Goal: Task Accomplishment & Management: Use online tool/utility

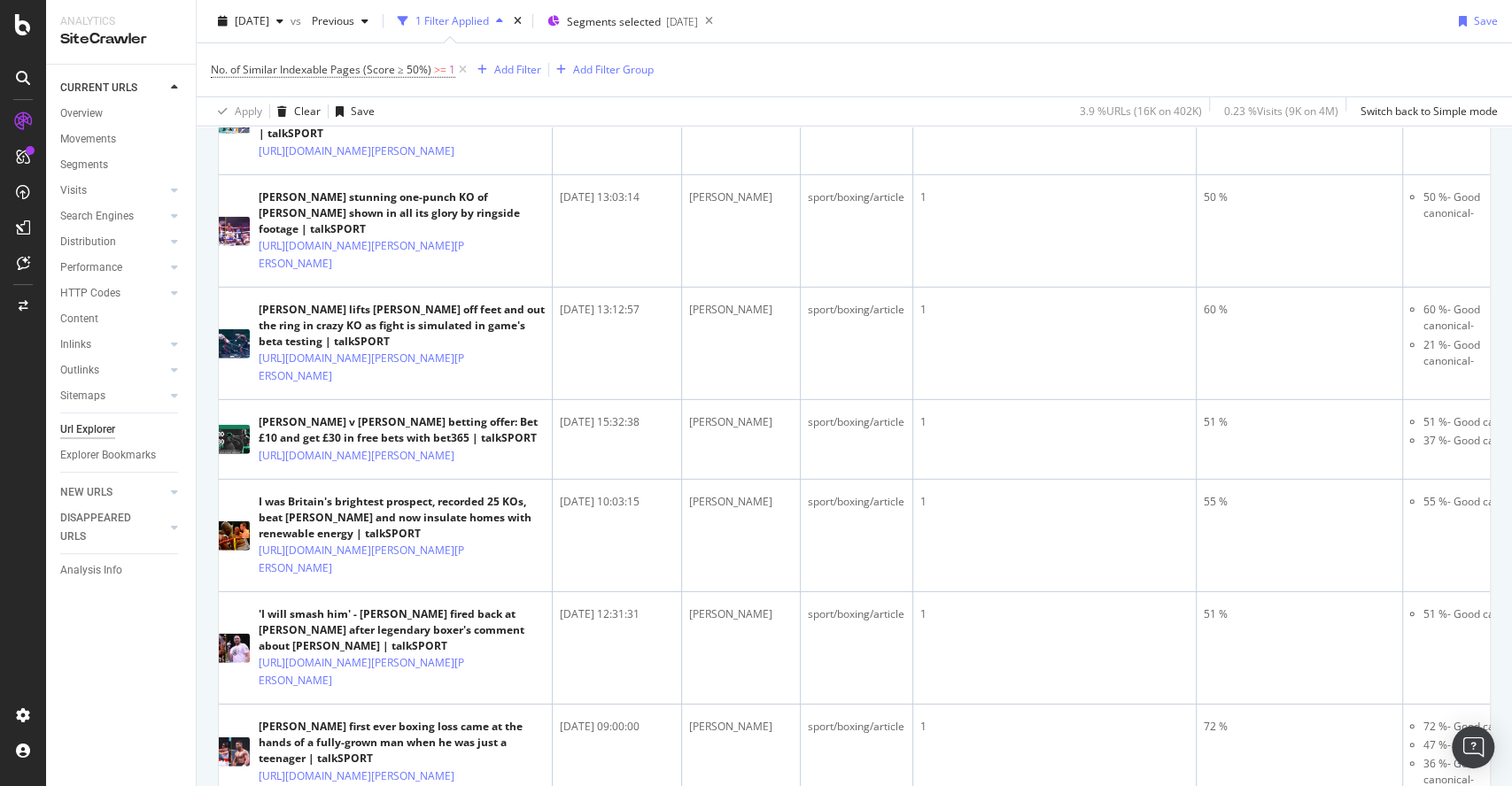
scroll to position [3317, 0]
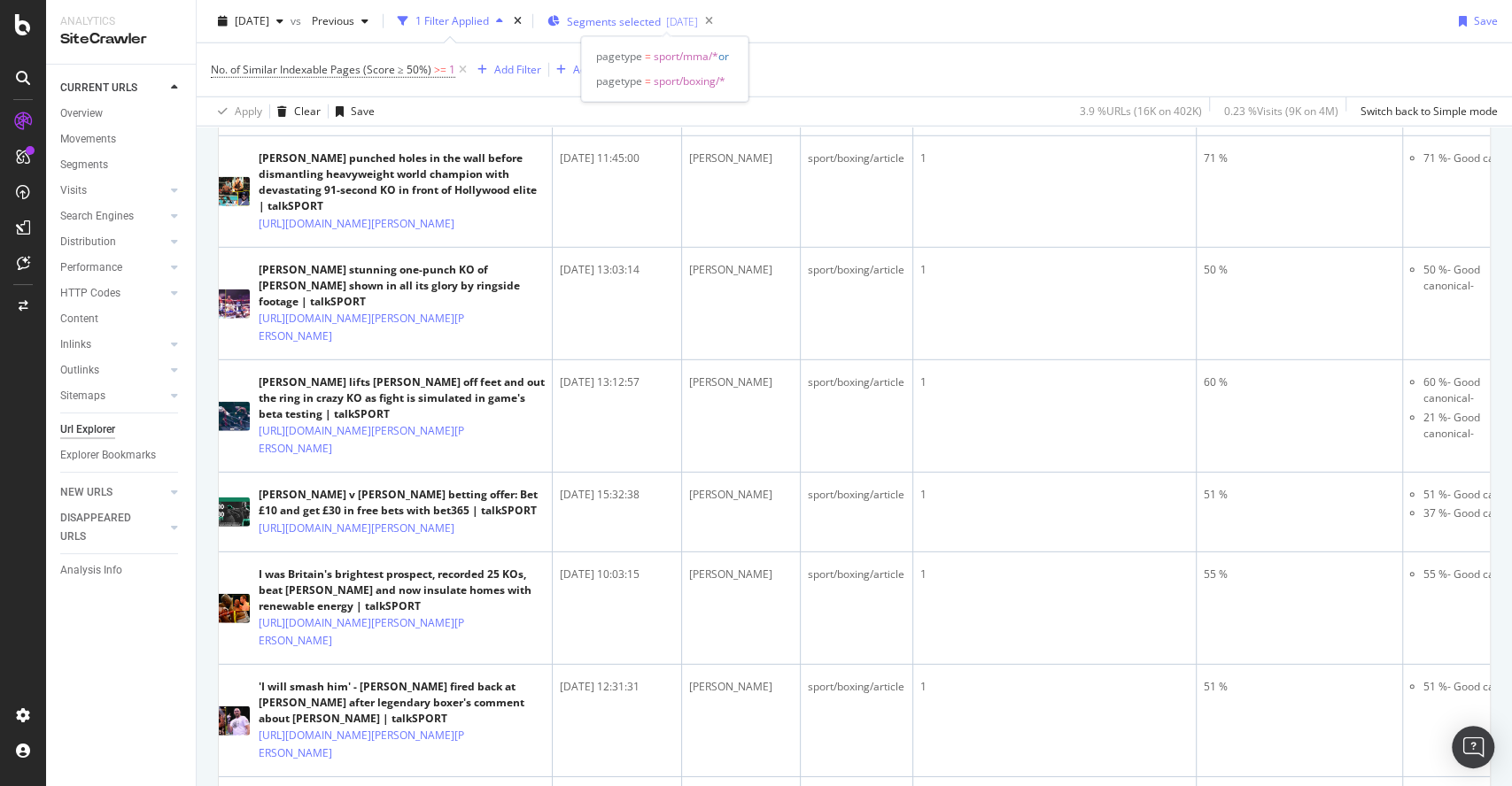
click at [661, 23] on span "Segments selected" at bounding box center [613, 21] width 94 height 15
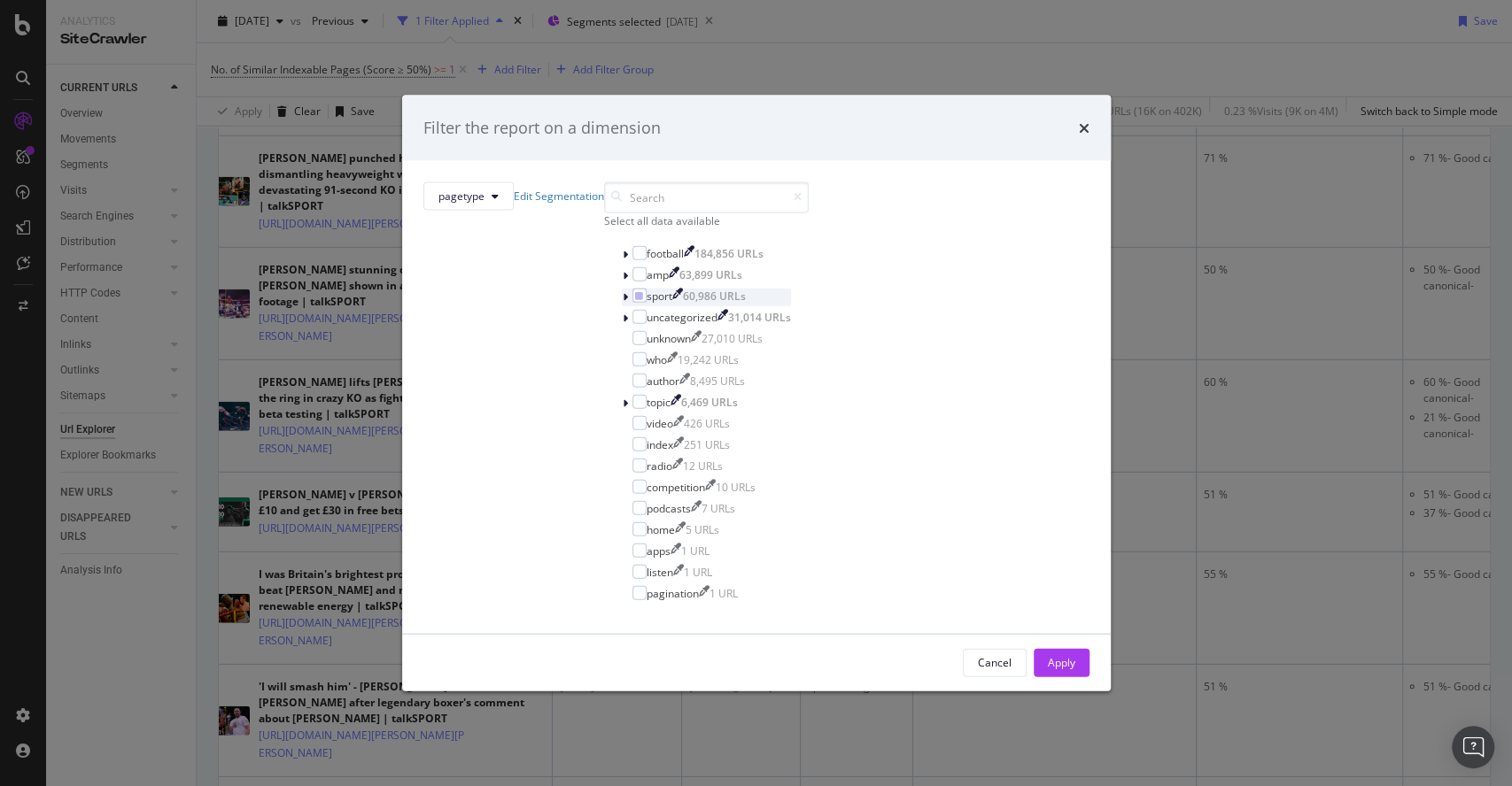
click at [622, 302] on icon "modal" at bounding box center [624, 296] width 5 height 11
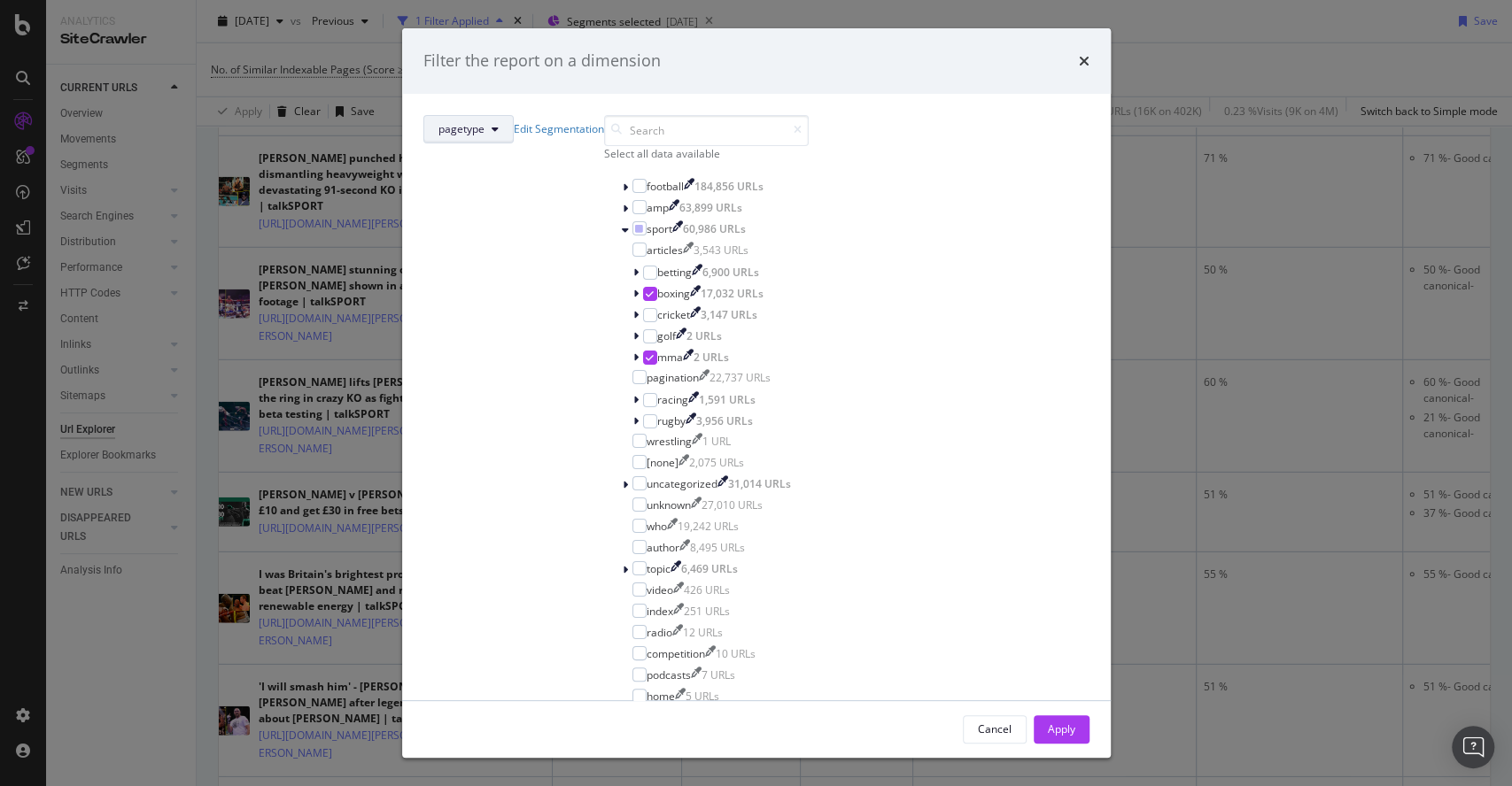
click at [514, 143] on button "pagetype" at bounding box center [468, 129] width 91 height 29
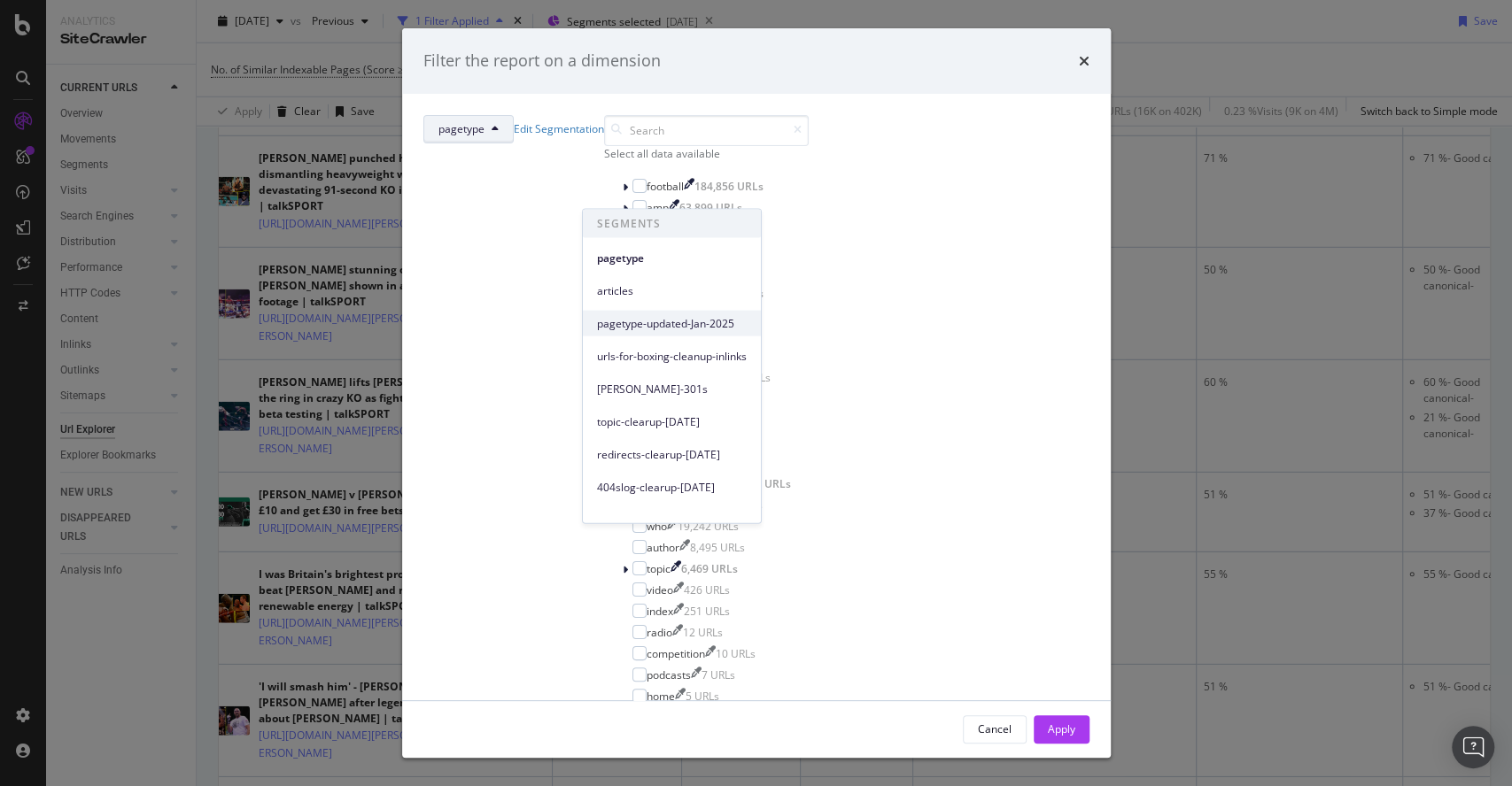
click at [694, 324] on span "pagetype-updated-Jan-2025" at bounding box center [672, 323] width 150 height 16
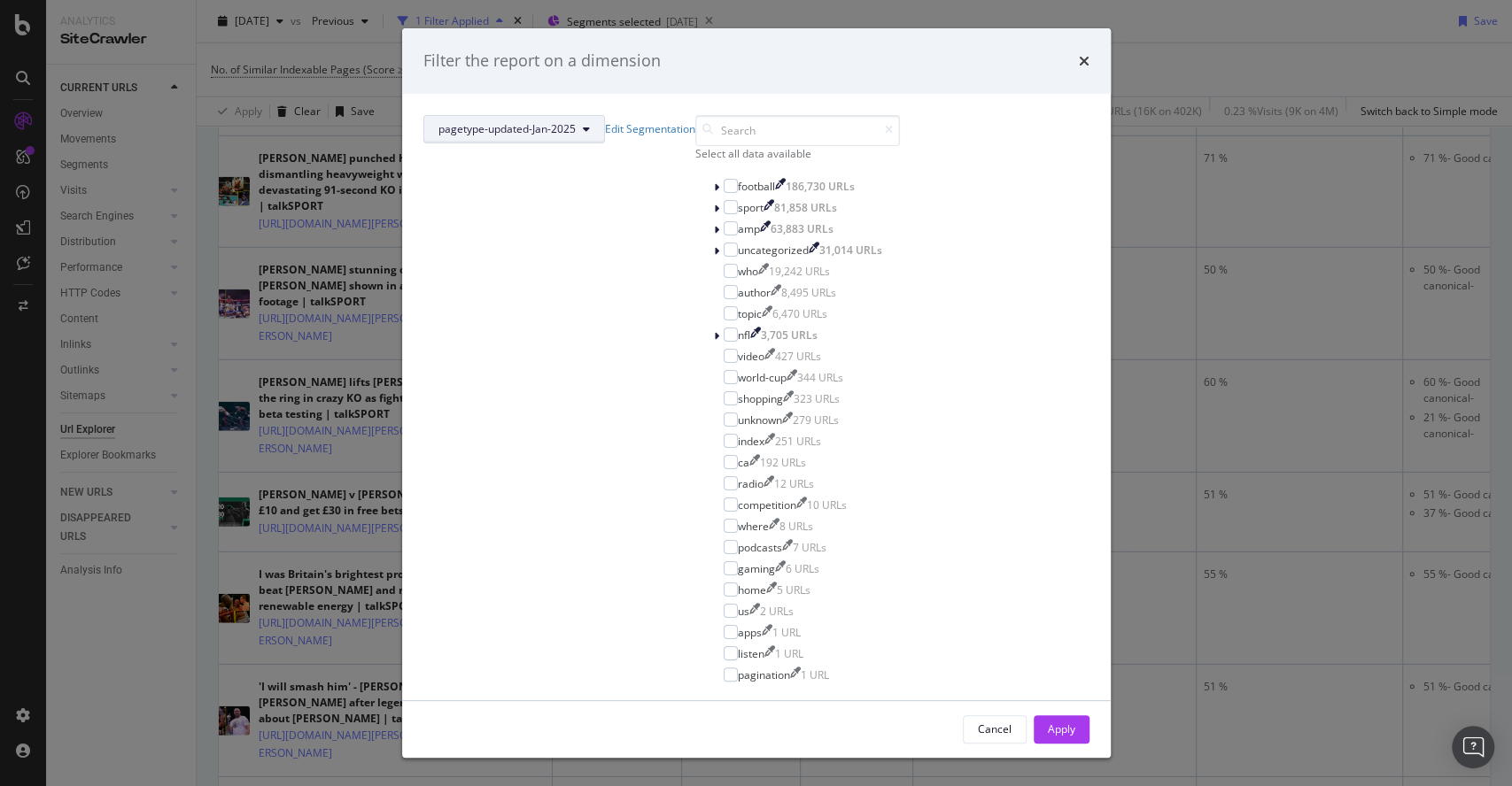
click at [576, 136] on span "pagetype-updated-Jan-2025" at bounding box center [507, 128] width 137 height 15
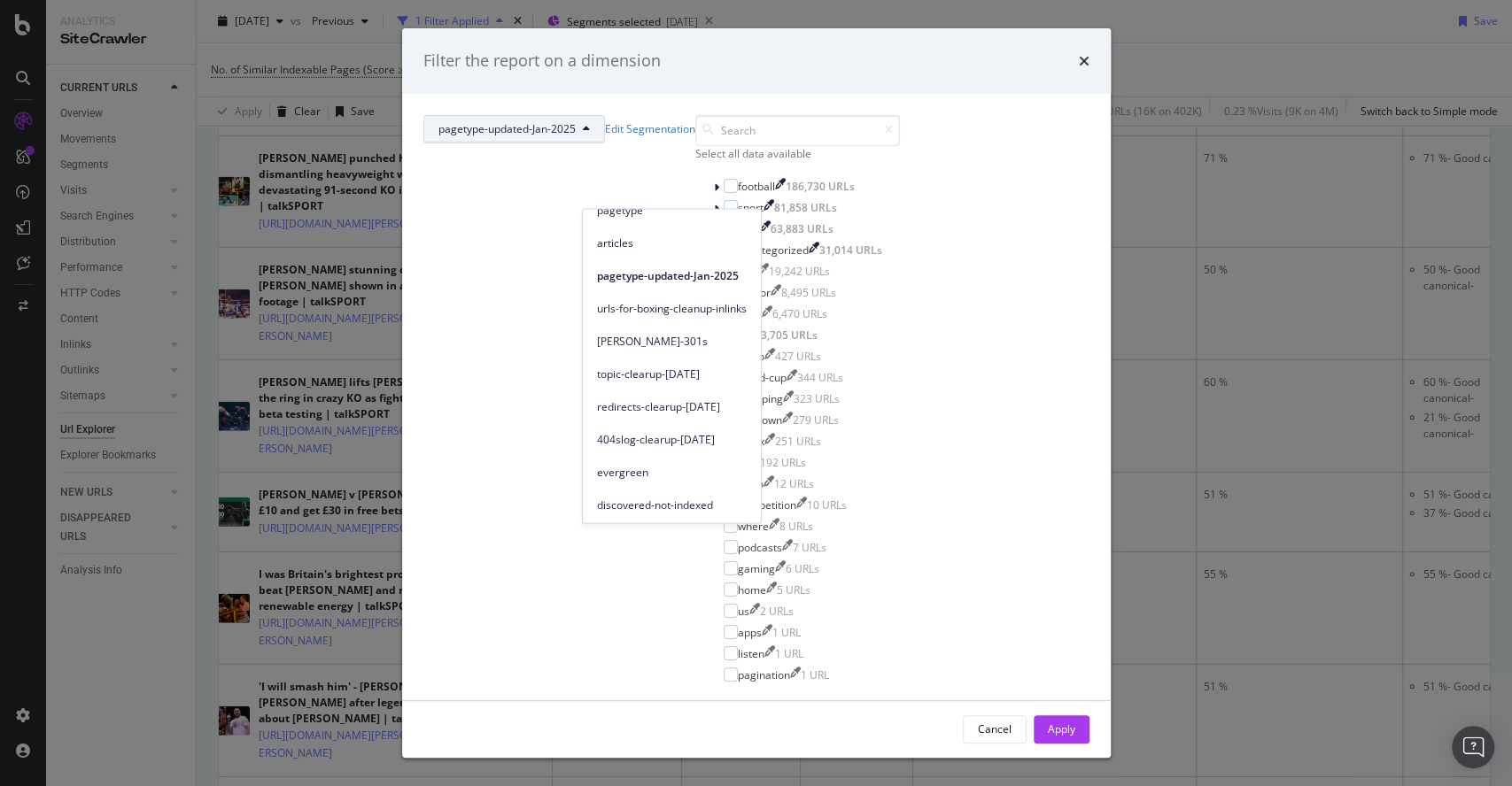
scroll to position [0, 0]
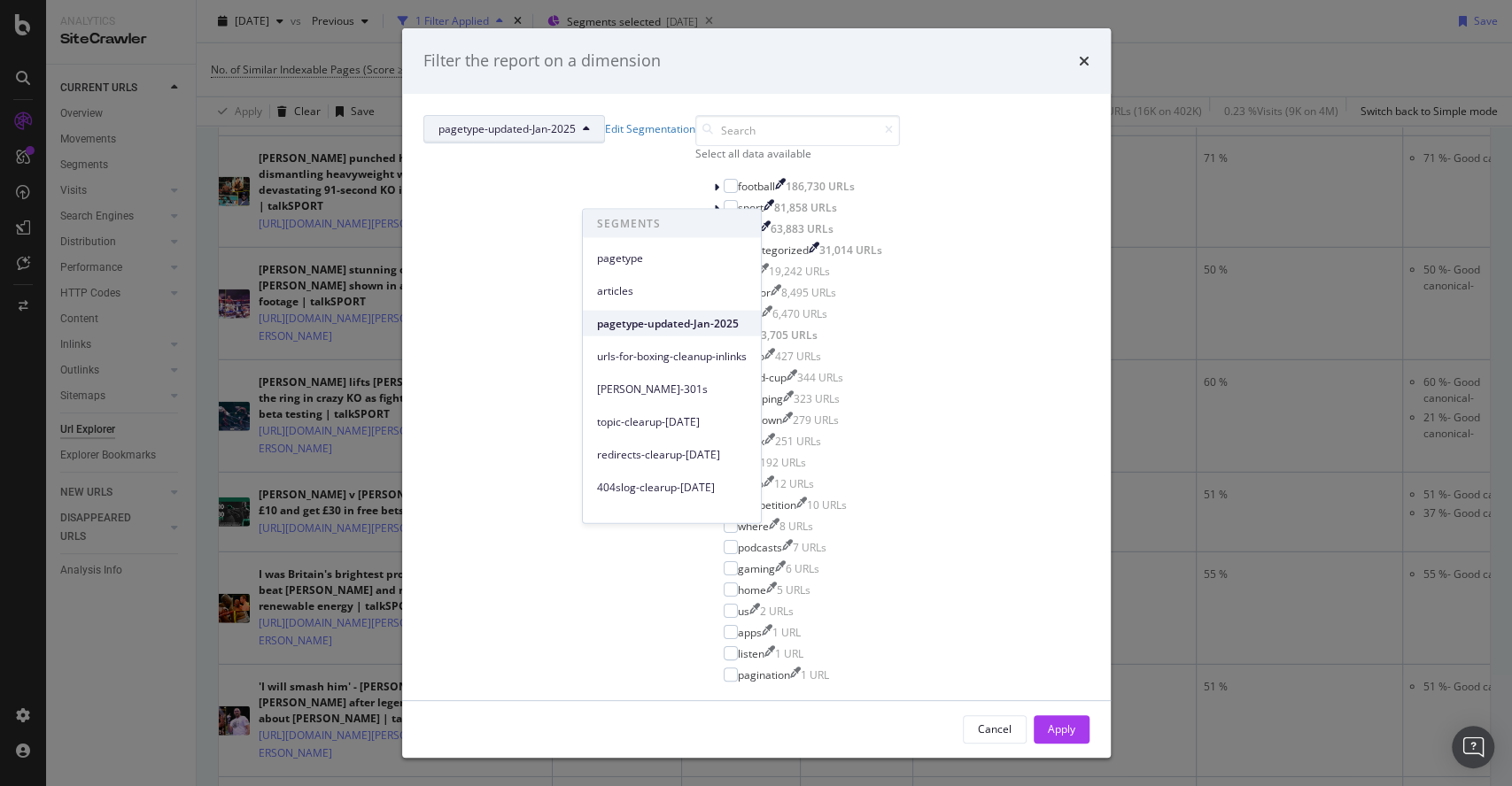
click at [730, 317] on span "pagetype-updated-Jan-2025" at bounding box center [672, 323] width 150 height 16
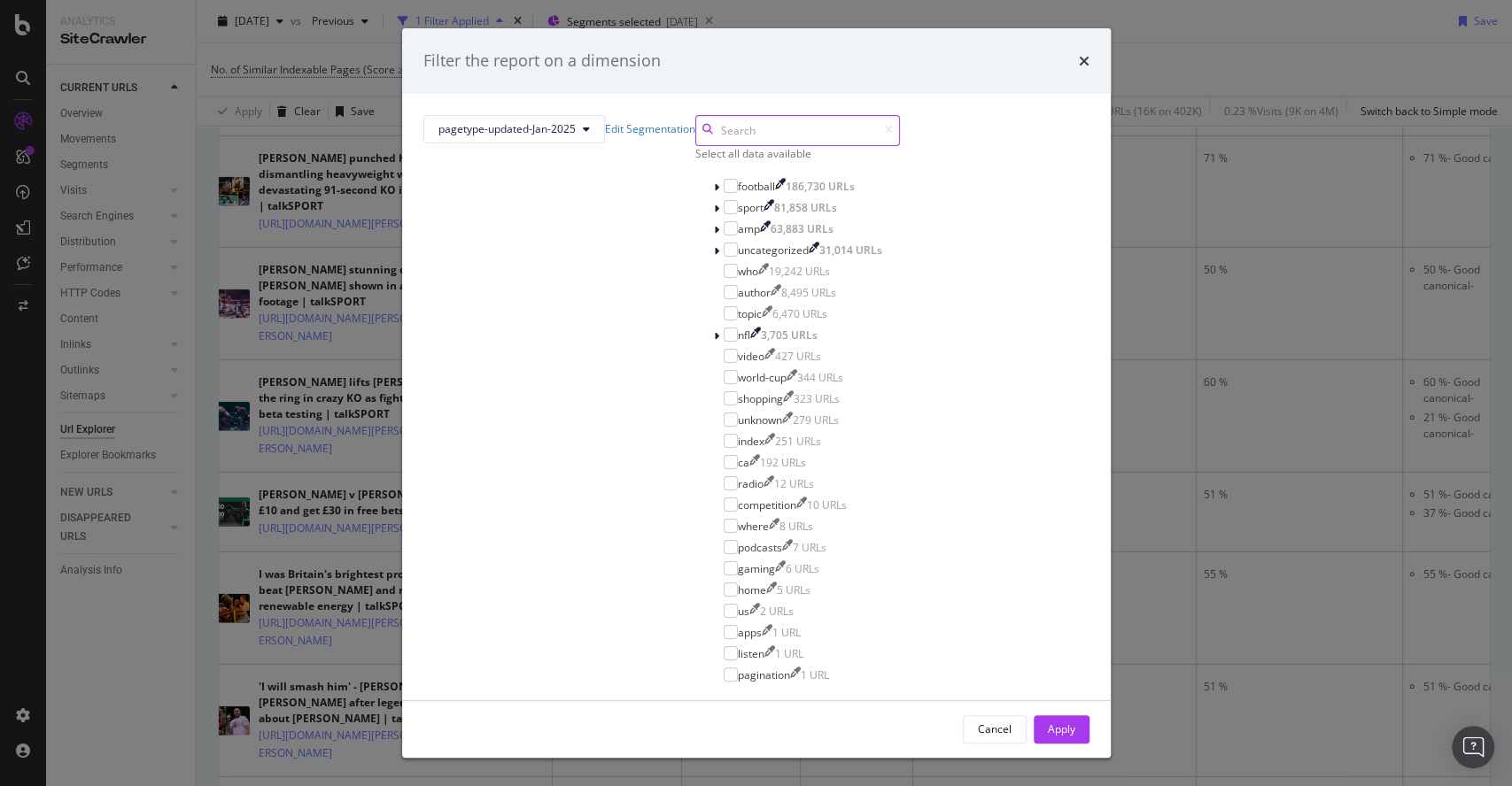
click at [695, 146] on input "modal" at bounding box center [797, 130] width 204 height 31
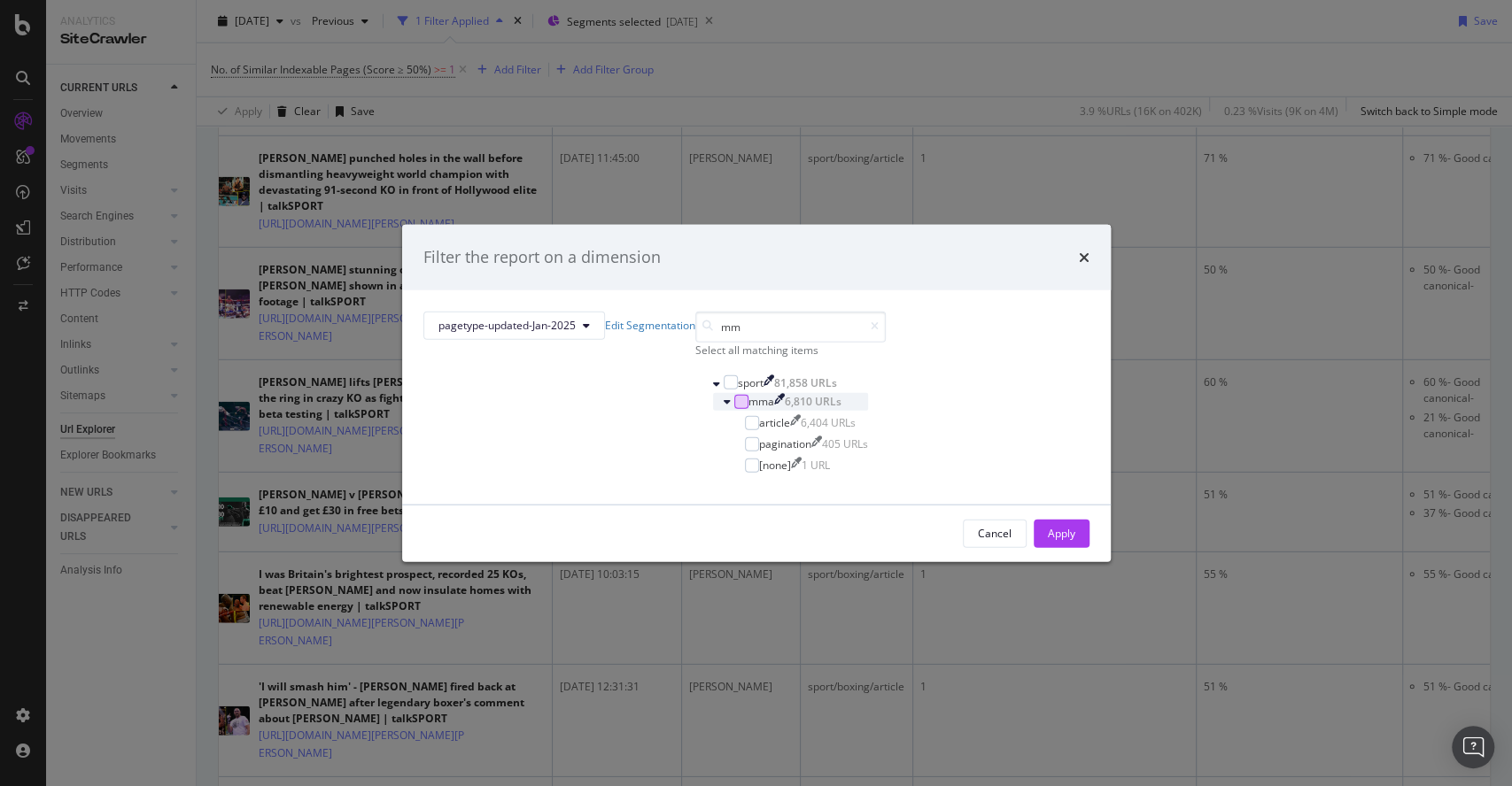
click at [734, 408] on div "modal" at bounding box center [741, 401] width 14 height 14
click at [695, 342] on input "mm" at bounding box center [790, 325] width 190 height 31
drag, startPoint x: 638, startPoint y: 350, endPoint x: 610, endPoint y: 361, distance: 30.1
click at [695, 342] on input "mm" at bounding box center [790, 325] width 190 height 31
type input "bo"
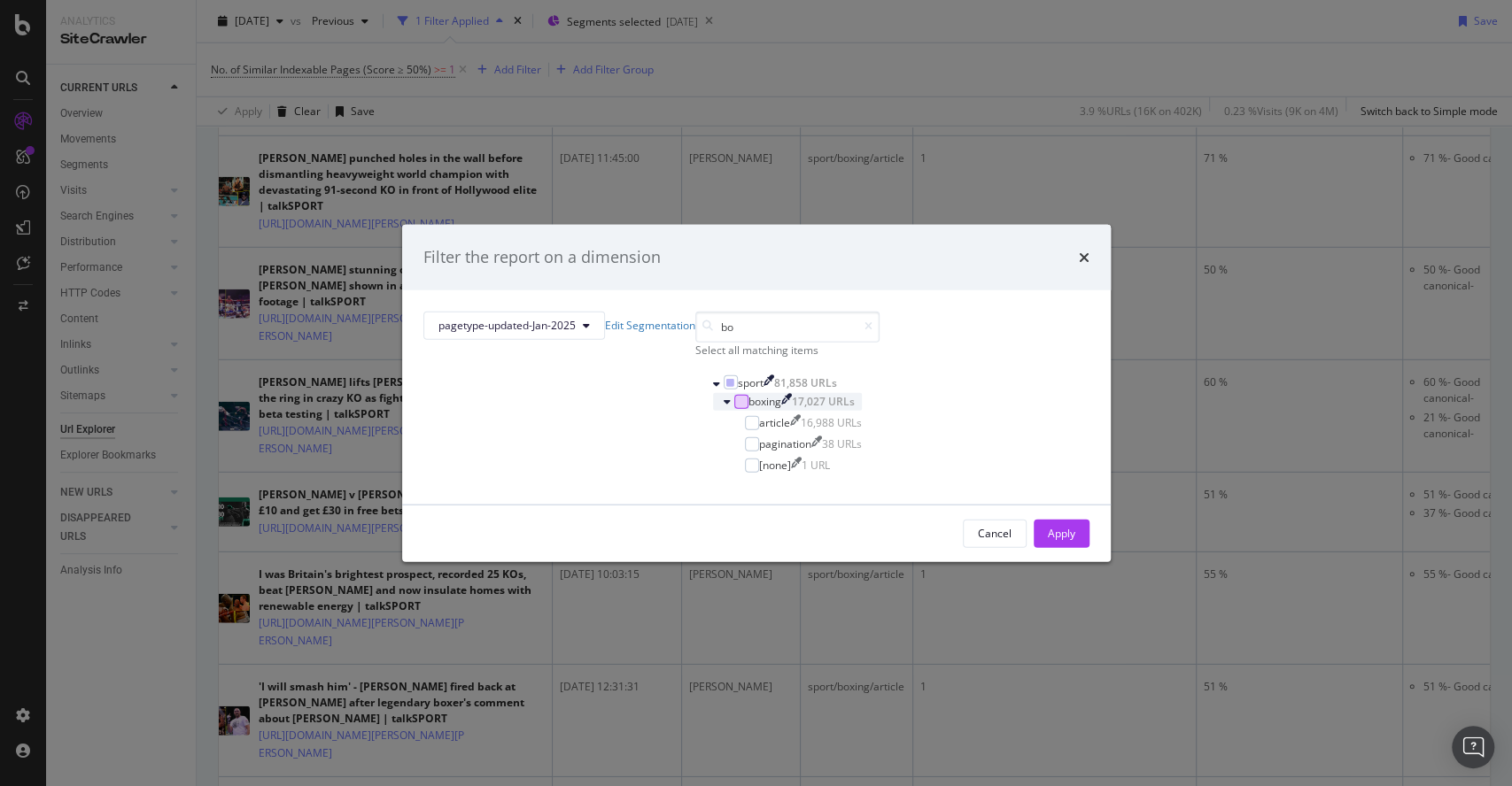
click at [734, 408] on div "modal" at bounding box center [741, 401] width 14 height 14
click at [1047, 539] on div "Apply" at bounding box center [1061, 533] width 28 height 27
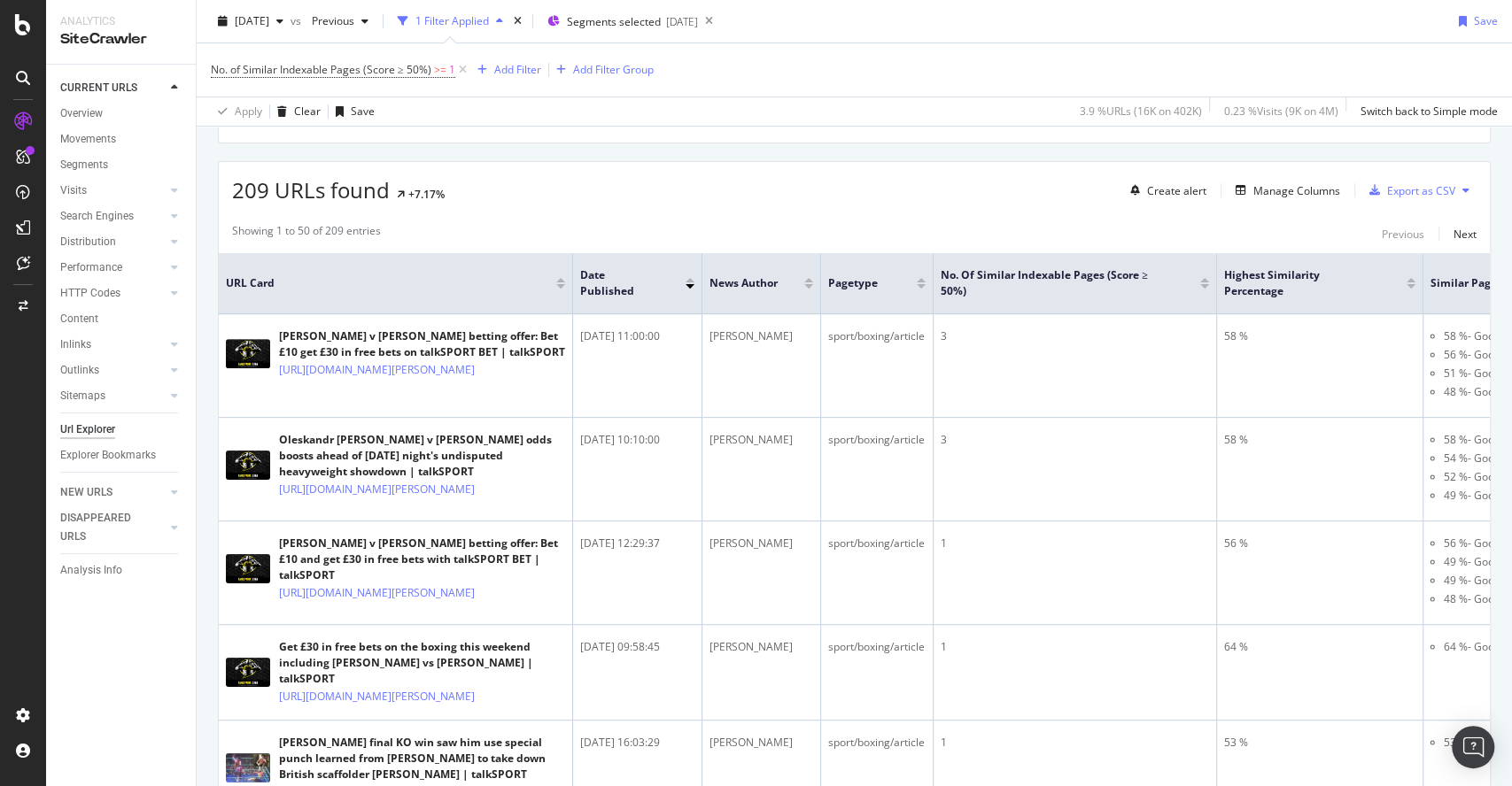
scroll to position [196, 0]
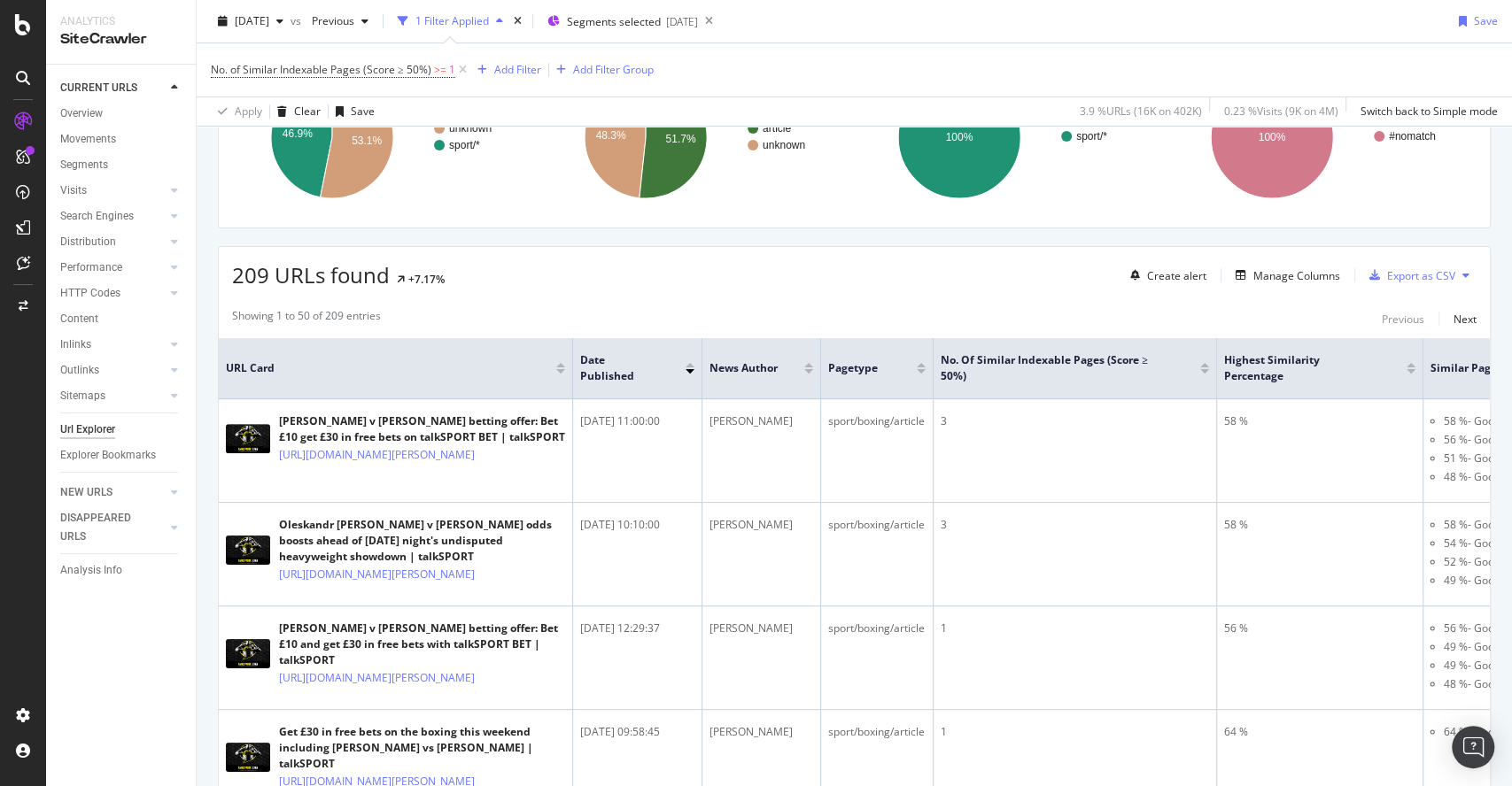
click at [560, 364] on div at bounding box center [560, 365] width 9 height 4
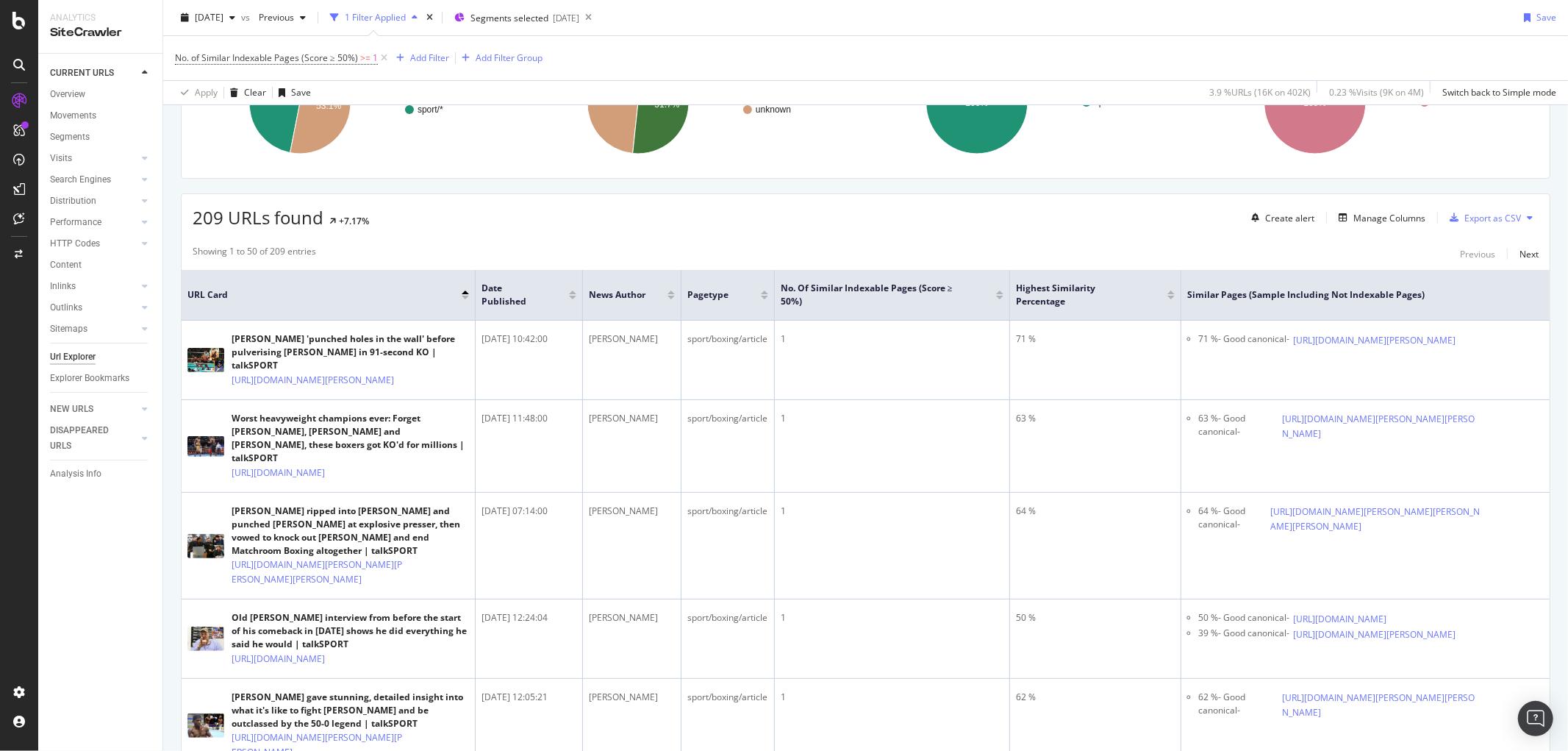
scroll to position [163, 0]
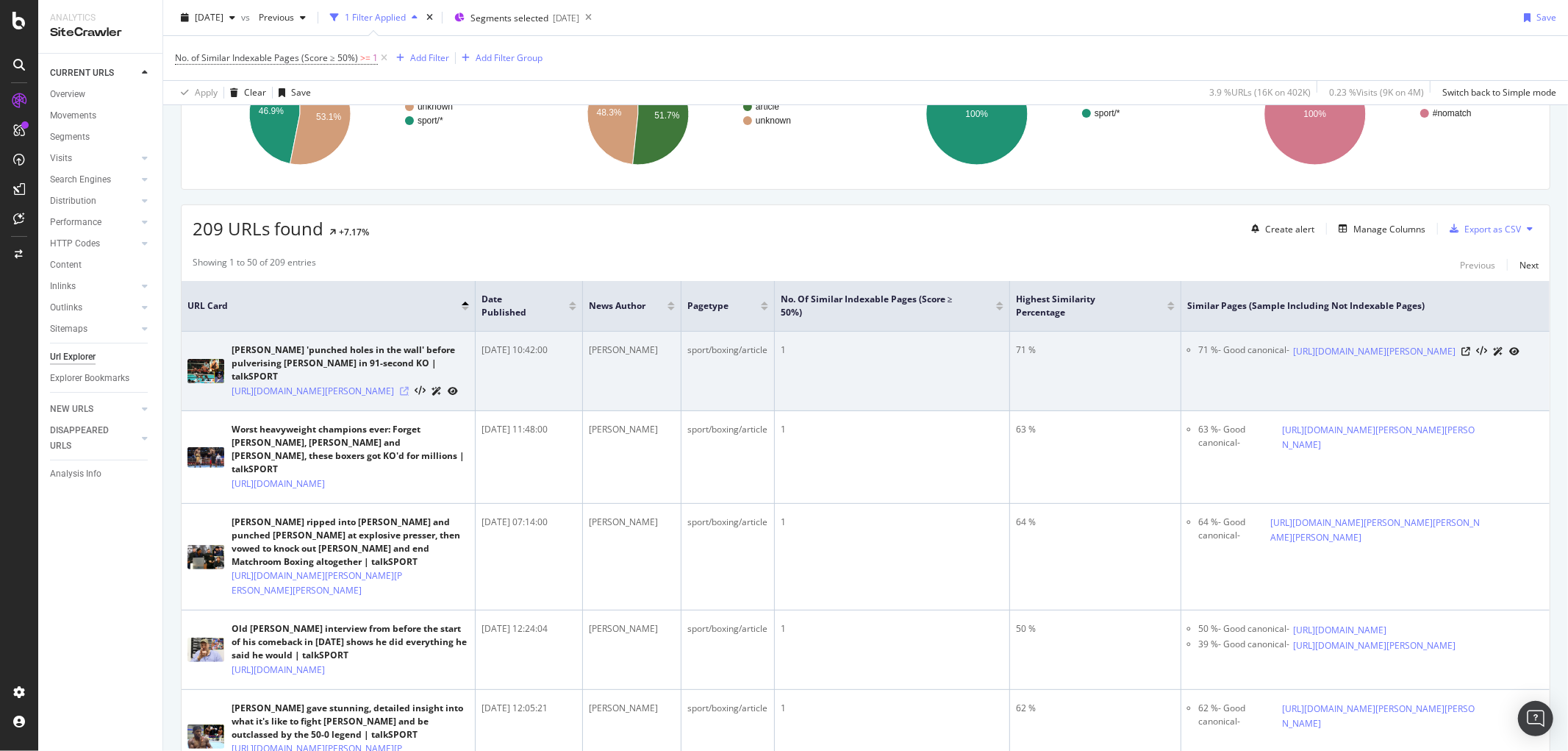
click at [409, 396] on icon at bounding box center [404, 391] width 9 height 9
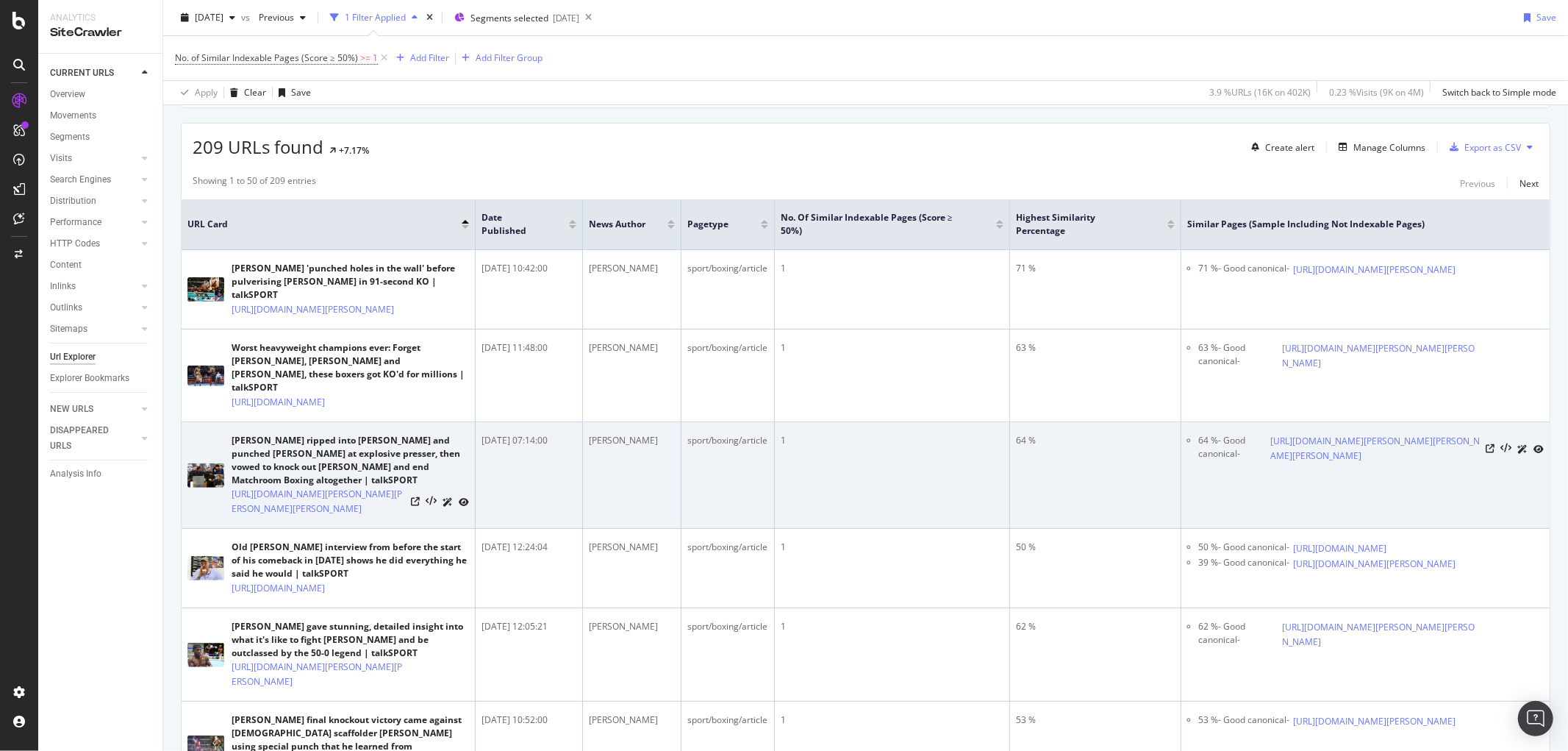
scroll to position [327, 0]
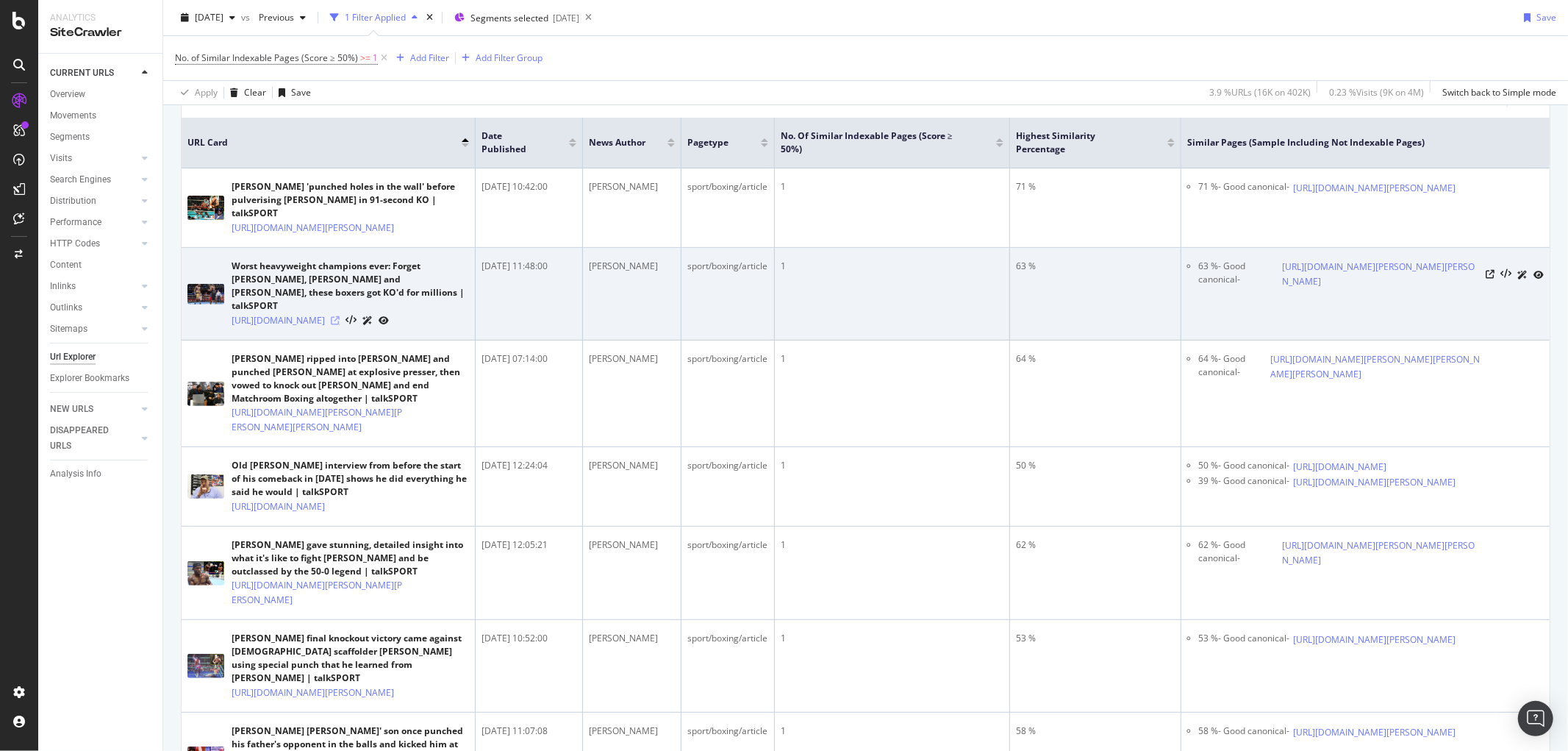
click at [340, 325] on icon at bounding box center [335, 320] width 9 height 9
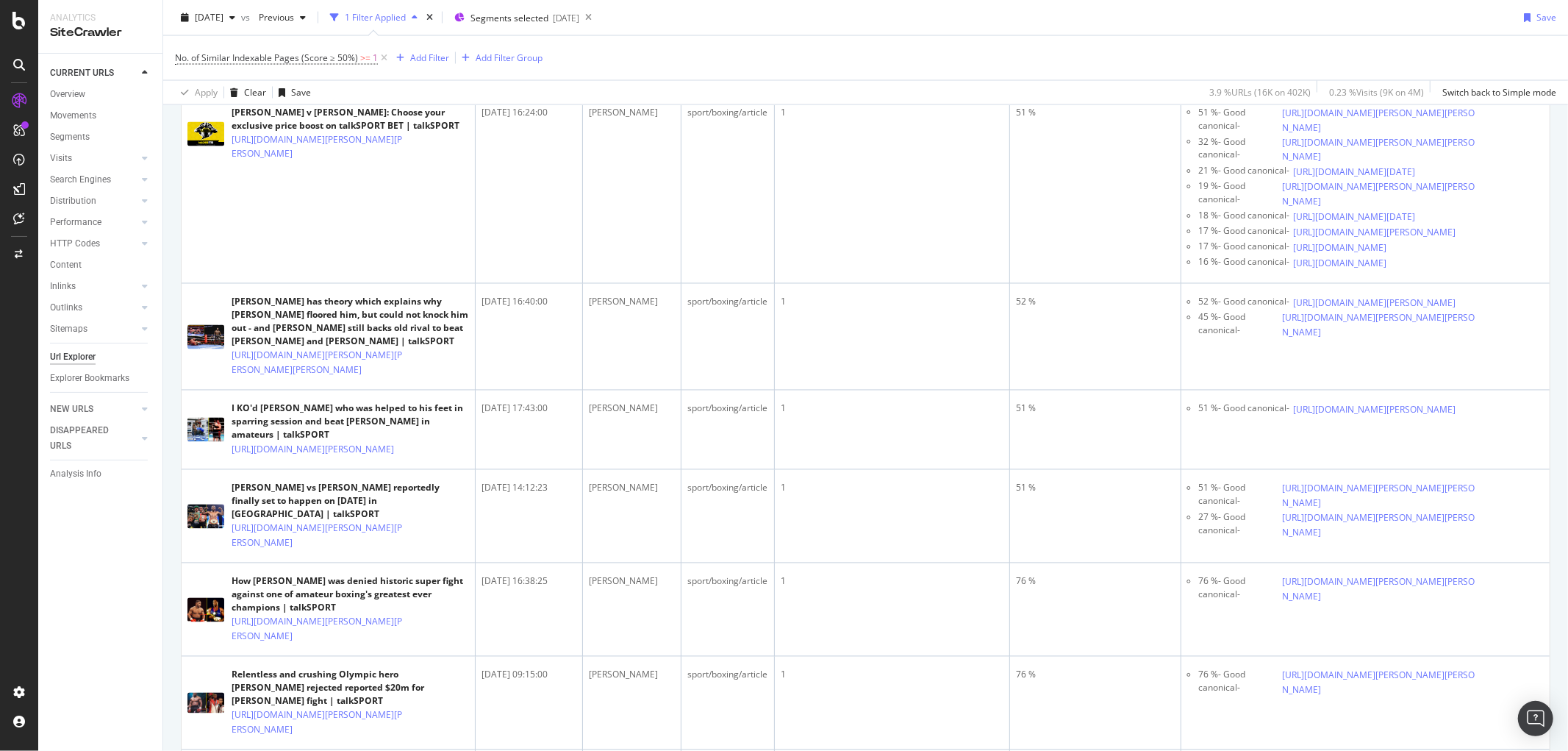
scroll to position [2288, 0]
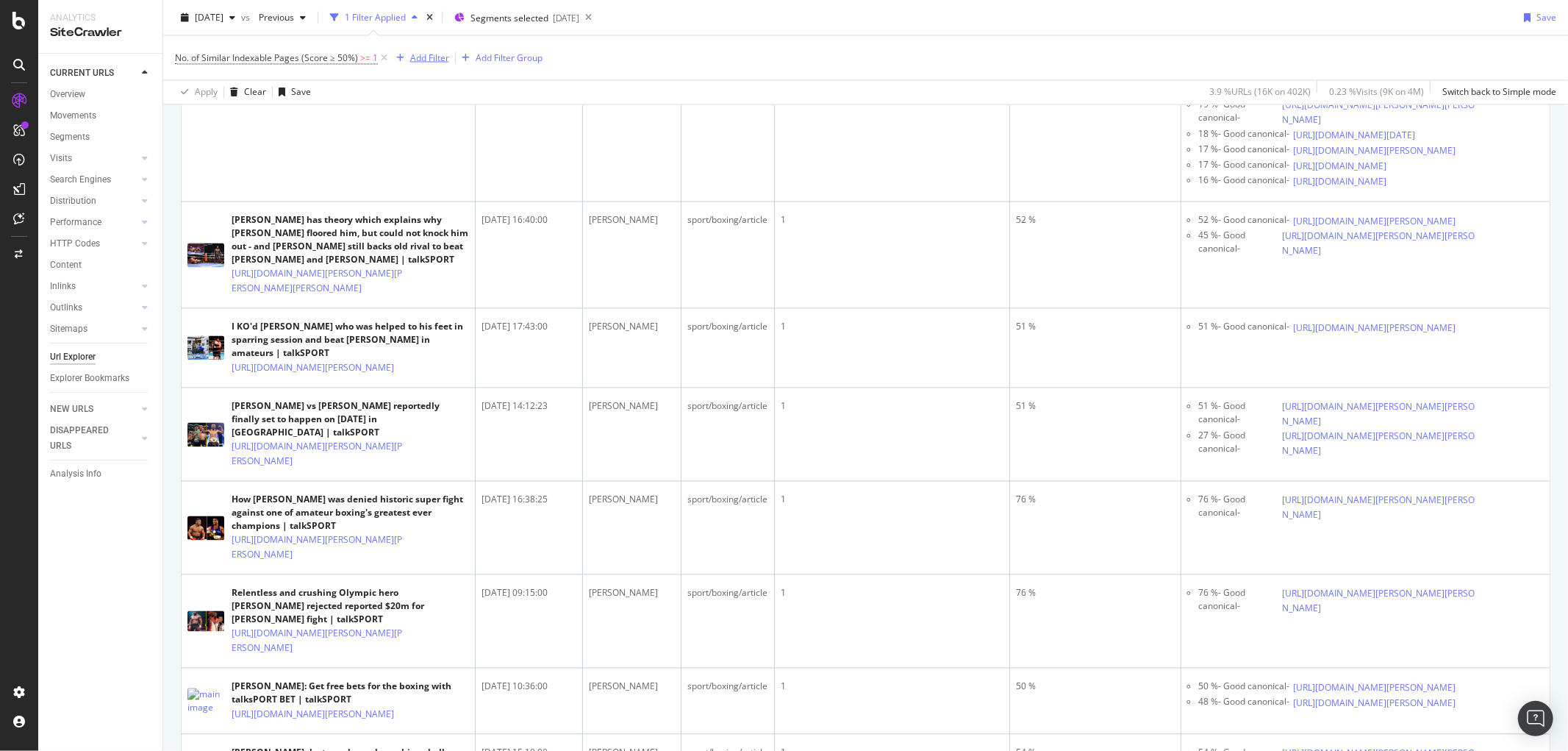
click at [413, 63] on div "Add Filter" at bounding box center [430, 57] width 39 height 12
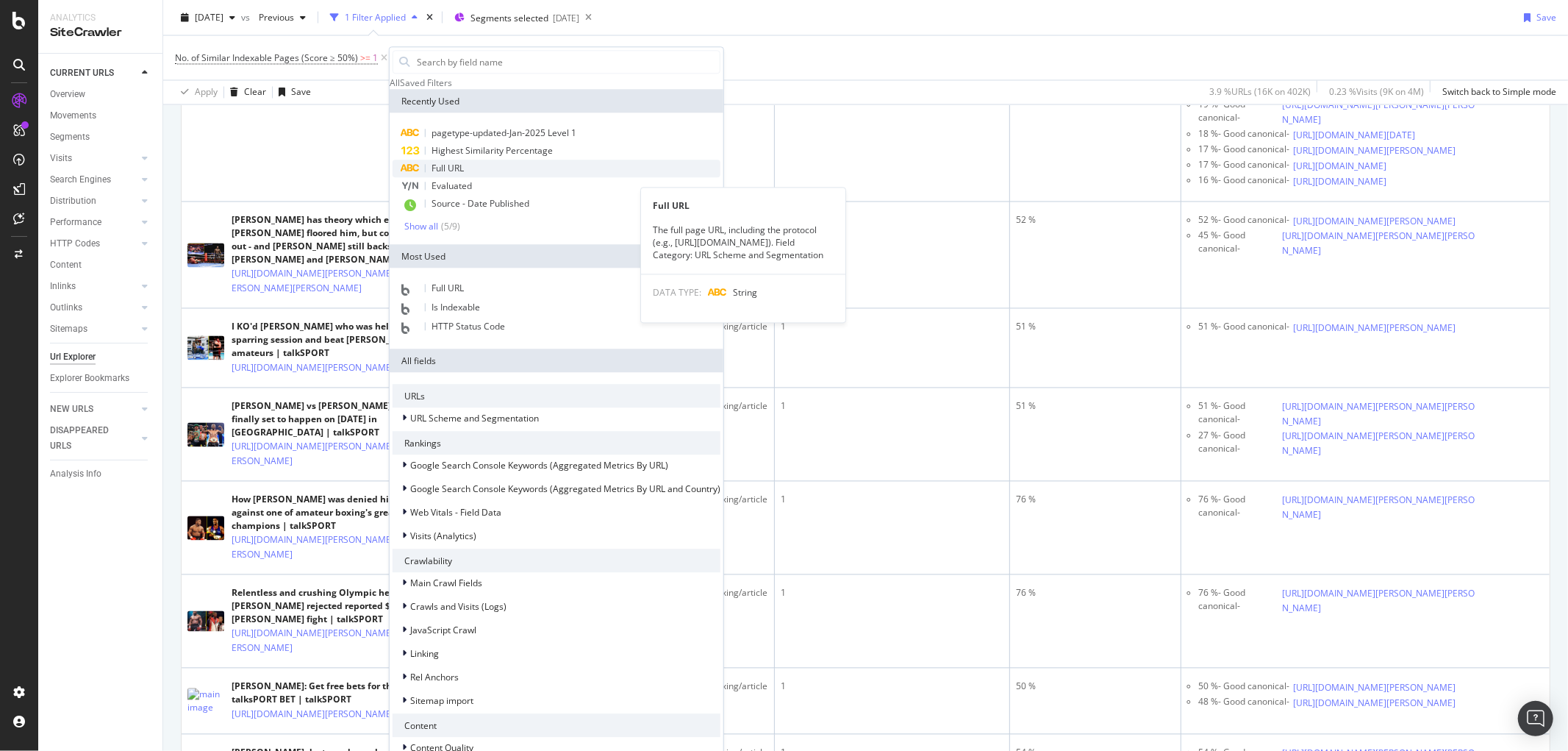
click at [462, 174] on span "Full URL" at bounding box center [448, 168] width 33 height 12
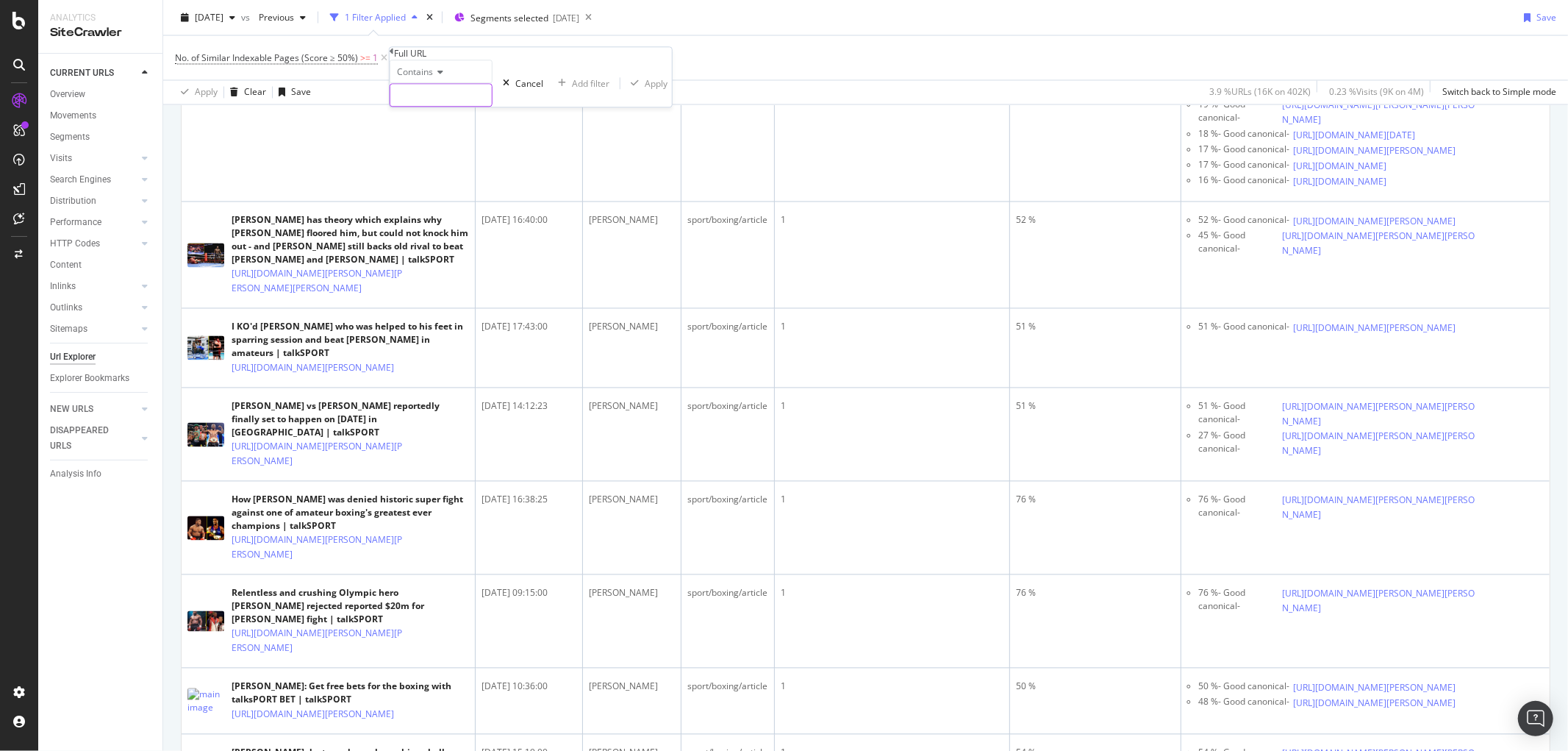
click at [453, 106] on input "text" at bounding box center [441, 94] width 102 height 22
type input "mma"
click at [667, 90] on div "Apply" at bounding box center [678, 83] width 23 height 12
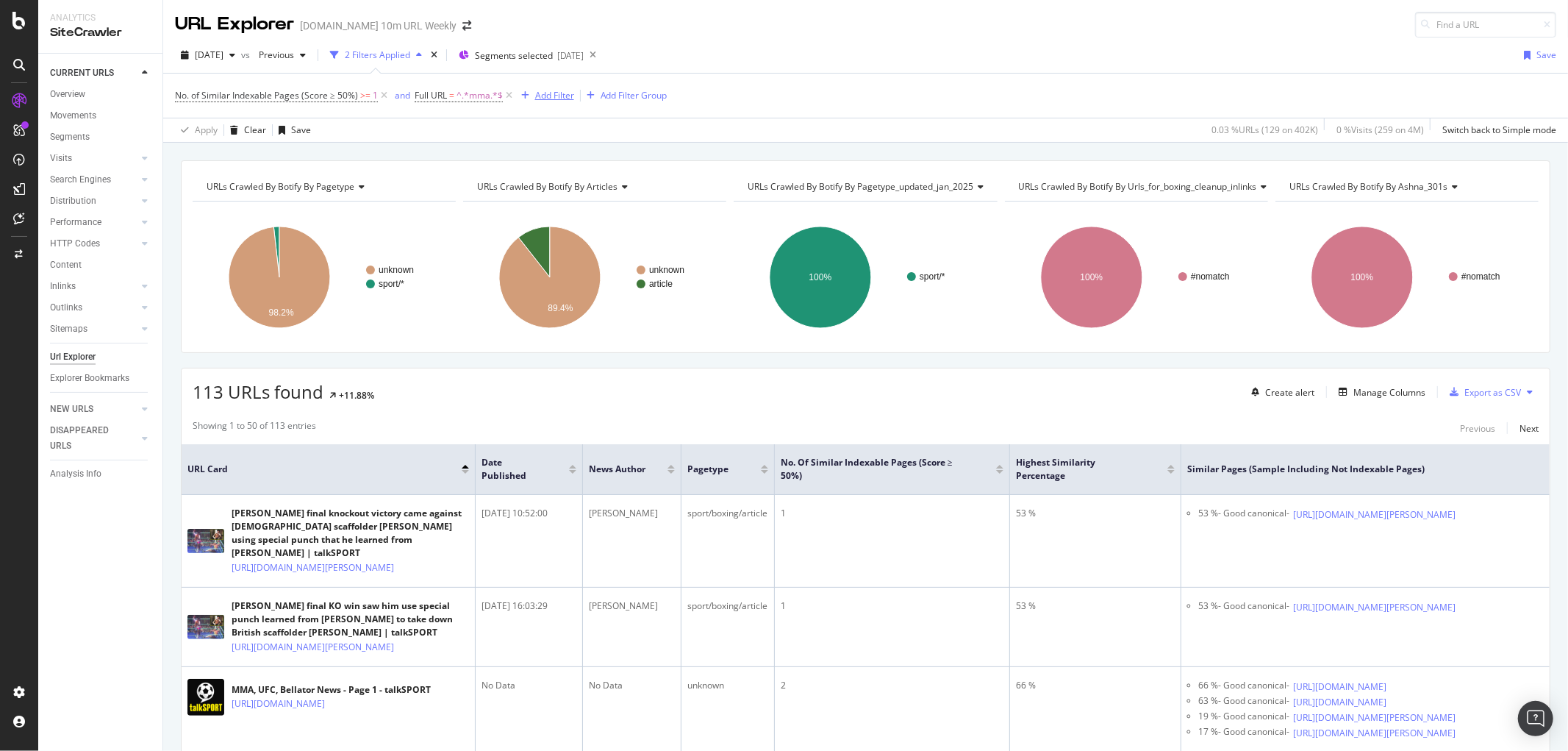
click at [547, 98] on div "Add Filter" at bounding box center [555, 95] width 39 height 12
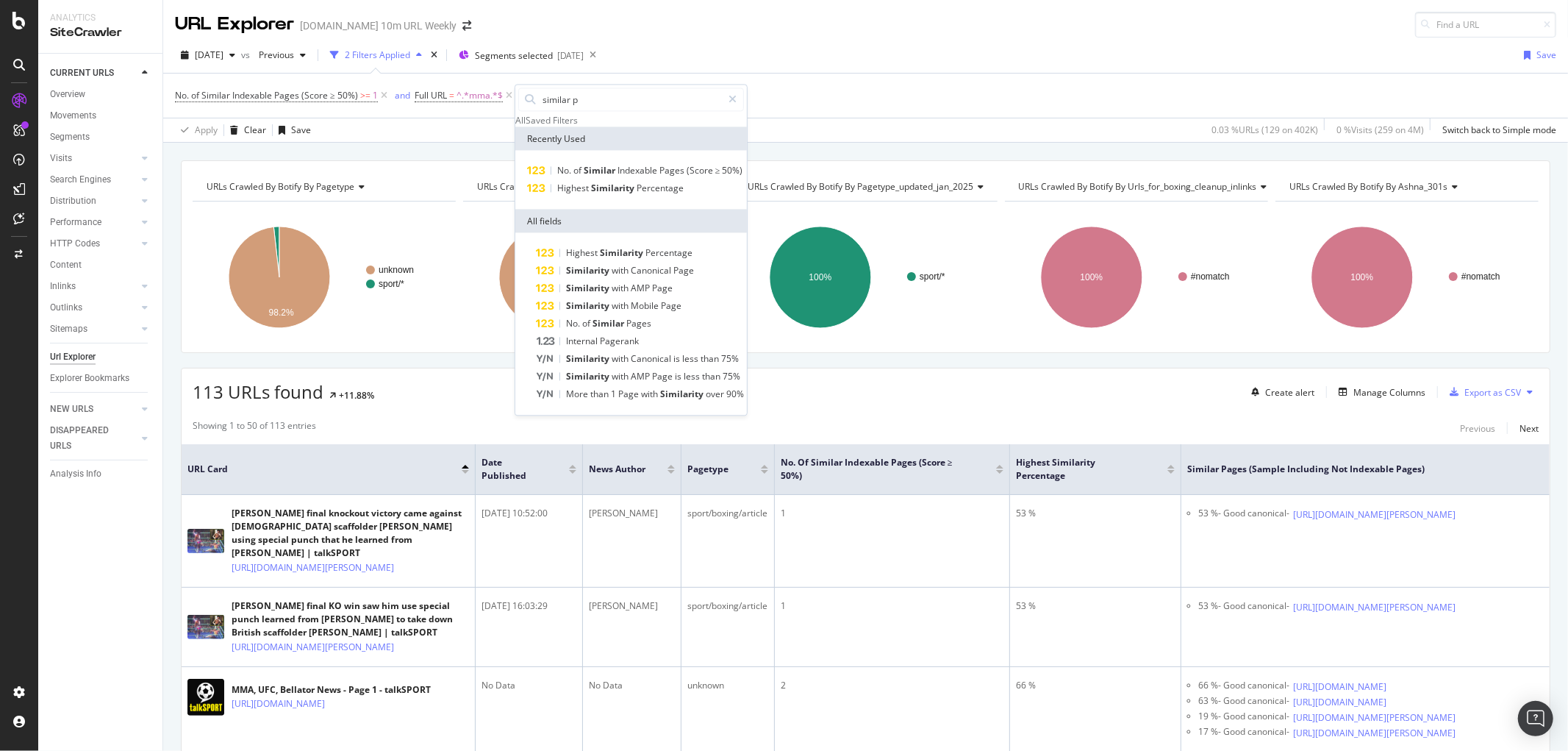
type input "similar pa"
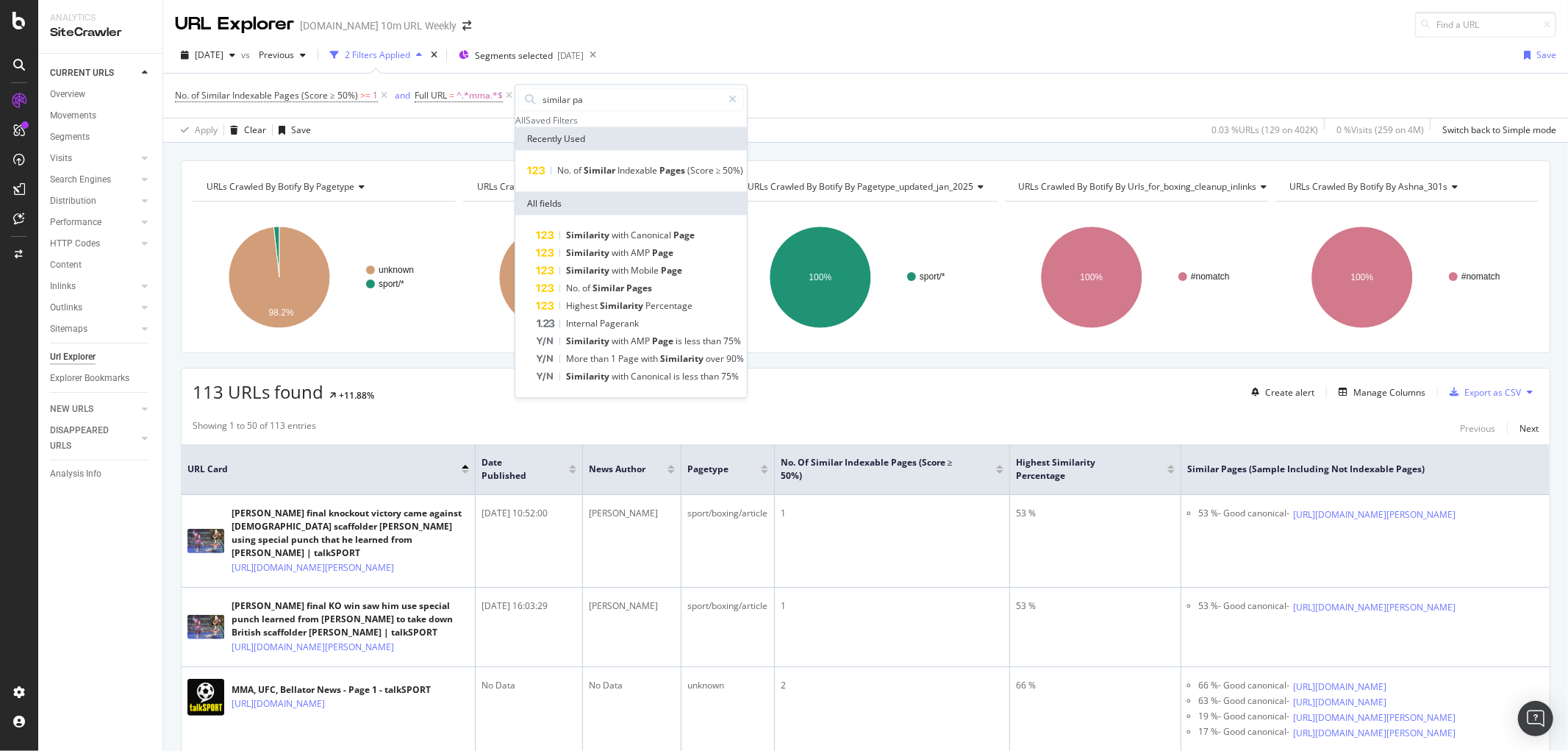
click at [866, 40] on div "2025 Aug. 3rd vs Previous 2 Filters Applied Segments selected 2025-07-07 Save N…" at bounding box center [865, 90] width 1405 height 105
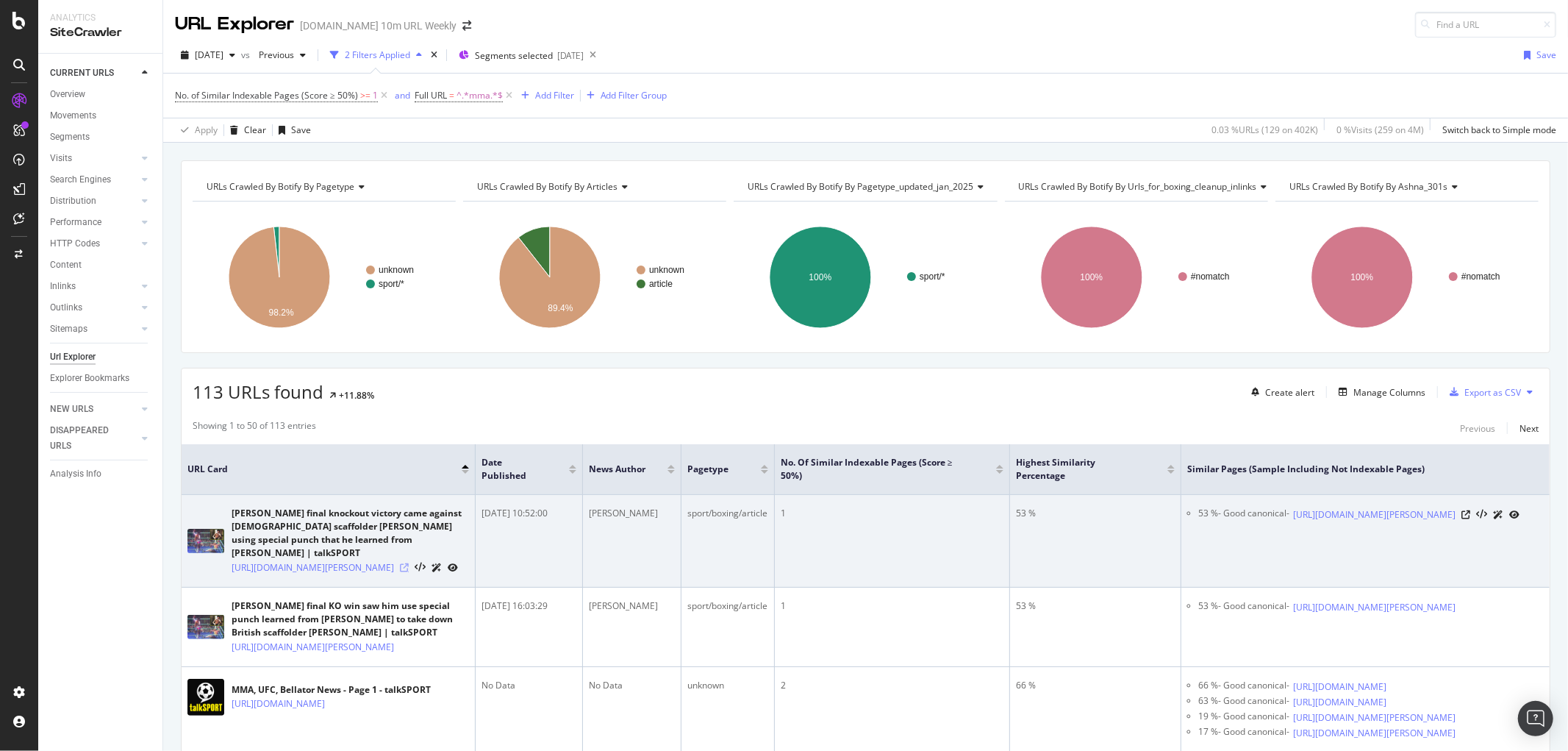
click at [409, 563] on icon at bounding box center [404, 568] width 9 height 9
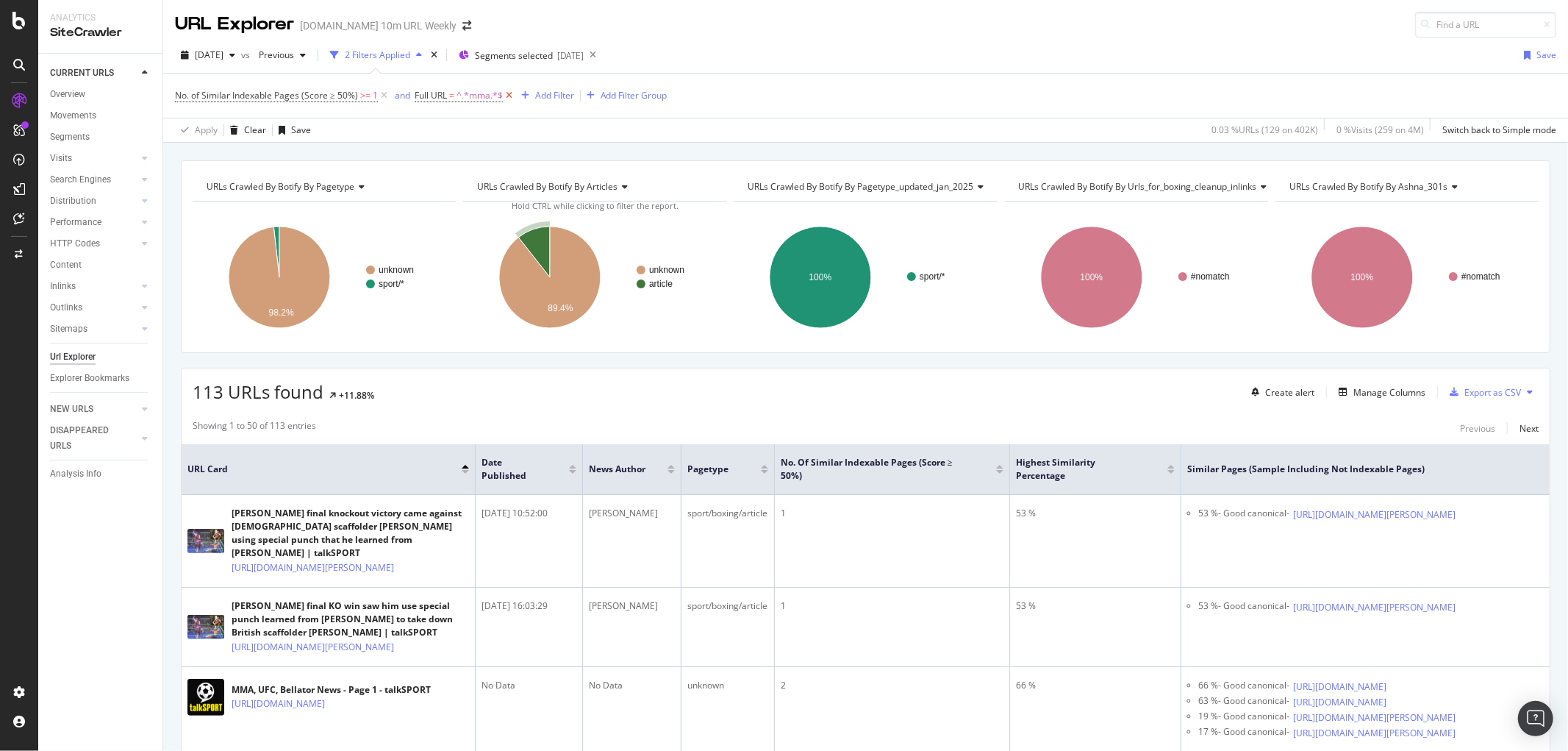
click at [508, 97] on icon at bounding box center [508, 96] width 12 height 15
click at [601, 97] on div "Add Filter Group" at bounding box center [635, 95] width 67 height 12
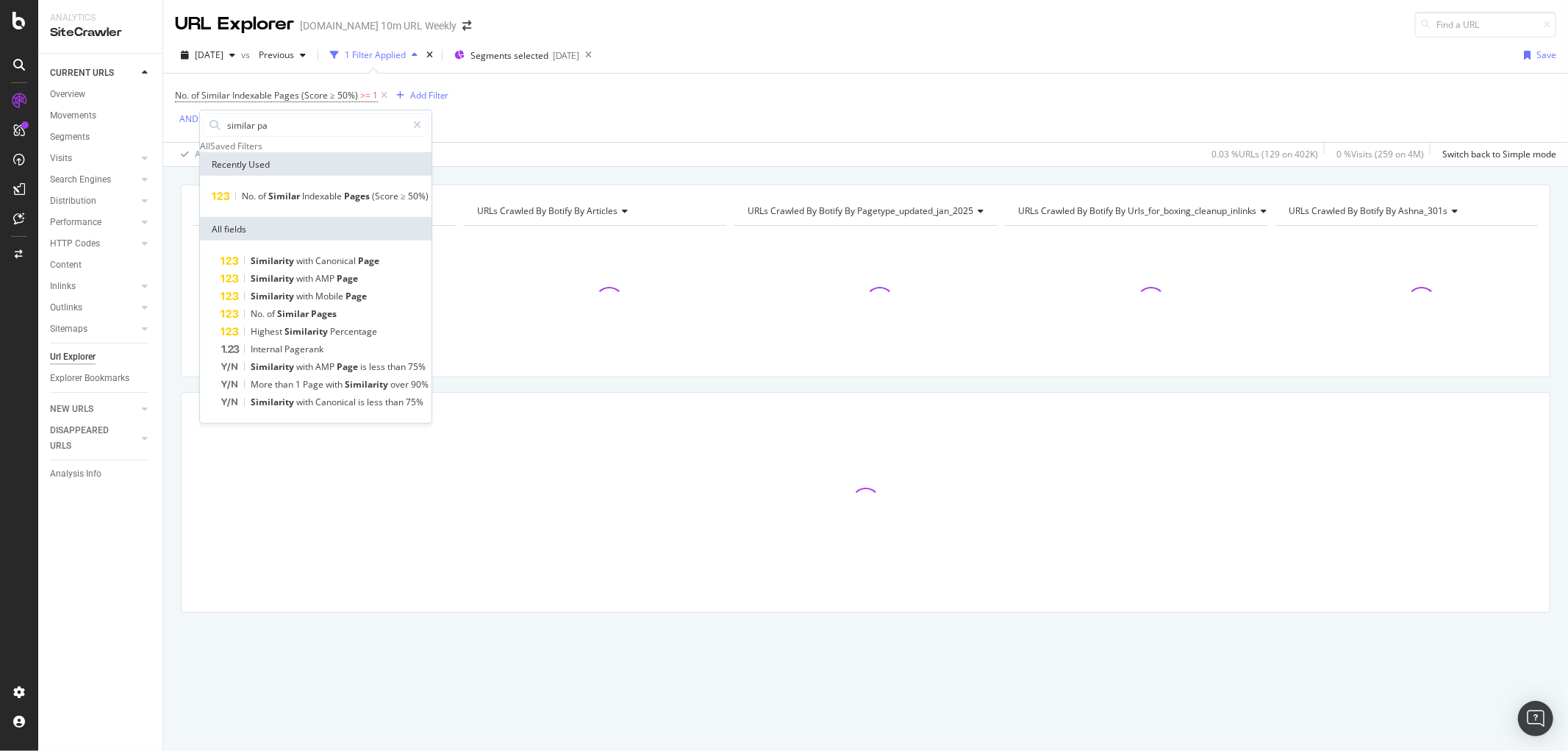
click at [508, 97] on div "No. of Similar Indexable Pages (Score ≥ 50%) >= 1 Add Filter AND Add Filter" at bounding box center [865, 108] width 1381 height 69
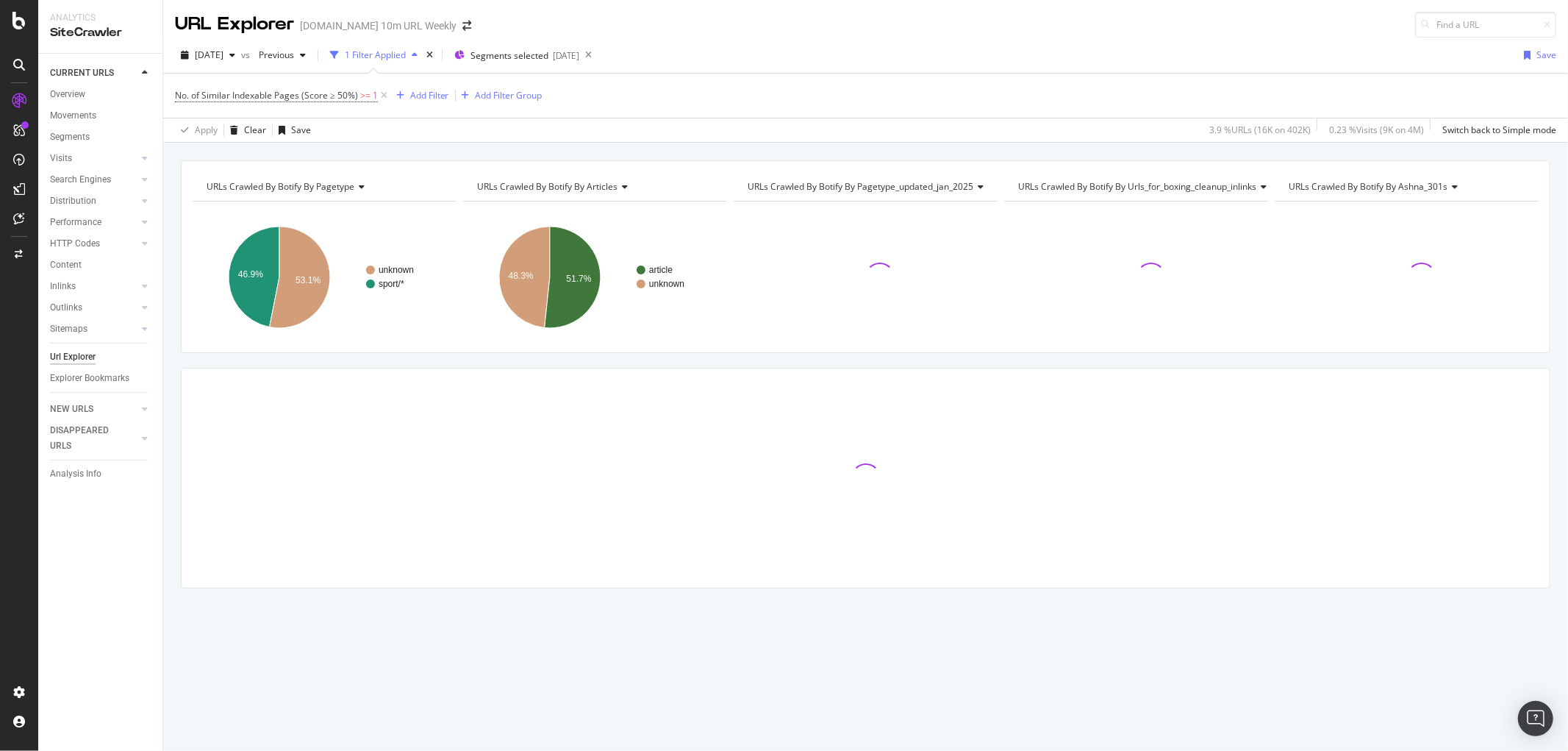
click at [632, 97] on div "No. of Similar Indexable Pages (Score ≥ 50%) >= 1 Add Filter Add Filter Group" at bounding box center [865, 96] width 1381 height 44
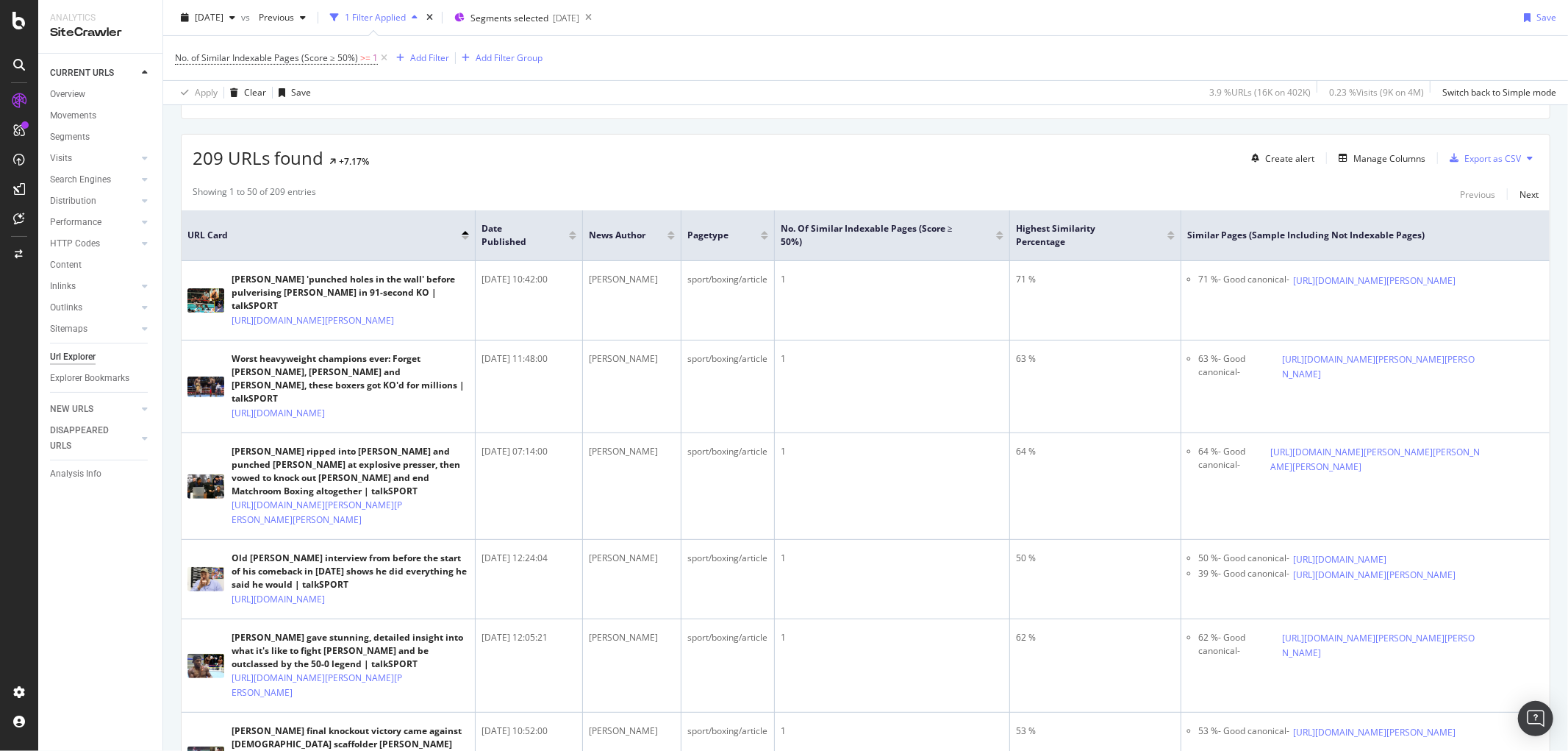
scroll to position [327, 0]
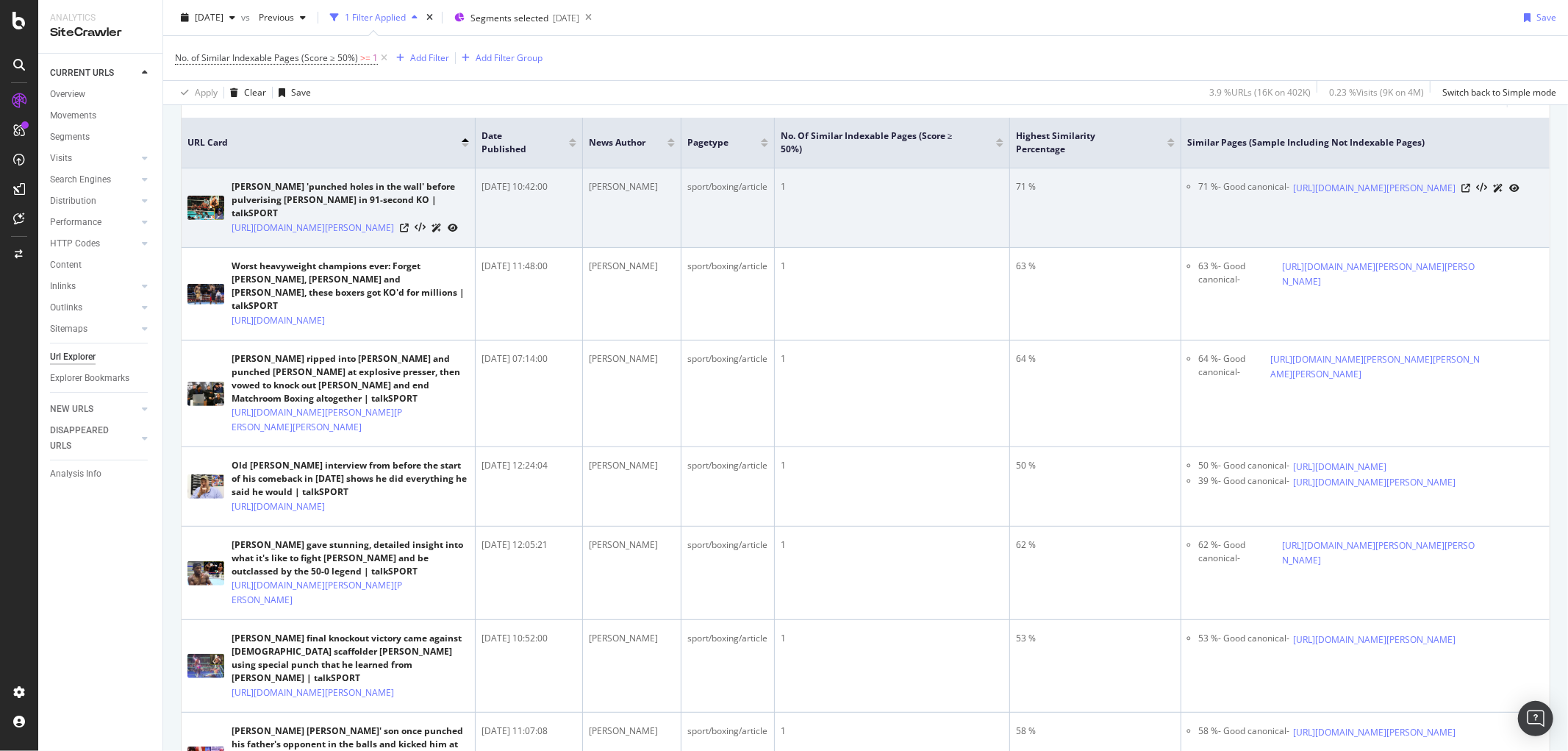
click at [1254, 190] on div at bounding box center [1490, 188] width 58 height 16
click at [1254, 192] on icon at bounding box center [1466, 188] width 9 height 9
click at [409, 233] on icon at bounding box center [404, 228] width 9 height 9
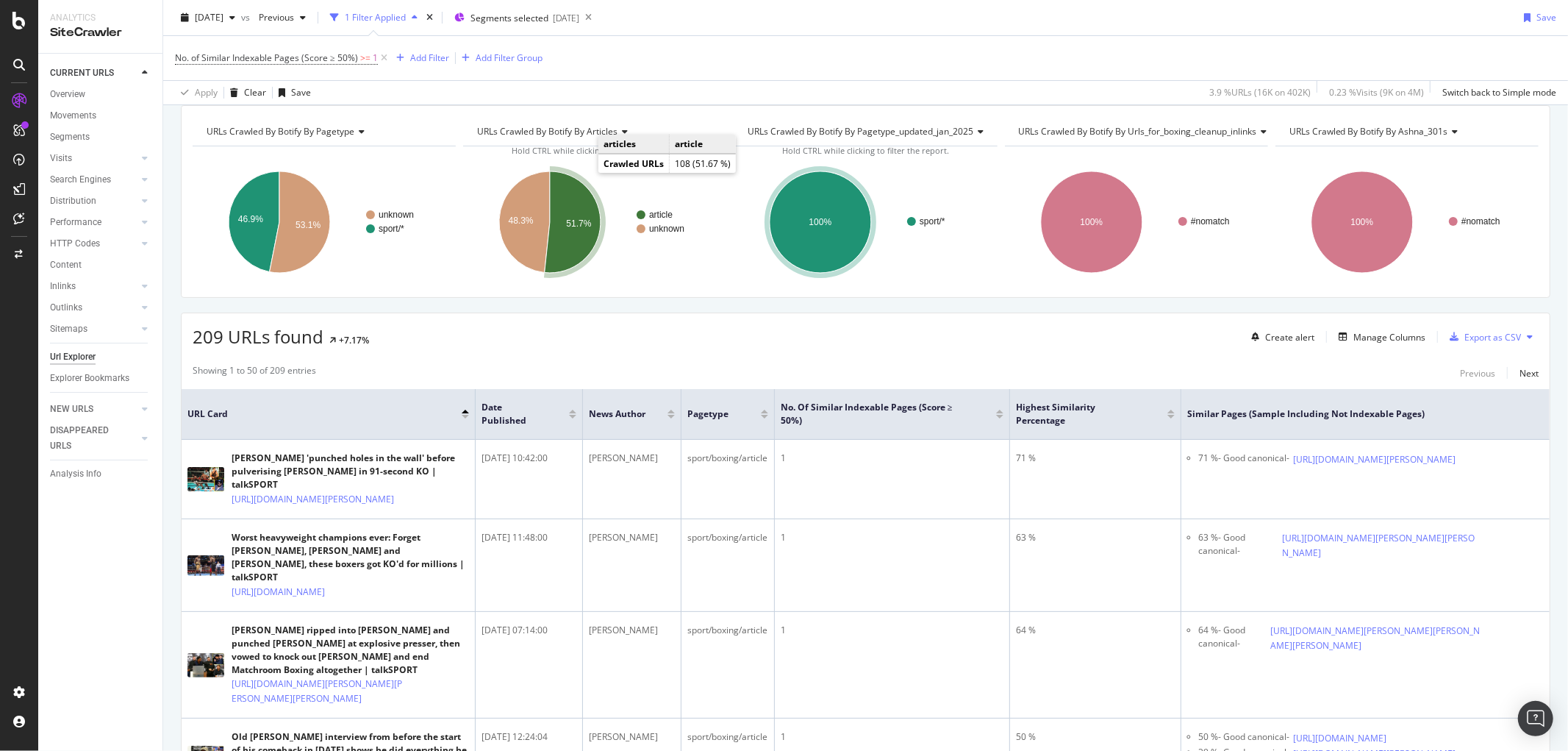
scroll to position [82, 0]
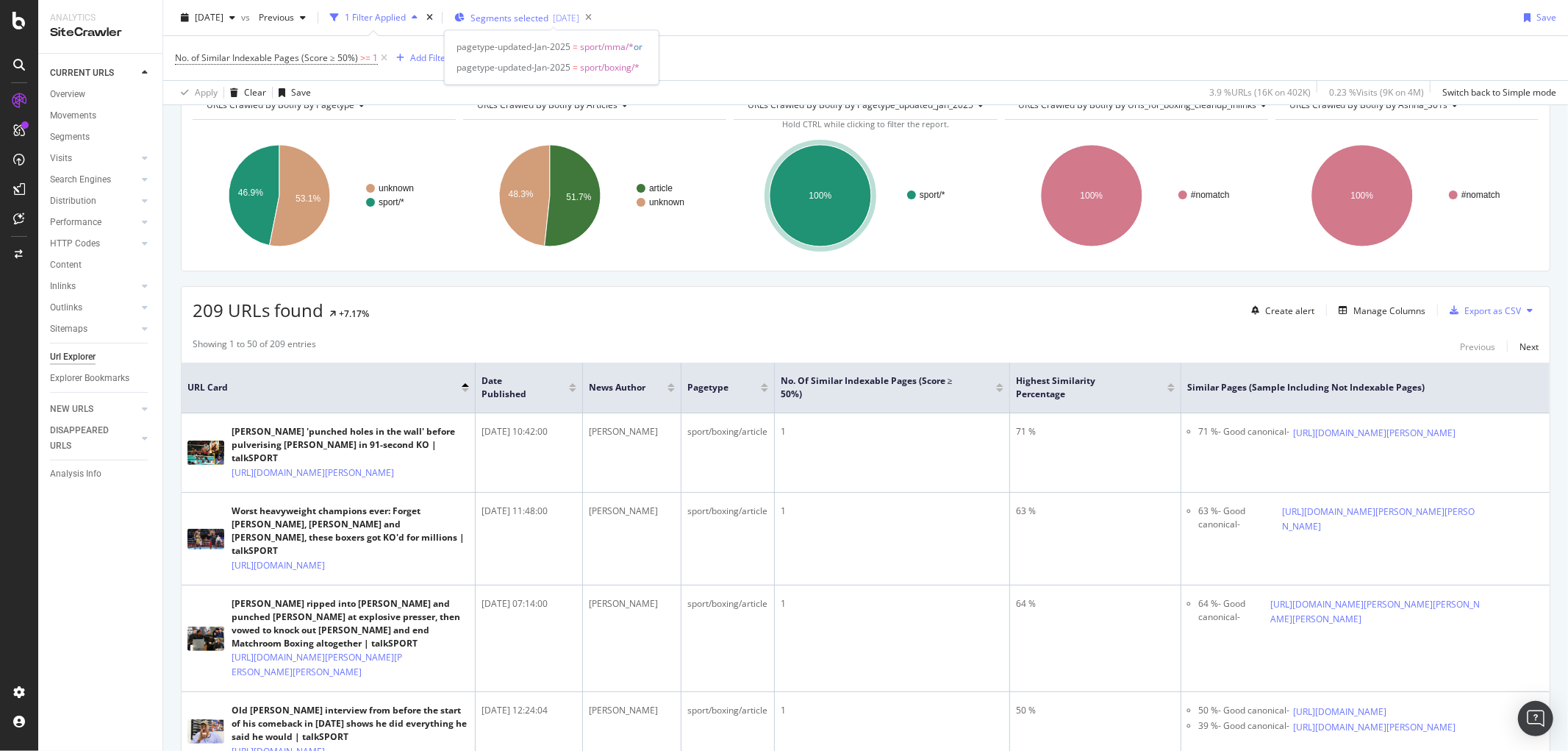
click at [549, 24] on span "Segments selected" at bounding box center [509, 17] width 78 height 12
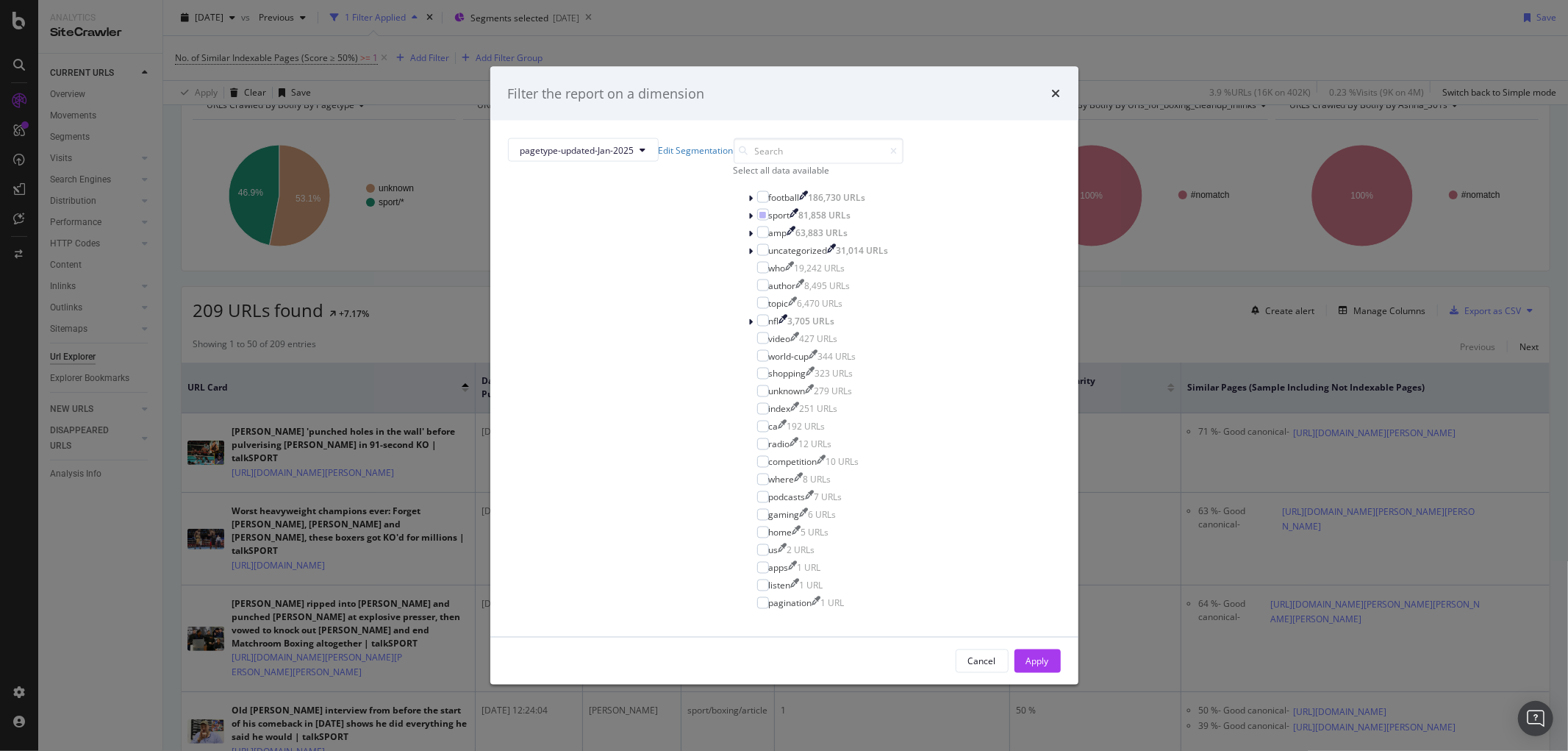
click at [748, 47] on div "Filter the report on a dimension pagetype-updated-Jan-2025 Edit Segmentation Se…" at bounding box center [784, 375] width 1568 height 751
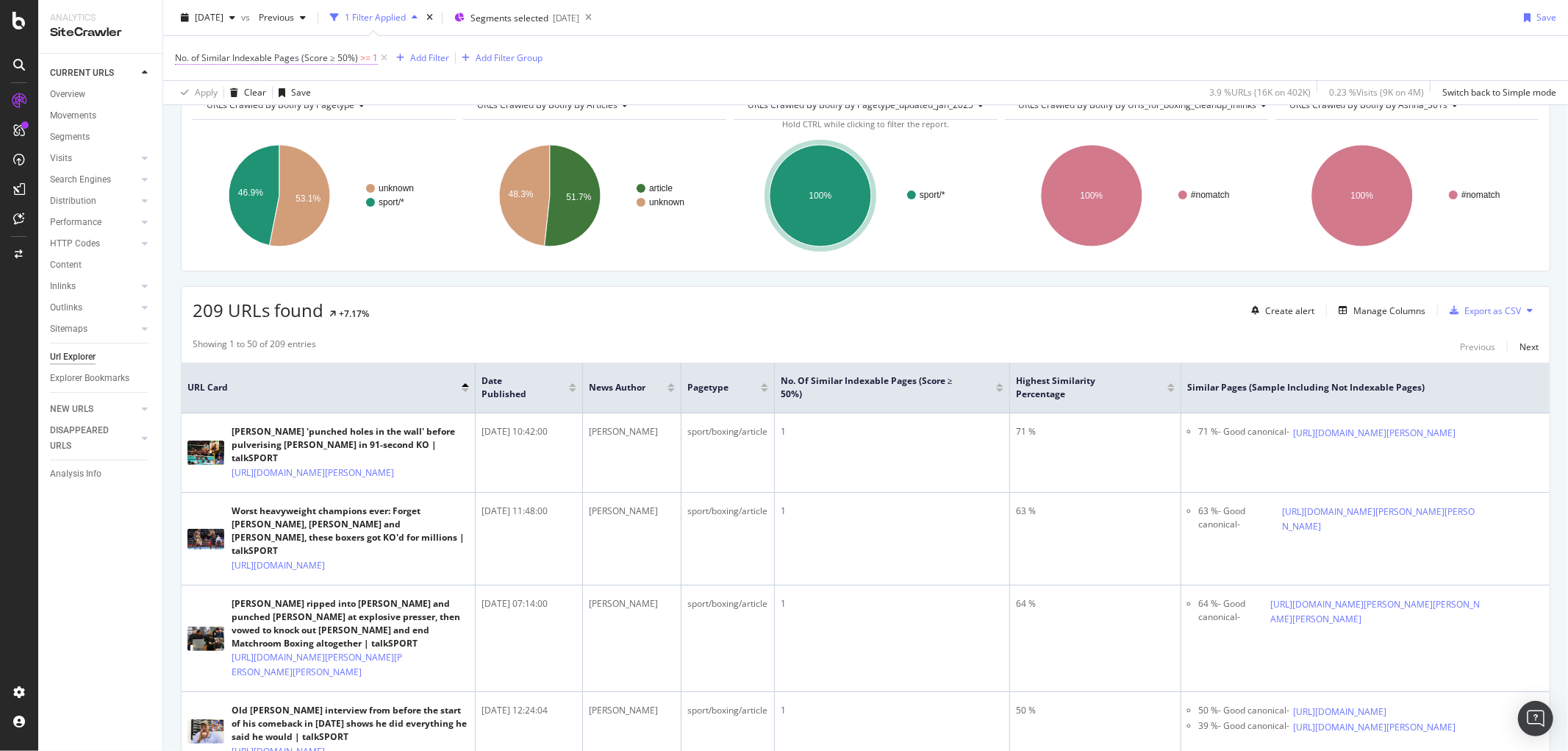
click at [302, 56] on span "No. of Similar Indexable Pages (Score ≥ 50%)" at bounding box center [267, 57] width 183 height 12
click at [265, 104] on div "With a Score ≥ 50%" at bounding box center [242, 92] width 131 height 24
click at [704, 57] on div "No. of Similar Indexable Pages (Score ≥ 50%) >= 1 Add Filter Add Filter Group" at bounding box center [865, 58] width 1381 height 44
click at [573, 388] on div at bounding box center [572, 387] width 7 height 9
click at [573, 392] on div at bounding box center [572, 390] width 7 height 3
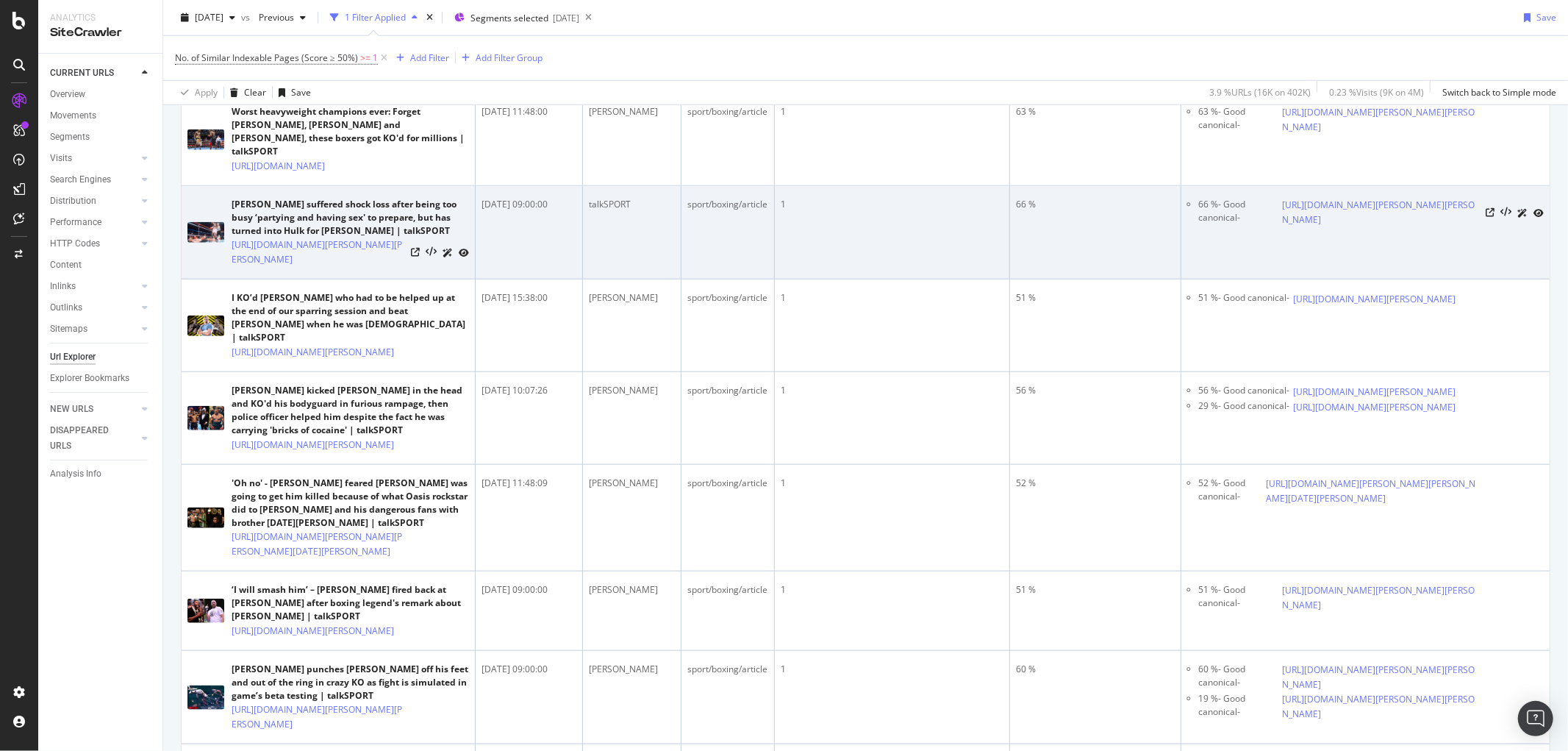
scroll to position [1307, 0]
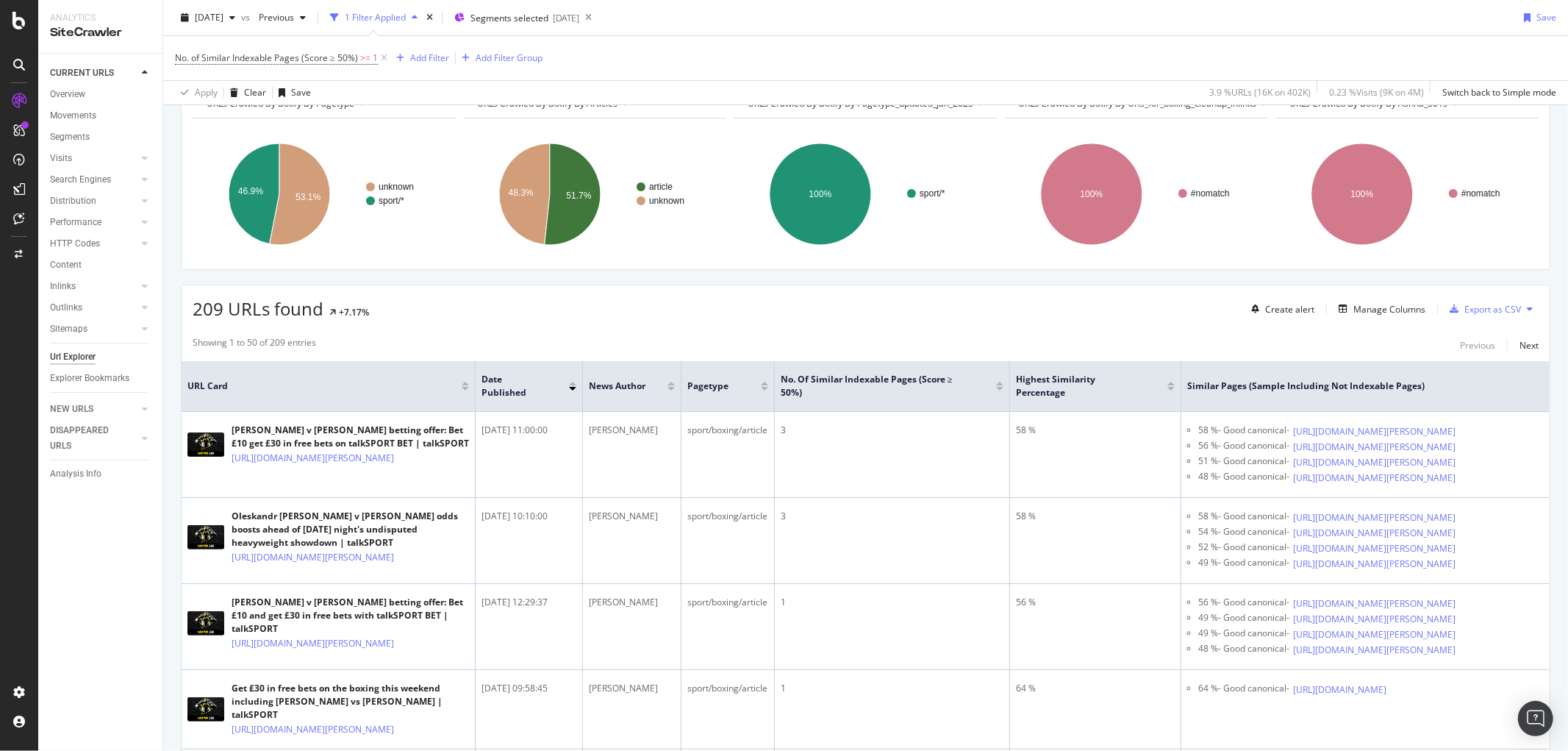
scroll to position [82, 0]
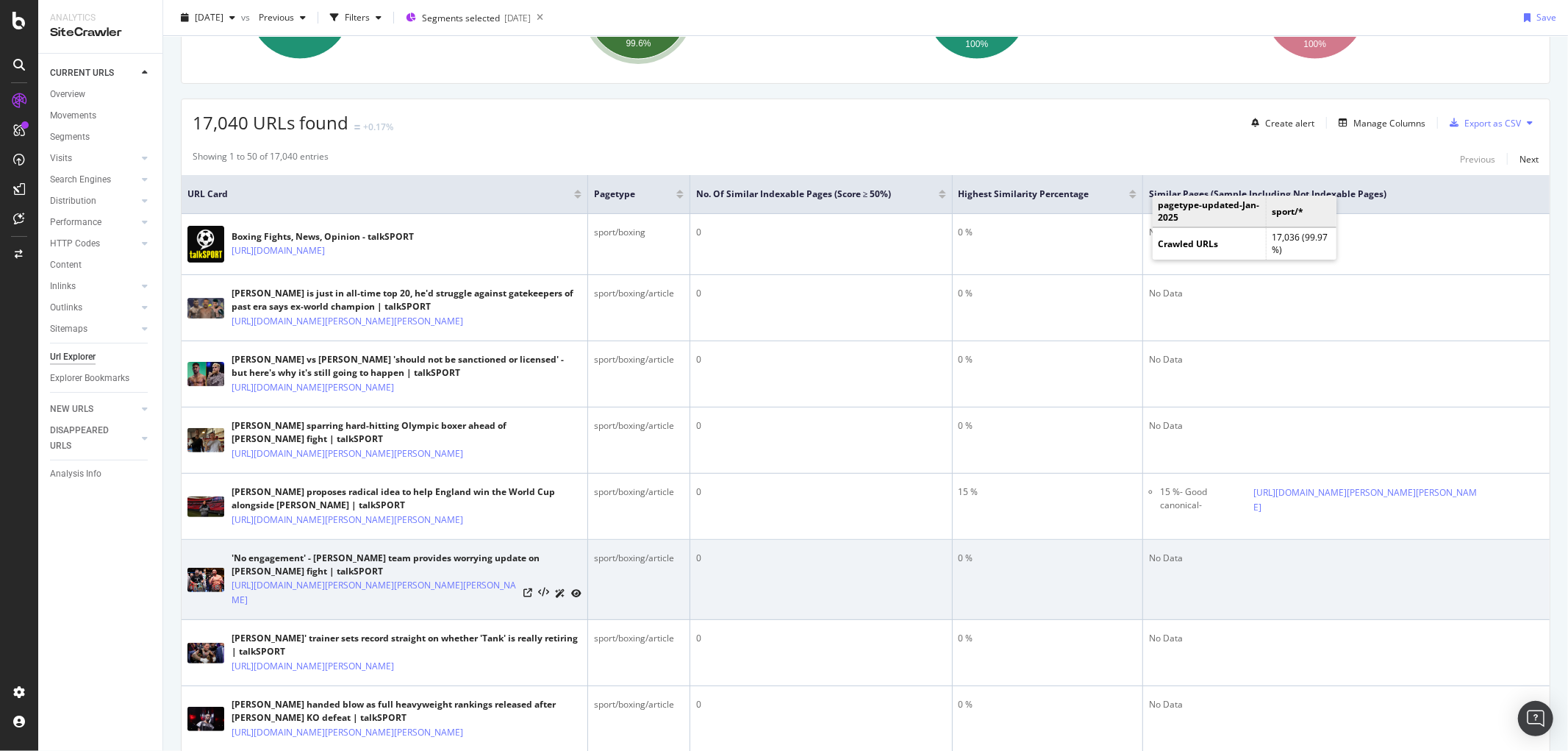
scroll to position [163, 0]
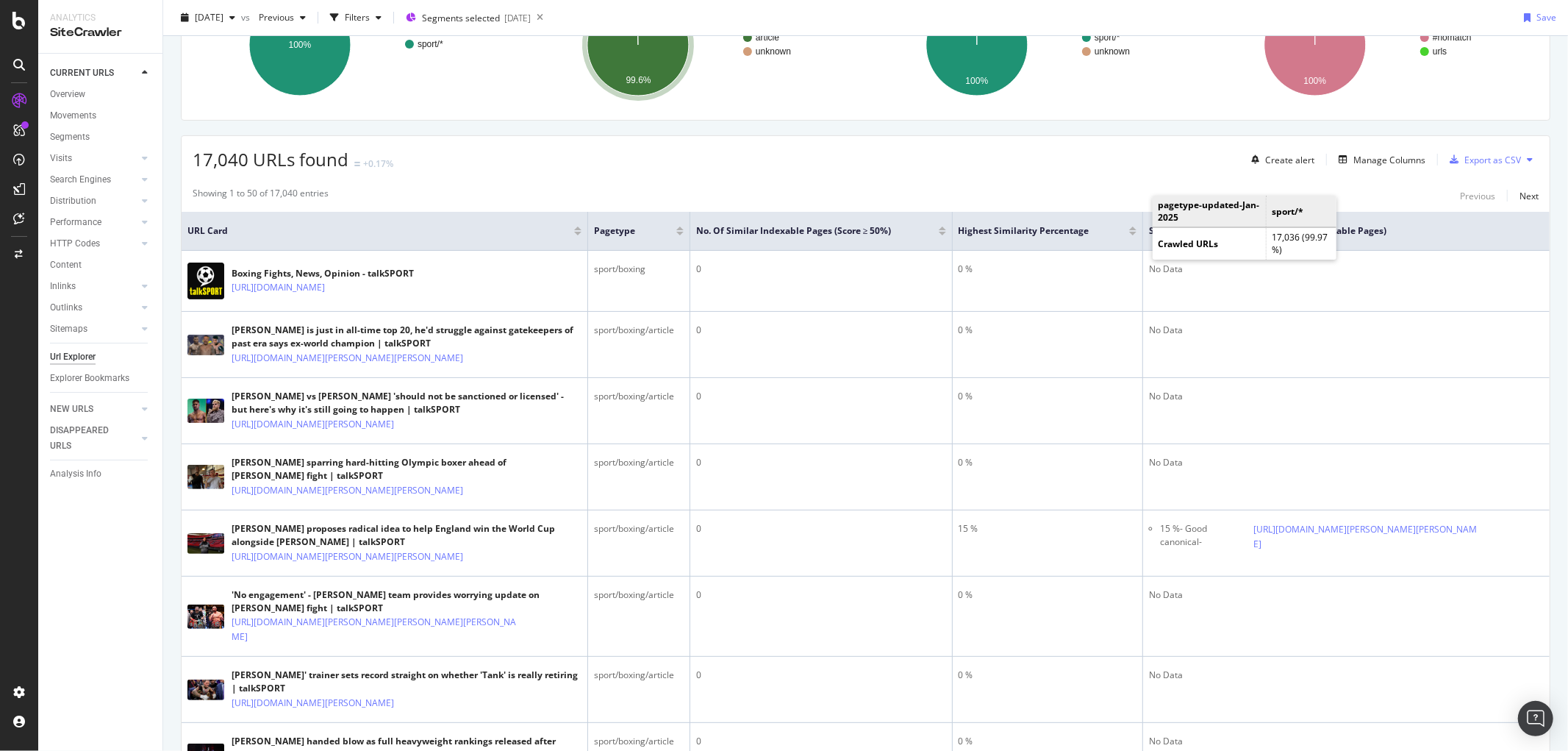
click at [939, 233] on div at bounding box center [942, 233] width 7 height 3
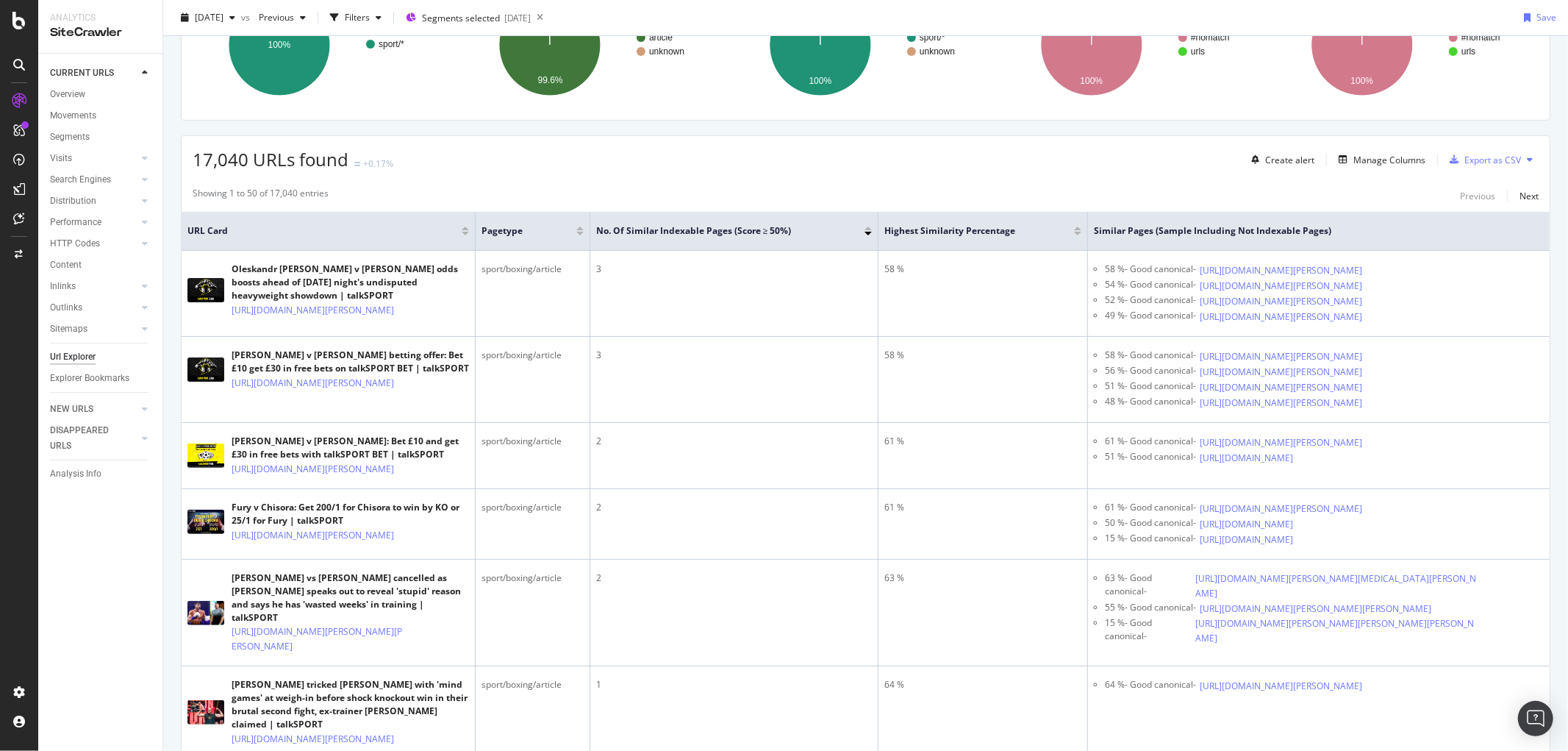
scroll to position [82, 0]
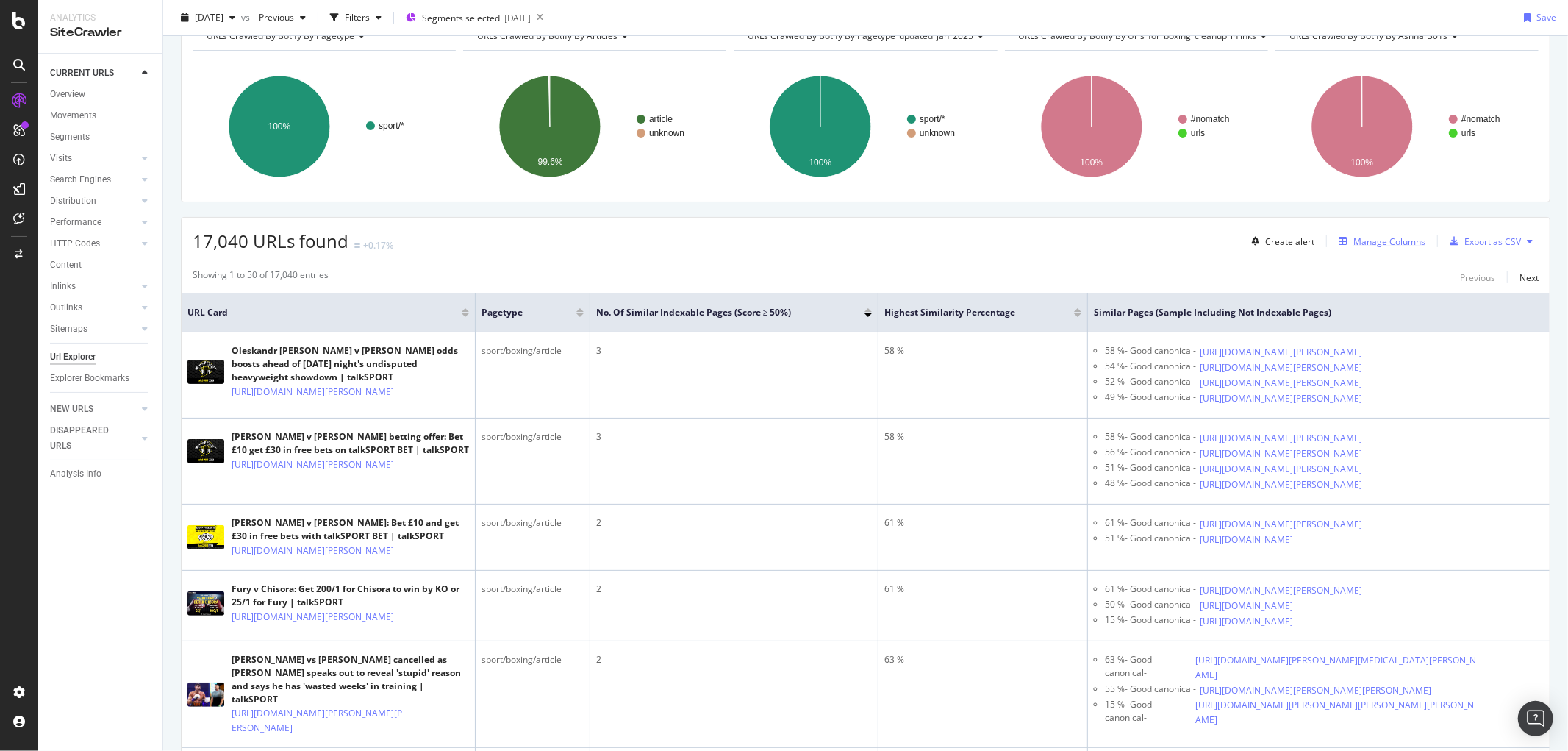
click at [1254, 239] on div "Manage Columns" at bounding box center [1390, 241] width 72 height 12
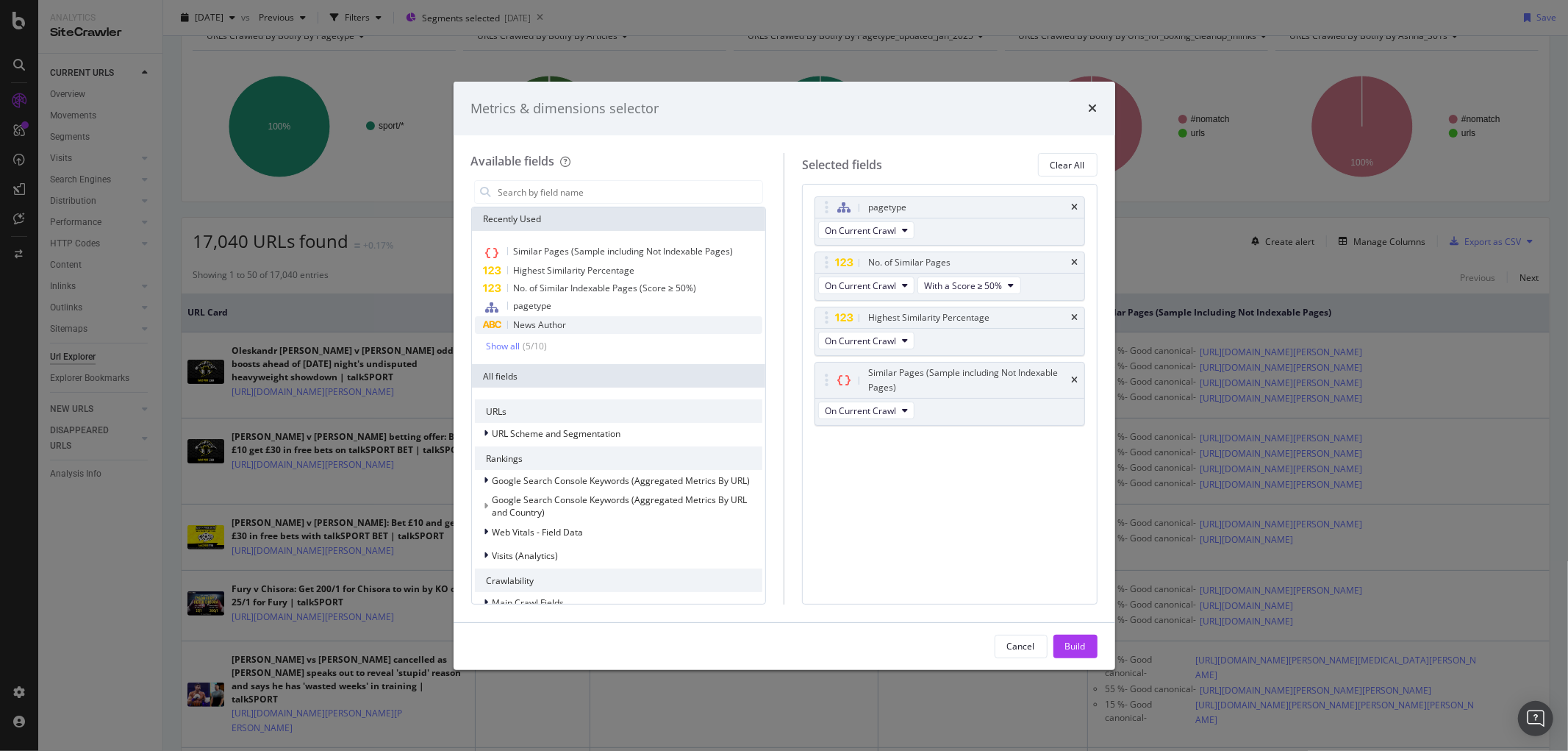
click at [571, 321] on div "News Author" at bounding box center [619, 325] width 288 height 18
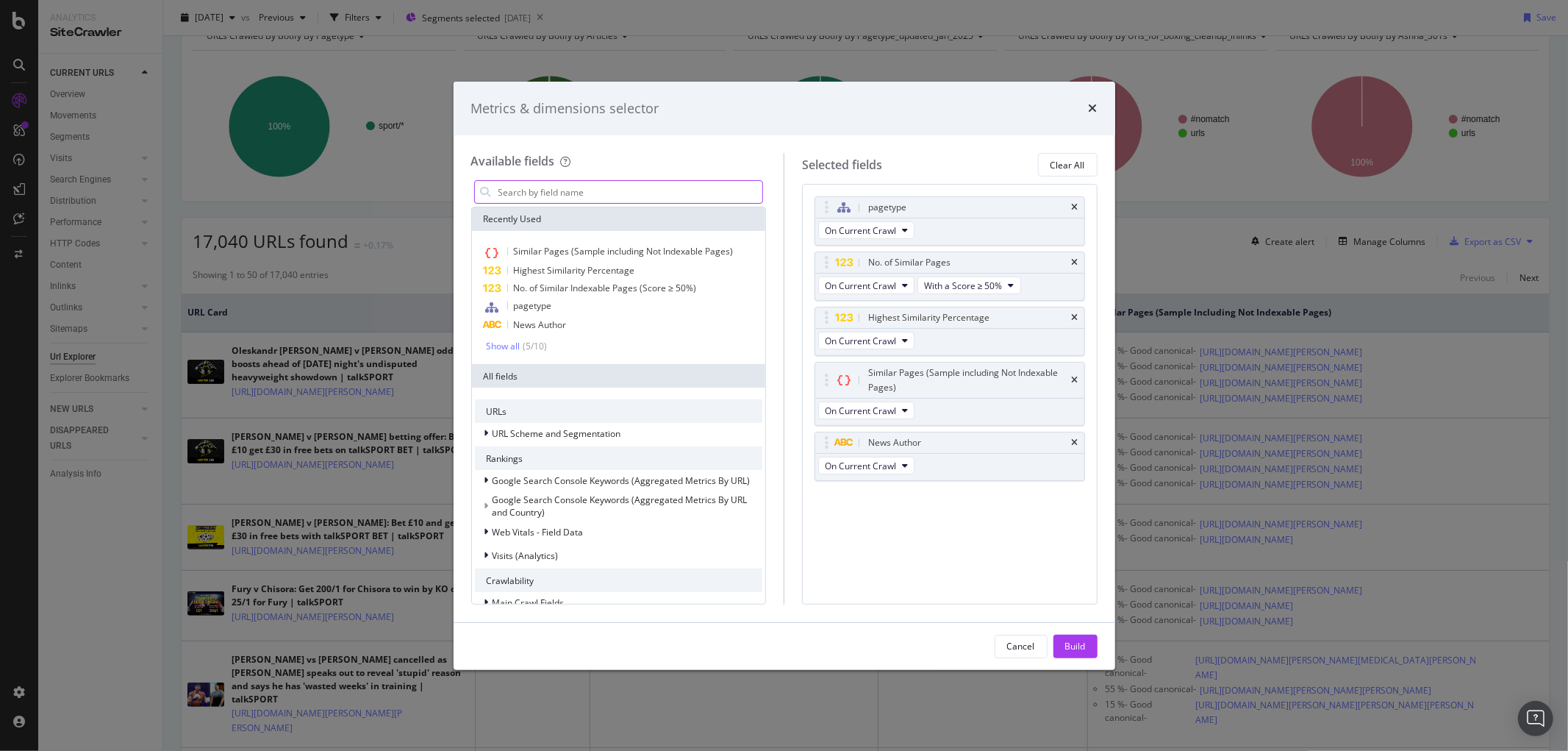
click at [558, 195] on input "modal" at bounding box center [630, 192] width 266 height 22
click at [543, 342] on div "( 5 / 10 )" at bounding box center [534, 346] width 27 height 12
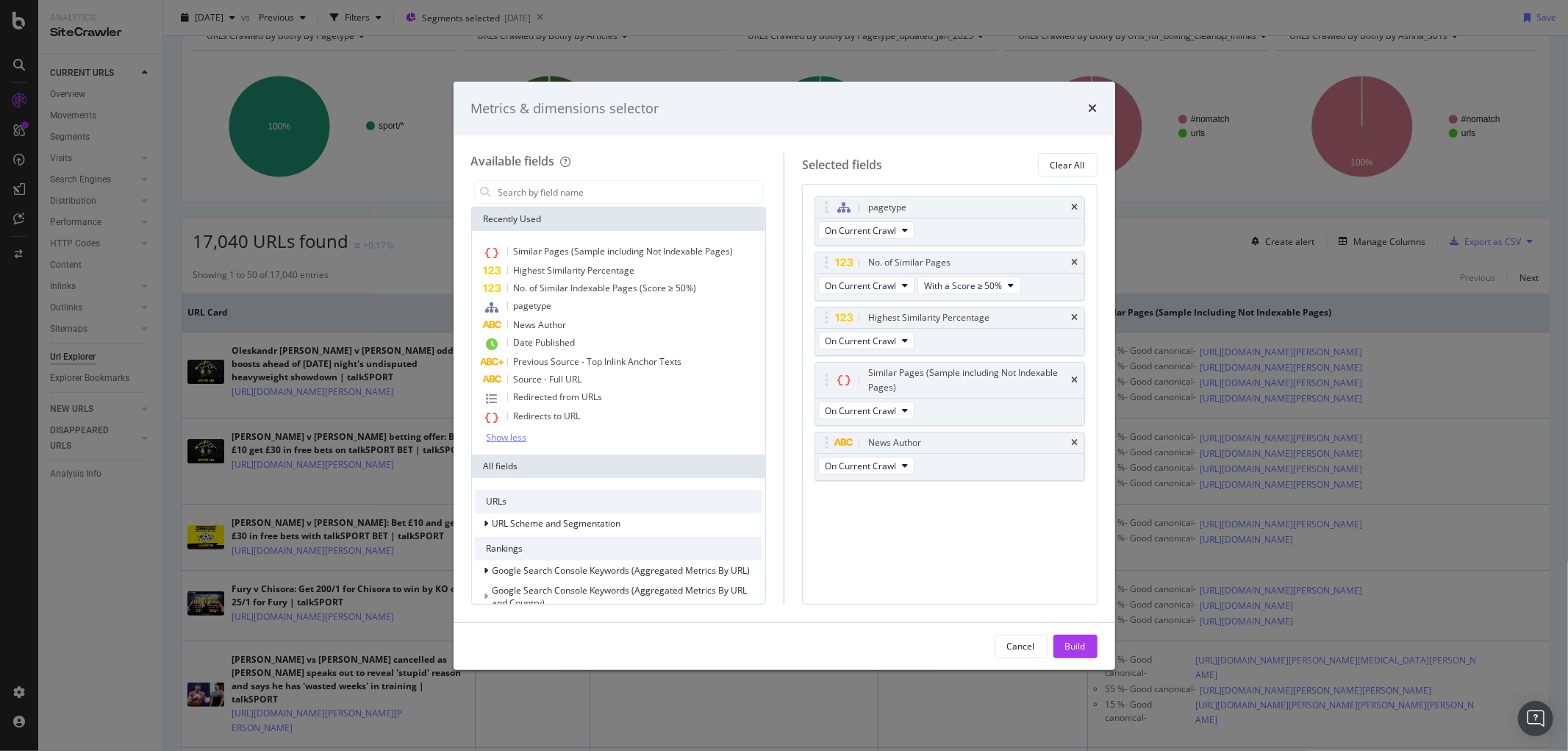
click at [543, 342] on span "Date Published" at bounding box center [545, 342] width 61 height 12
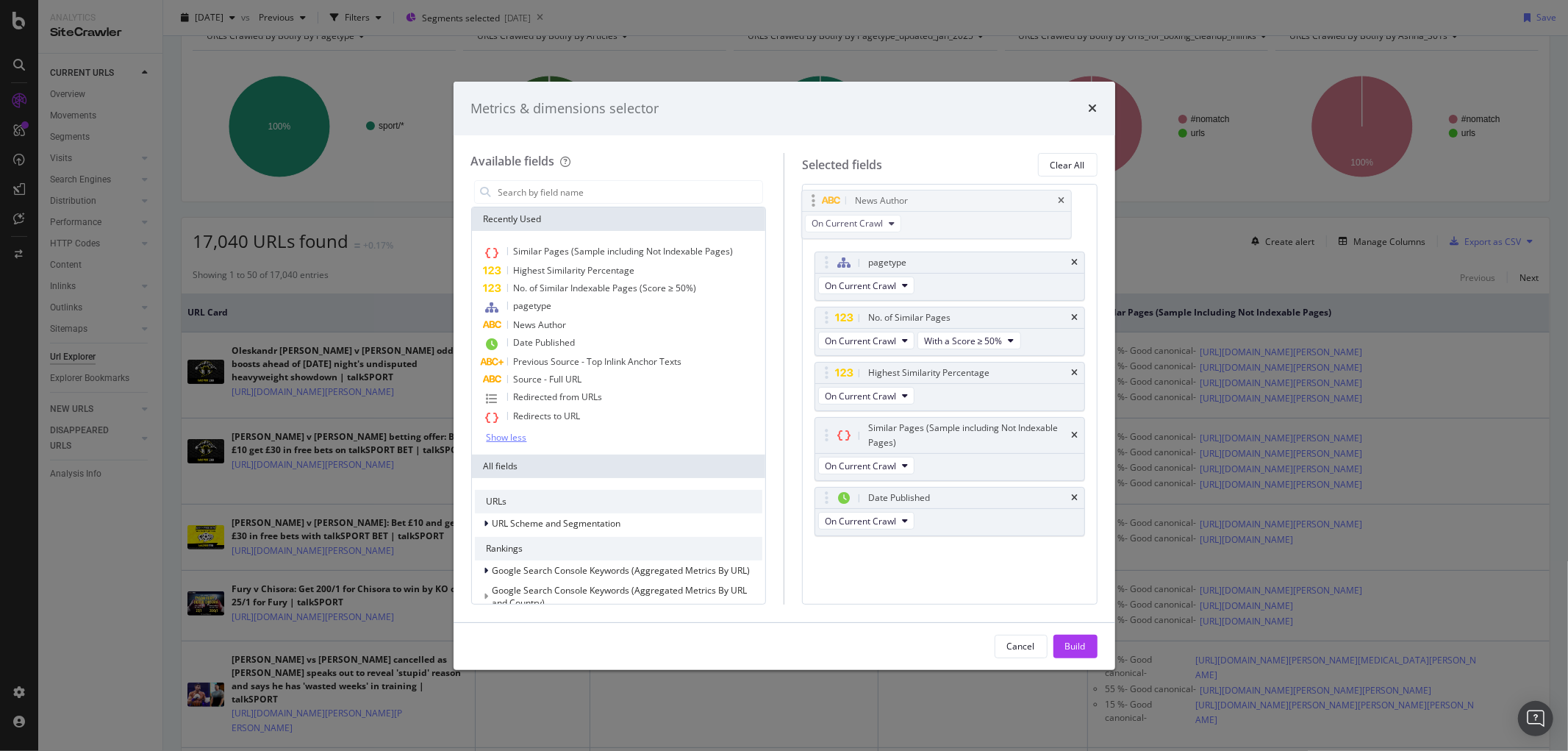
drag, startPoint x: 827, startPoint y: 442, endPoint x: 814, endPoint y: 199, distance: 243.3
click at [814, 199] on body "Analytics SiteCrawler CURRENT URLS Overview Movements Segments Visits Analysis …" at bounding box center [784, 375] width 1568 height 751
drag, startPoint x: 827, startPoint y: 494, endPoint x: 826, endPoint y: 259, distance: 235.0
click at [826, 259] on body "Analytics SiteCrawler CURRENT URLS Overview Movements Segments Visits Analysis …" at bounding box center [784, 375] width 1568 height 751
click at [1072, 653] on div "Build" at bounding box center [1075, 646] width 20 height 22
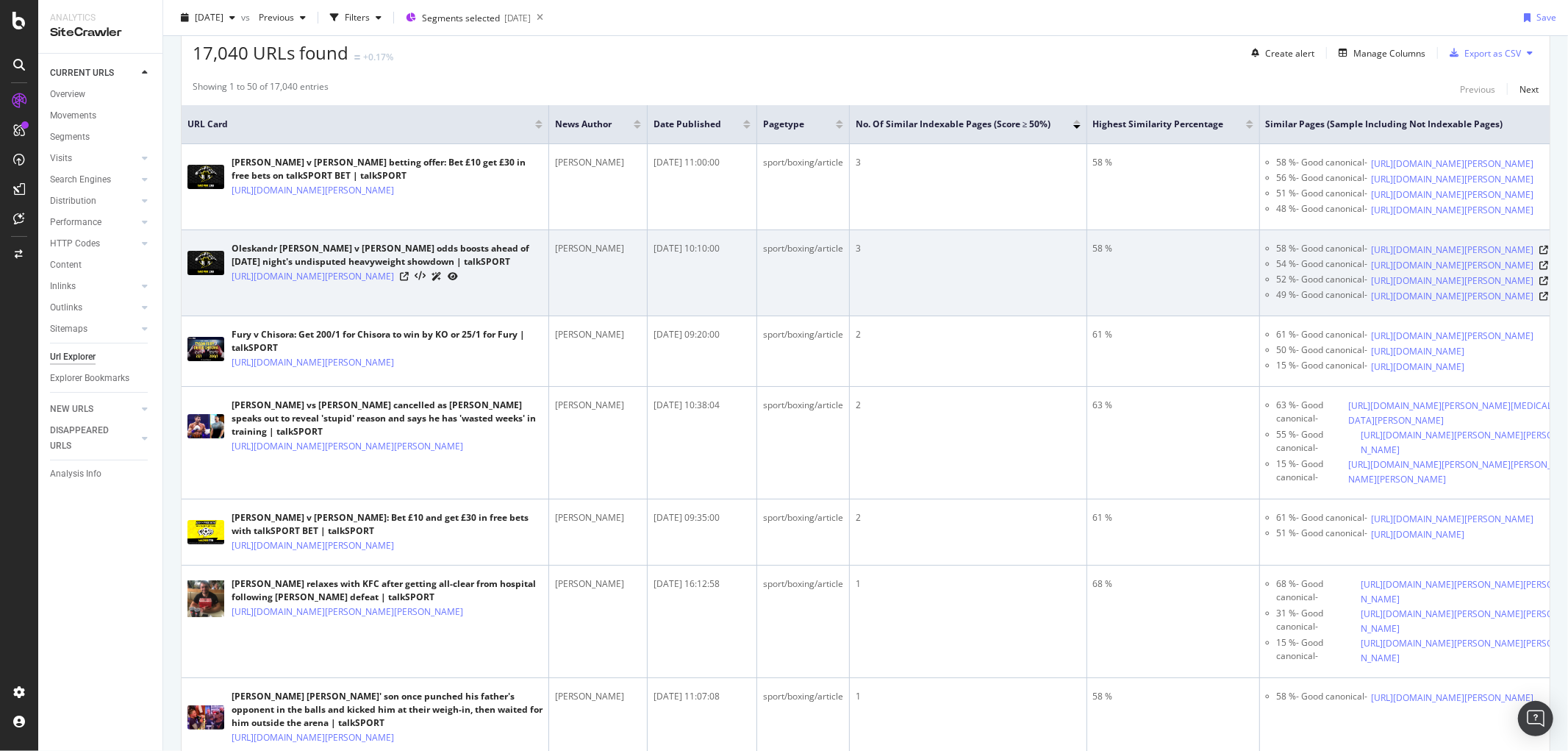
scroll to position [245, 0]
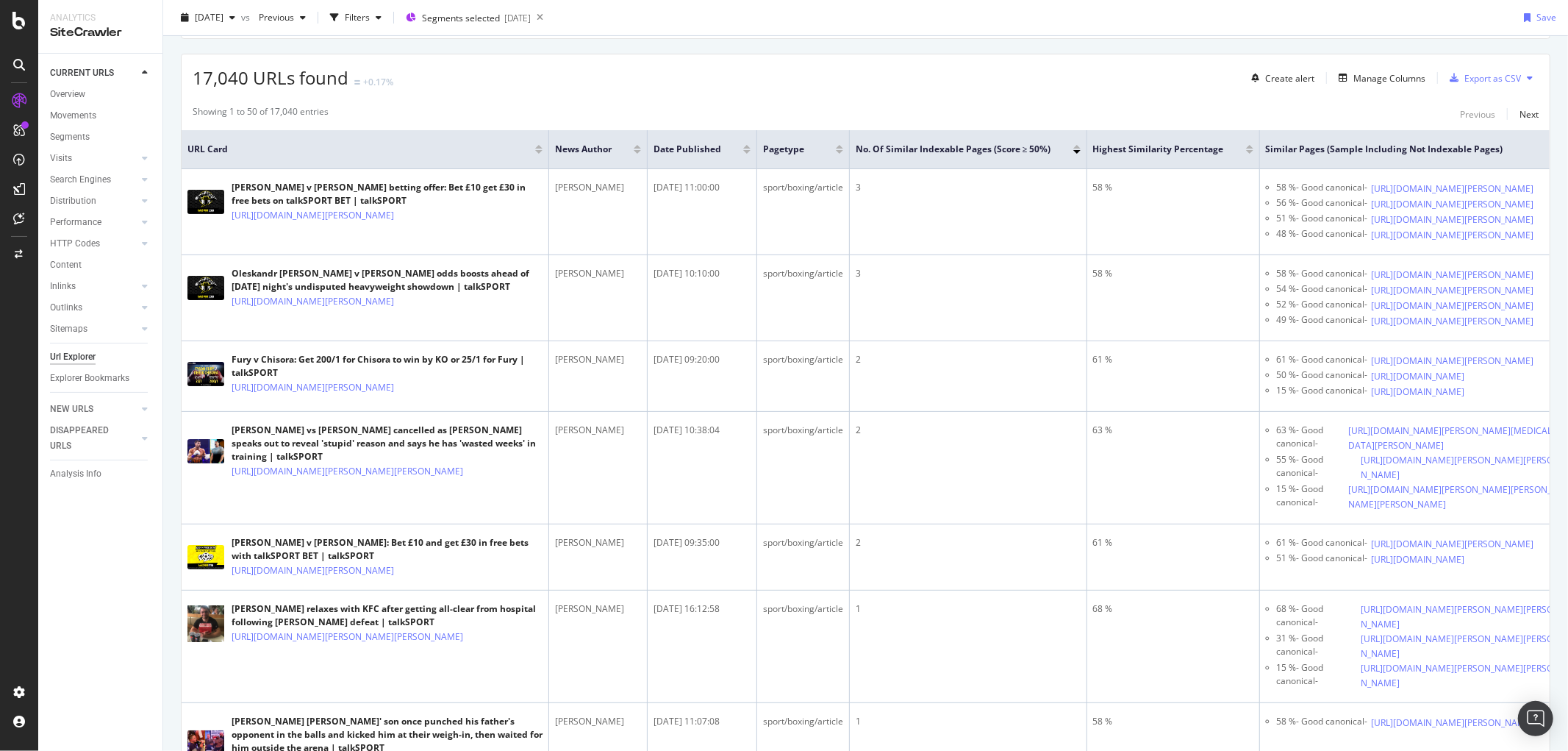
click at [743, 151] on div at bounding box center [747, 152] width 7 height 3
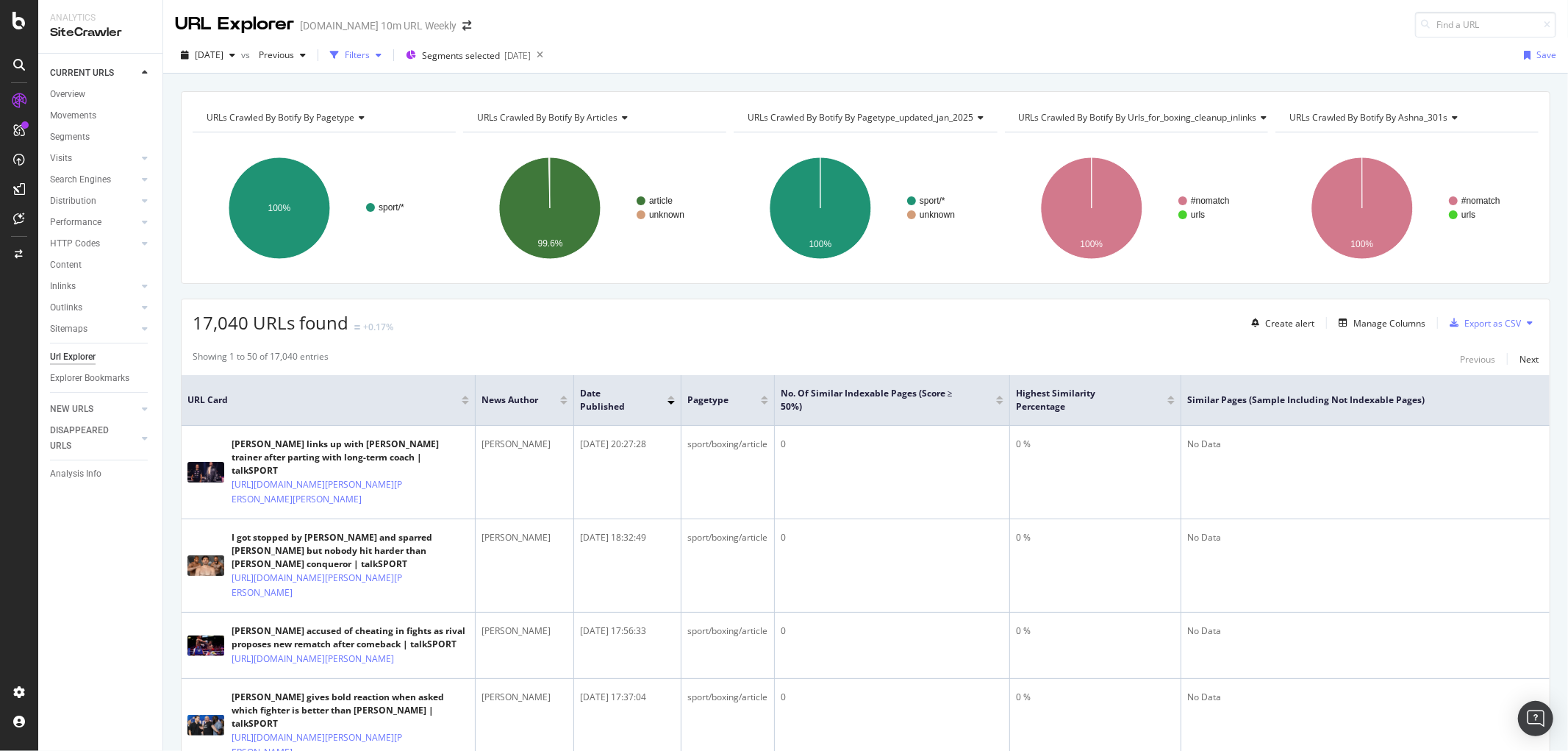
click at [345, 57] on div "button" at bounding box center [334, 55] width 20 height 20
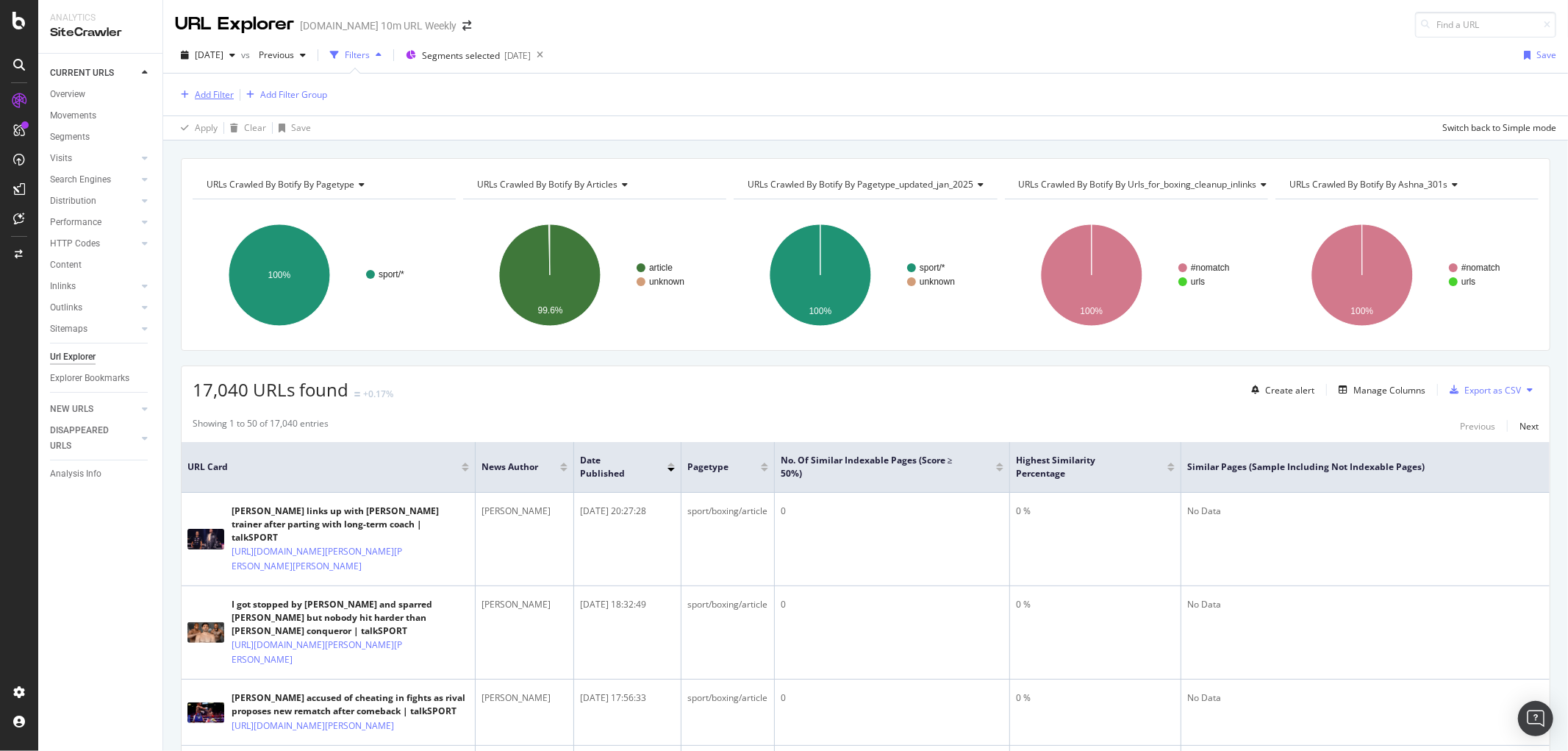
click at [218, 93] on div "Add Filter" at bounding box center [215, 94] width 39 height 12
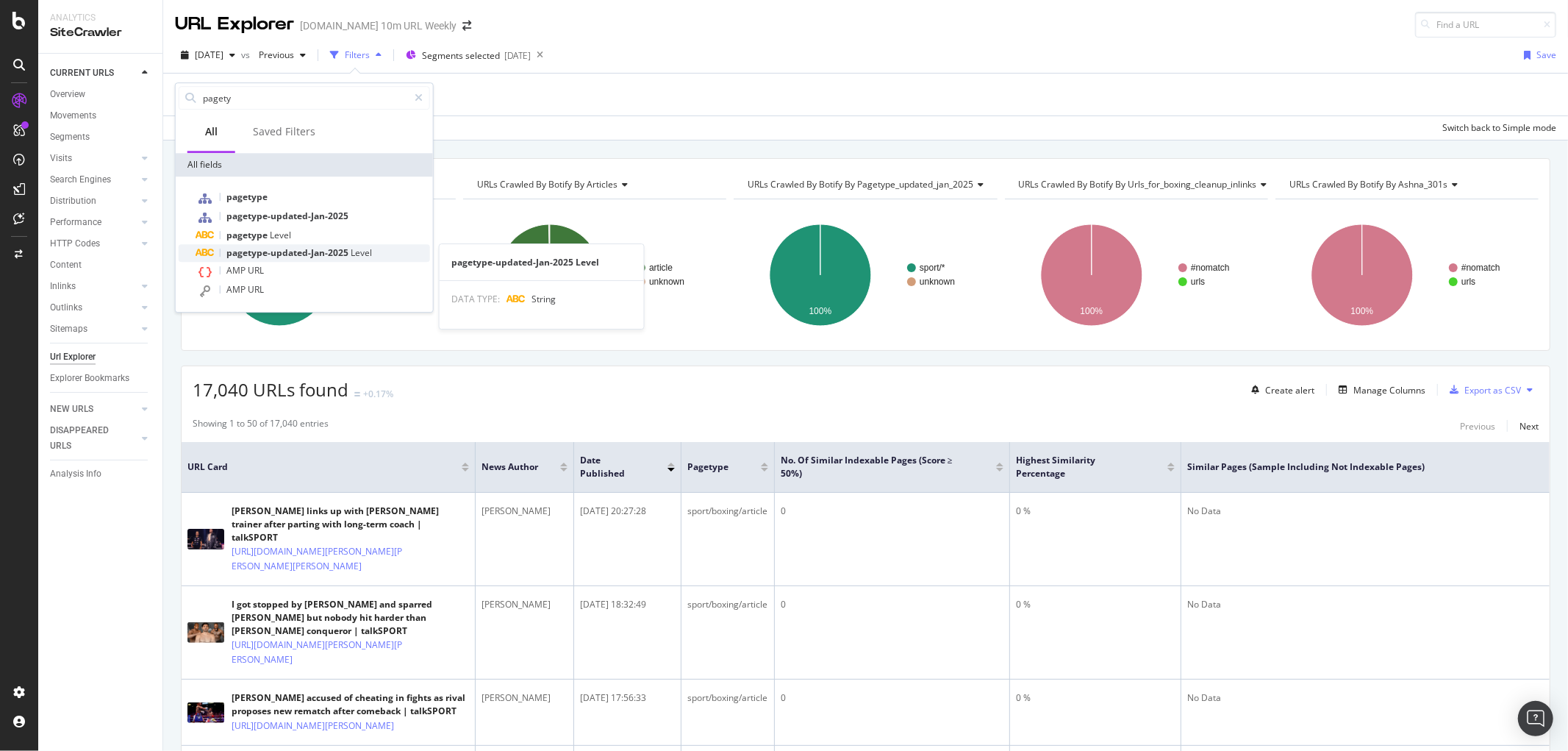
type input "pagety"
click at [281, 255] on span "pagetype-updated-Jan-2025" at bounding box center [289, 252] width 124 height 12
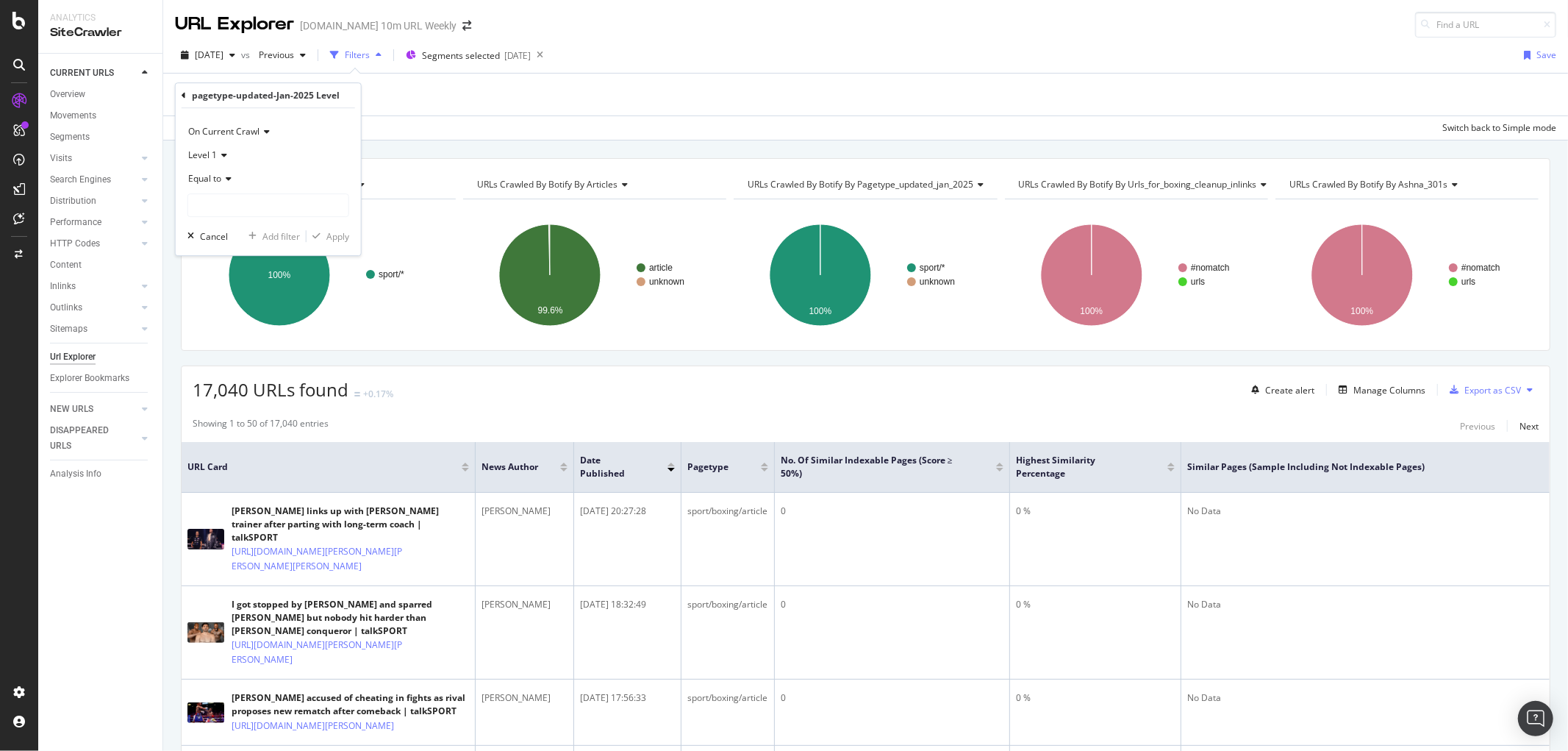
click at [213, 175] on span "Equal to" at bounding box center [205, 178] width 33 height 12
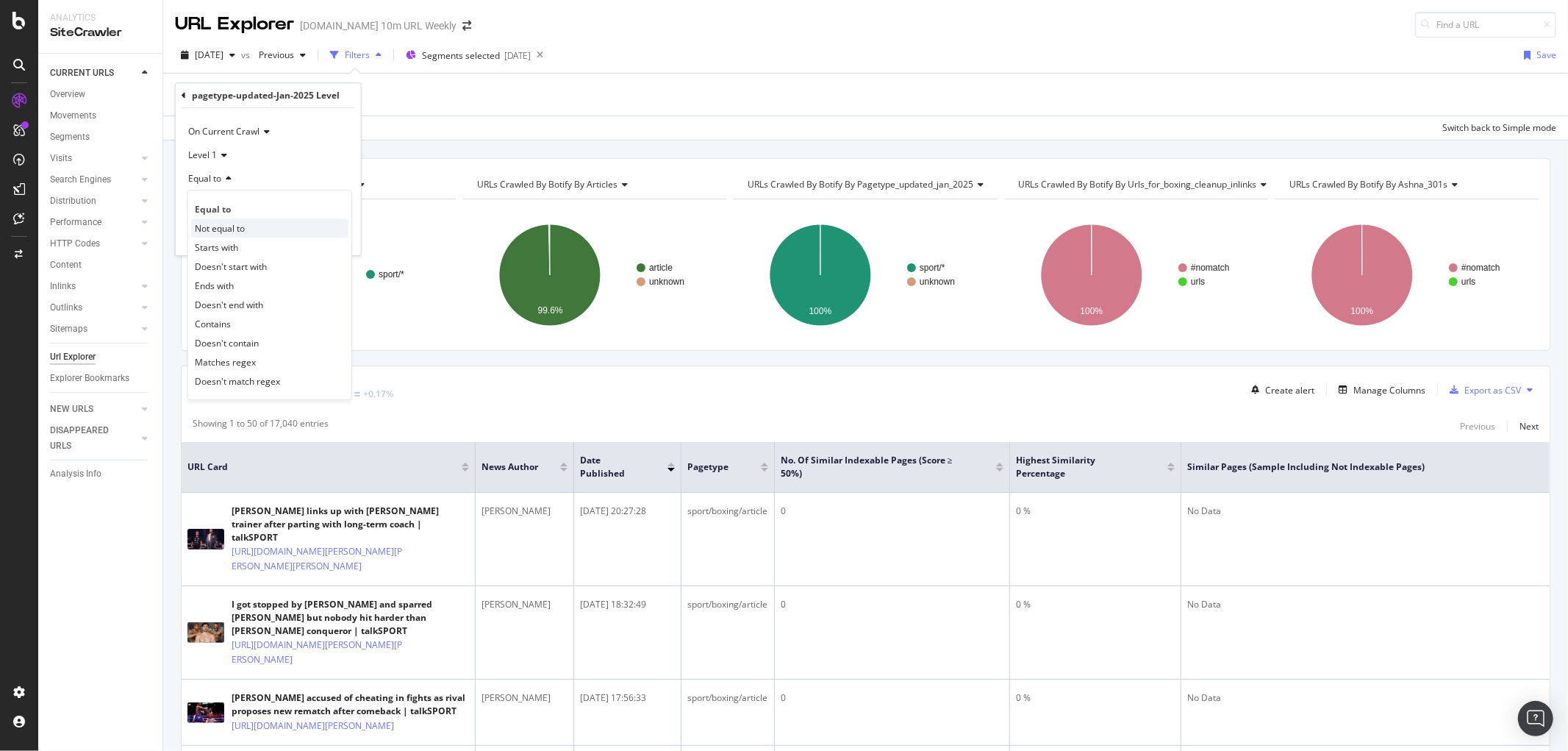
click at [221, 224] on span "Not equal to" at bounding box center [219, 228] width 50 height 12
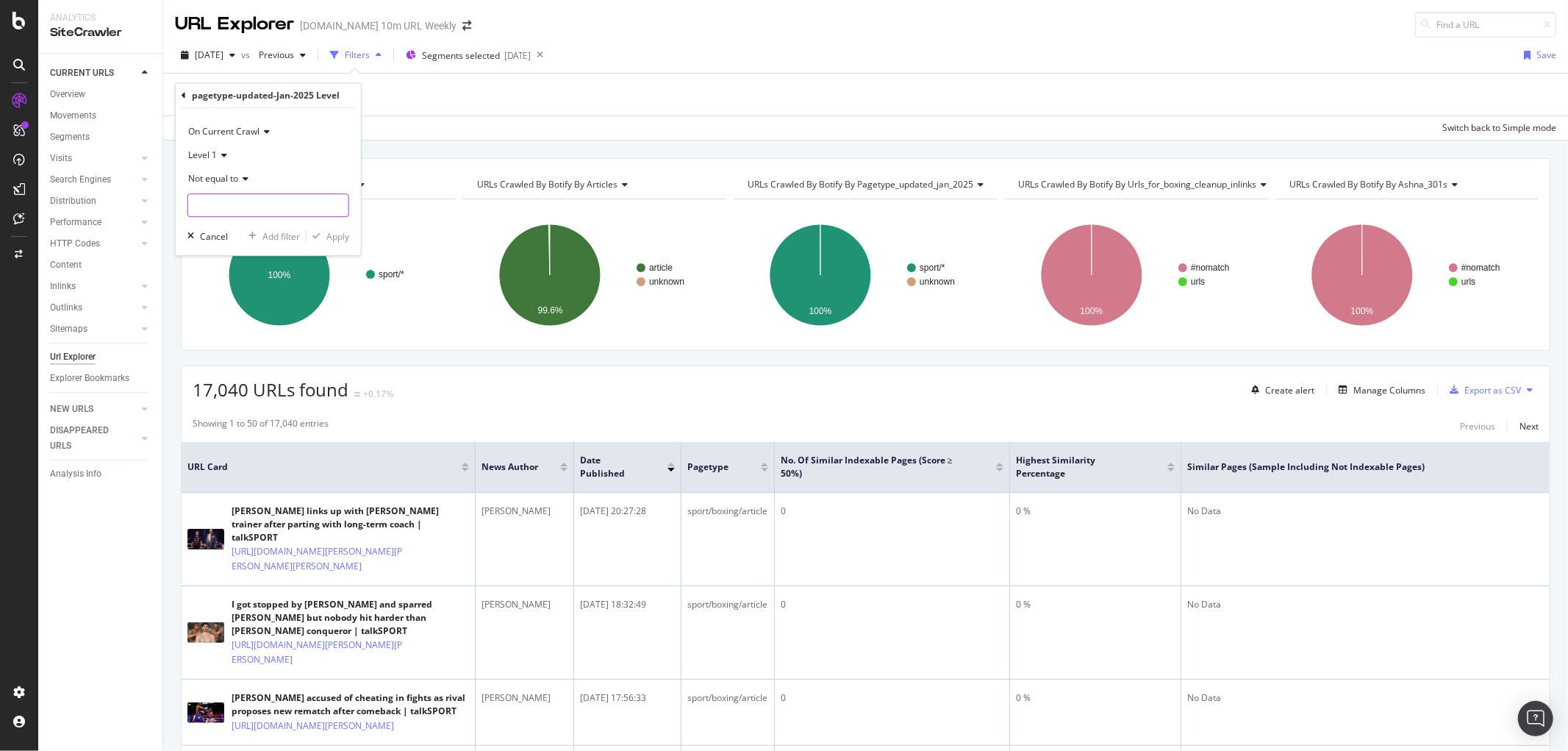
click at [229, 214] on input "text" at bounding box center [269, 205] width 160 height 24
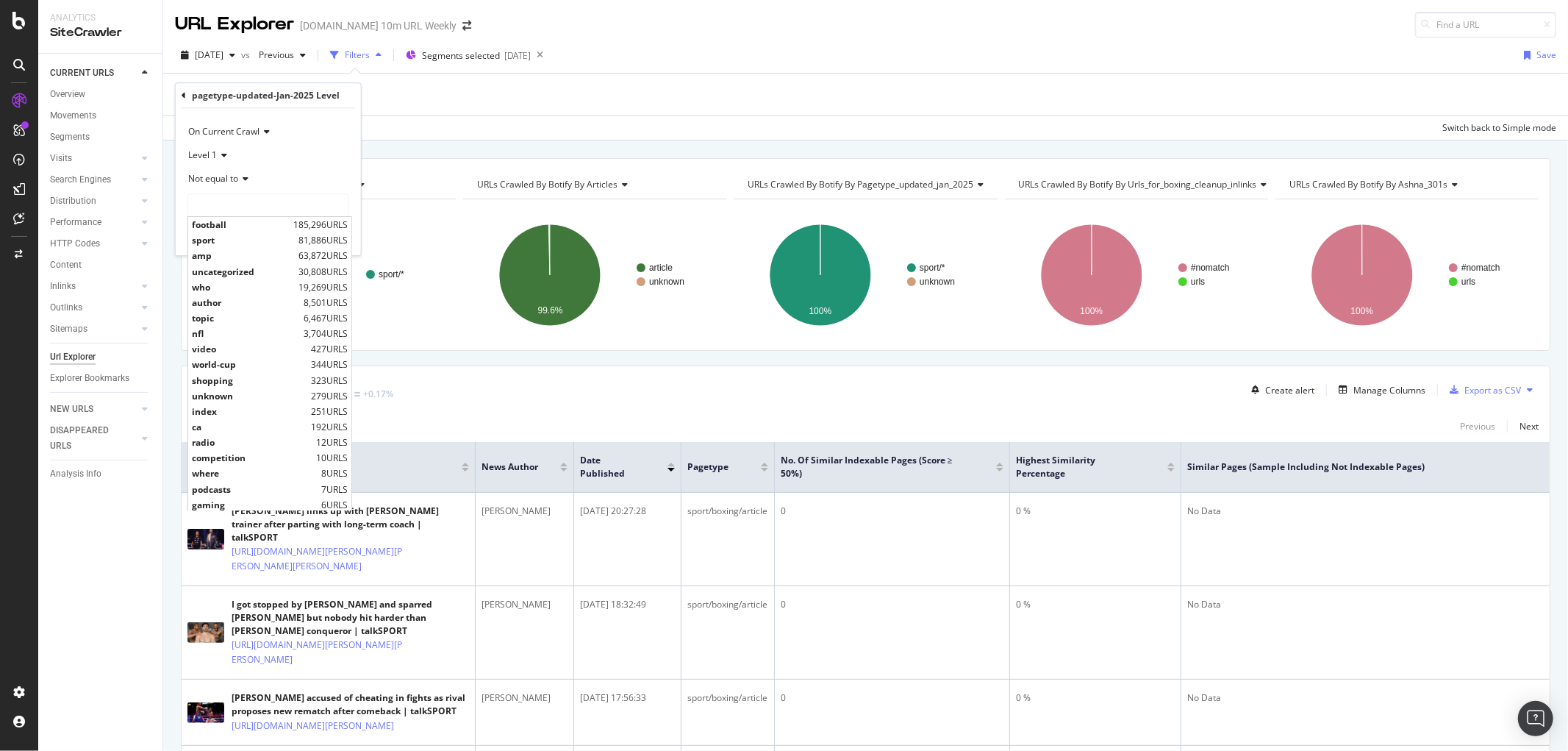
click at [220, 178] on span "Not equal to" at bounding box center [213, 178] width 50 height 12
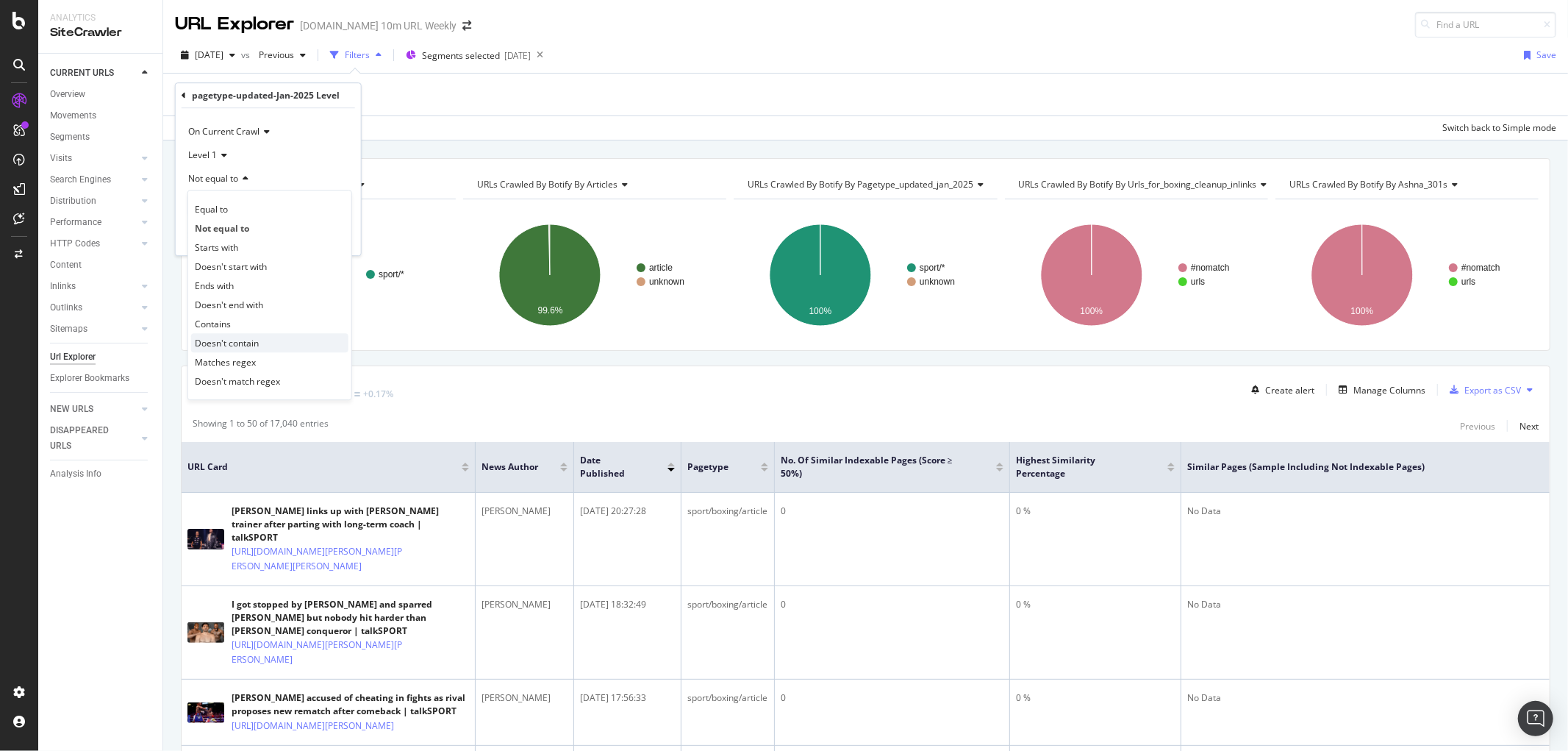
click at [242, 341] on span "Doesn't contain" at bounding box center [227, 342] width 64 height 12
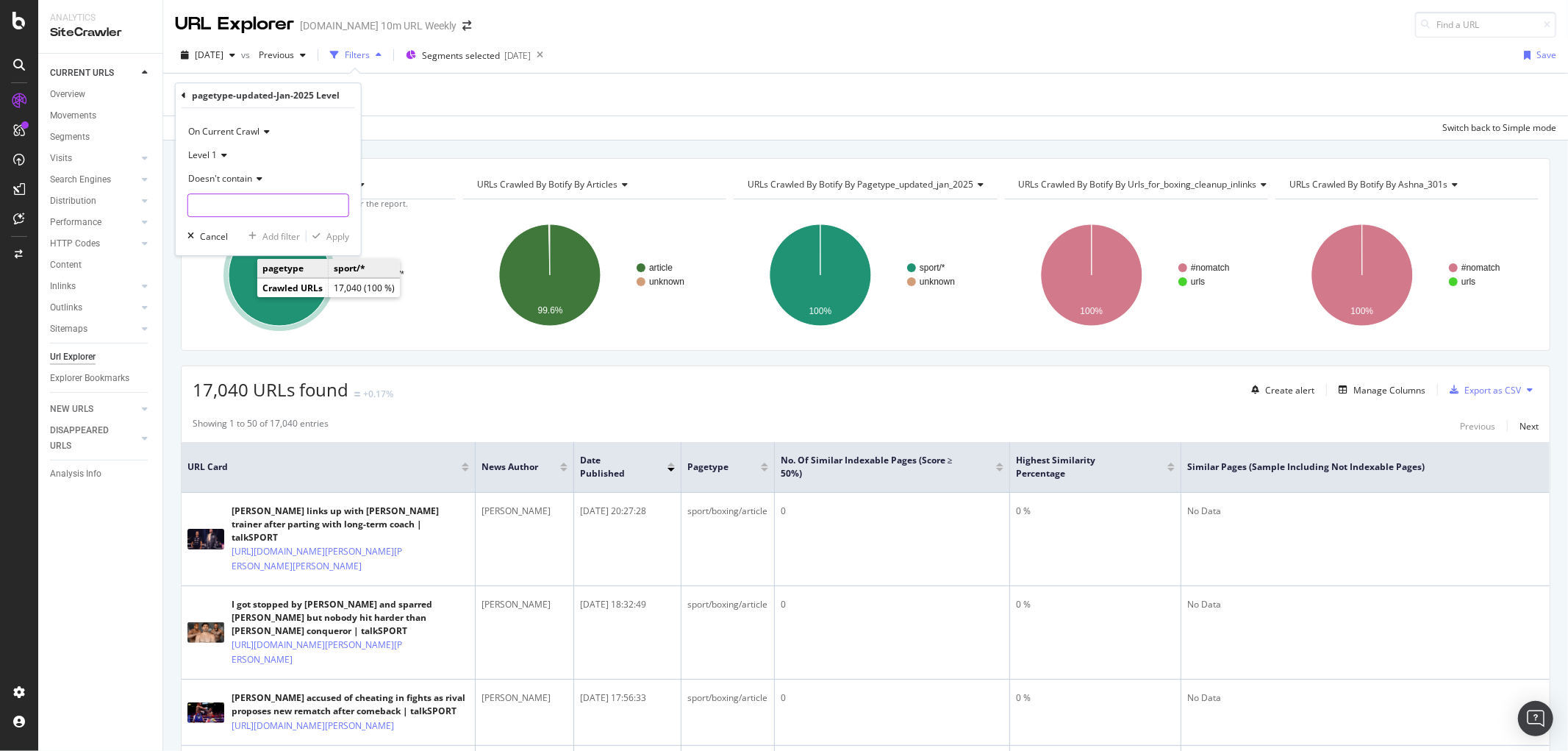
click at [231, 206] on input "text" at bounding box center [269, 205] width 160 height 24
type input "boxing"
click at [341, 241] on div "Apply" at bounding box center [338, 236] width 23 height 12
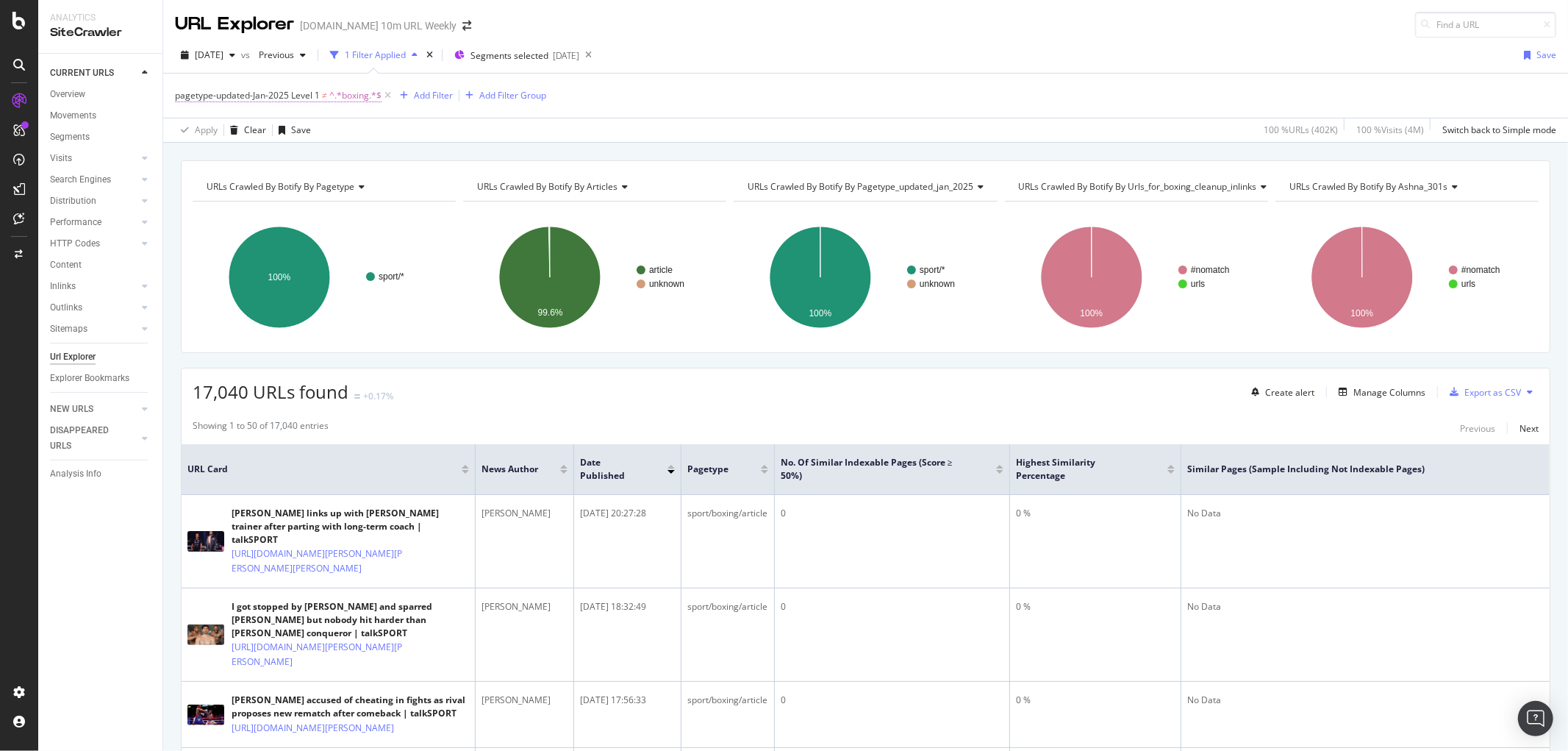
click at [373, 96] on span "^.*boxing.*$" at bounding box center [355, 95] width 52 height 20
click at [278, 216] on div "On Current Crawl Level 1 Doesn't contain boxing Cancel Add filter Apply" at bounding box center [269, 181] width 185 height 147
click at [282, 210] on input "boxing" at bounding box center [258, 204] width 139 height 24
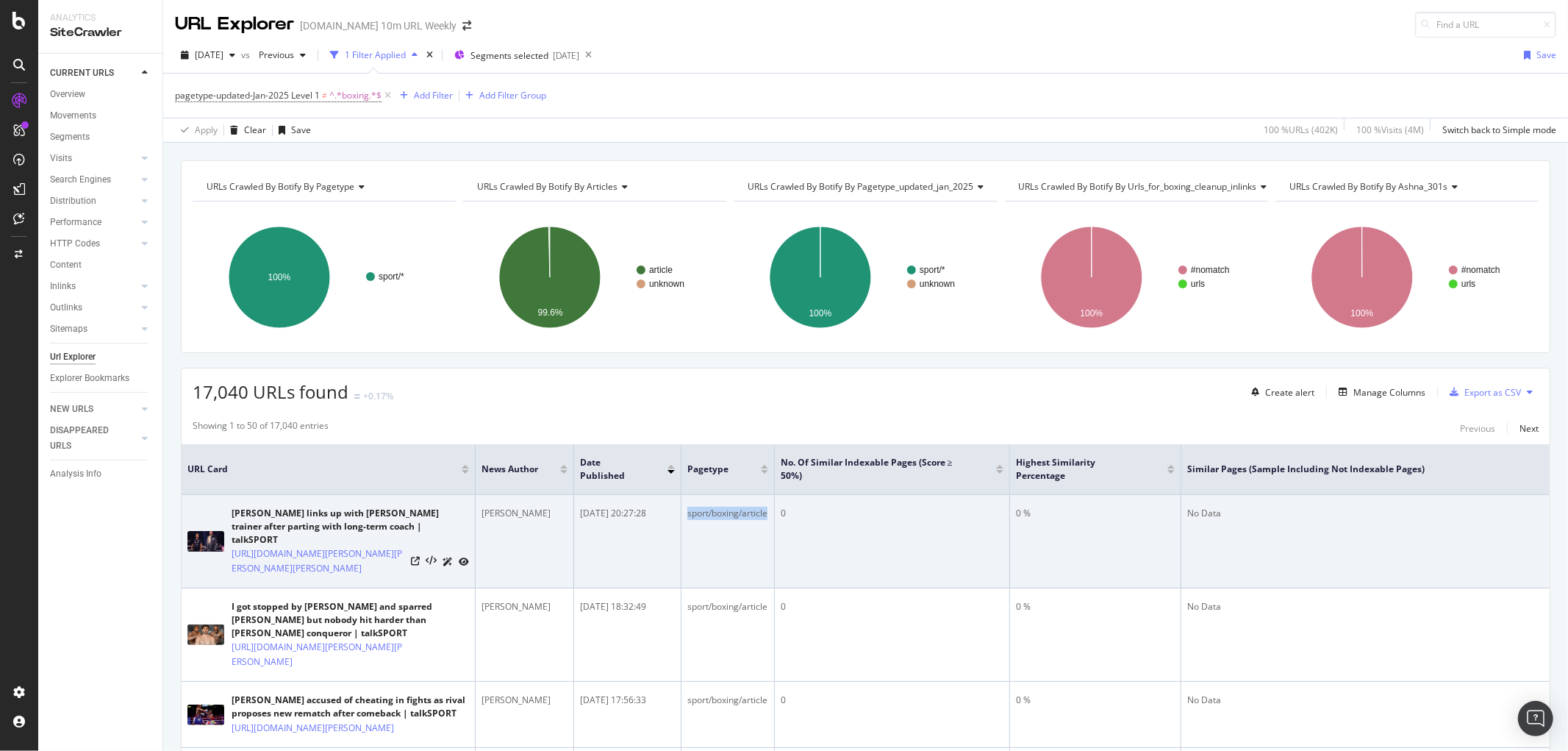
click at [681, 518] on td "sport/boxing/article" at bounding box center [728, 541] width 93 height 93
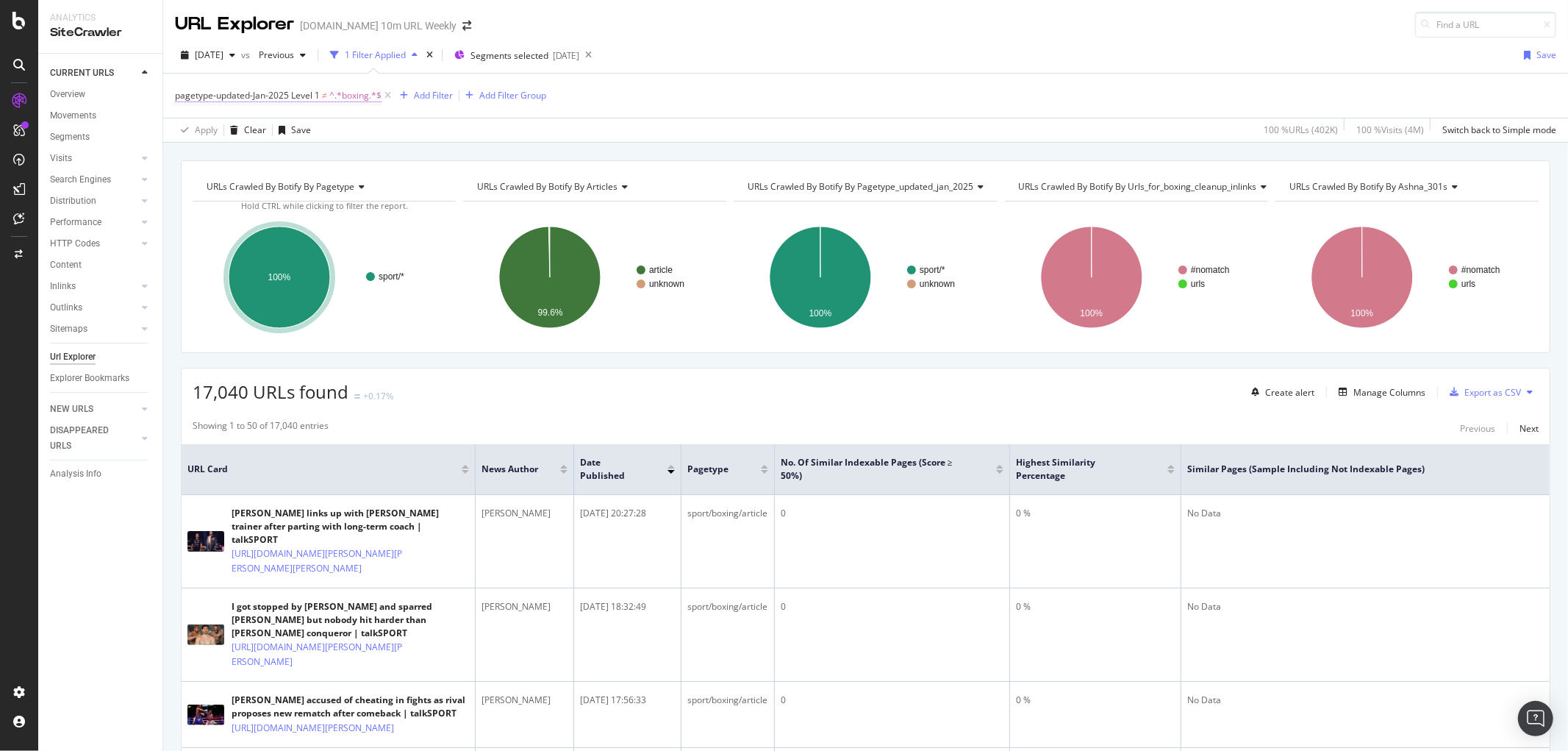
click at [332, 100] on span "^.*boxing.*$" at bounding box center [355, 95] width 52 height 20
click at [243, 173] on span "Doesn't contain" at bounding box center [220, 177] width 64 height 12
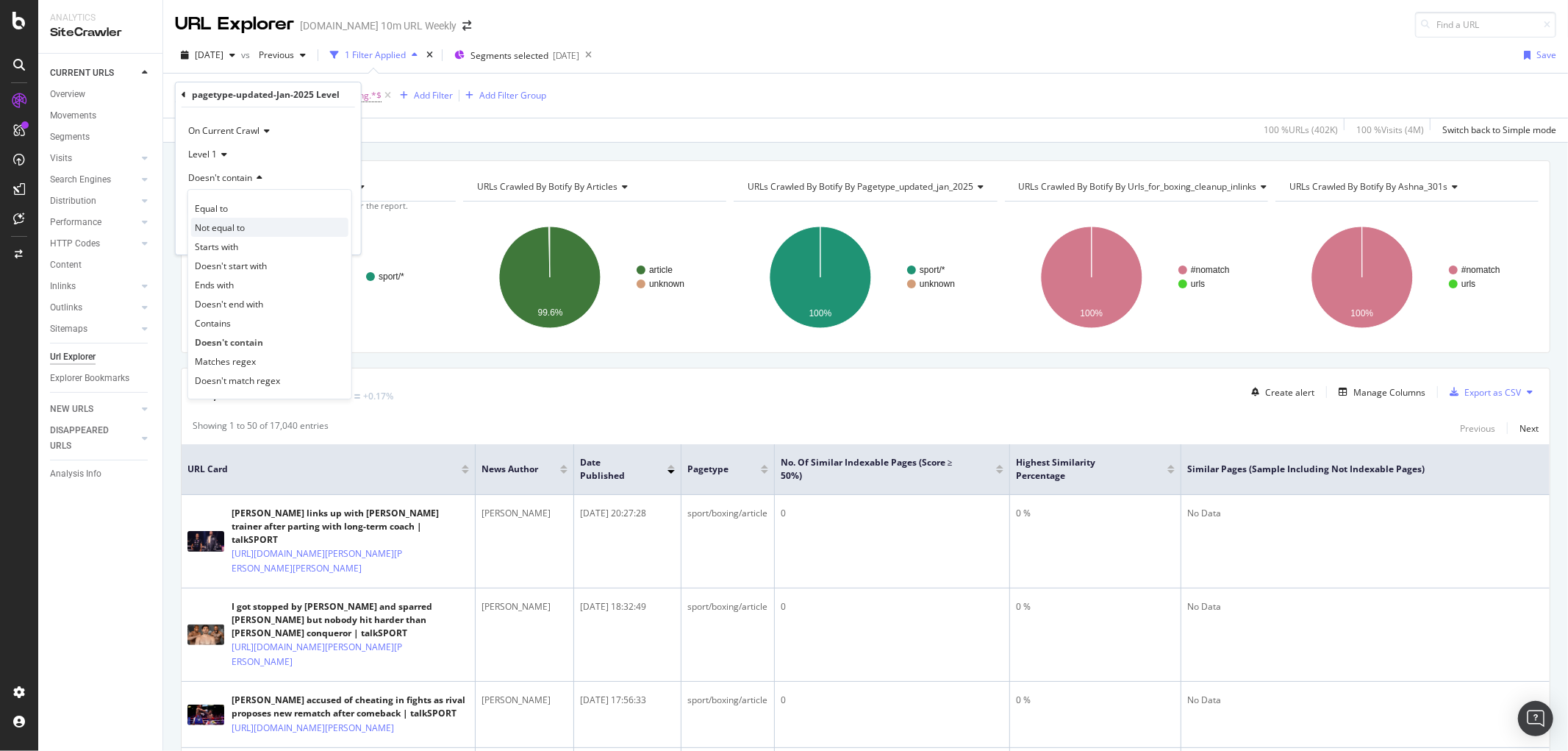
click at [233, 218] on div "Not equal to" at bounding box center [269, 227] width 157 height 19
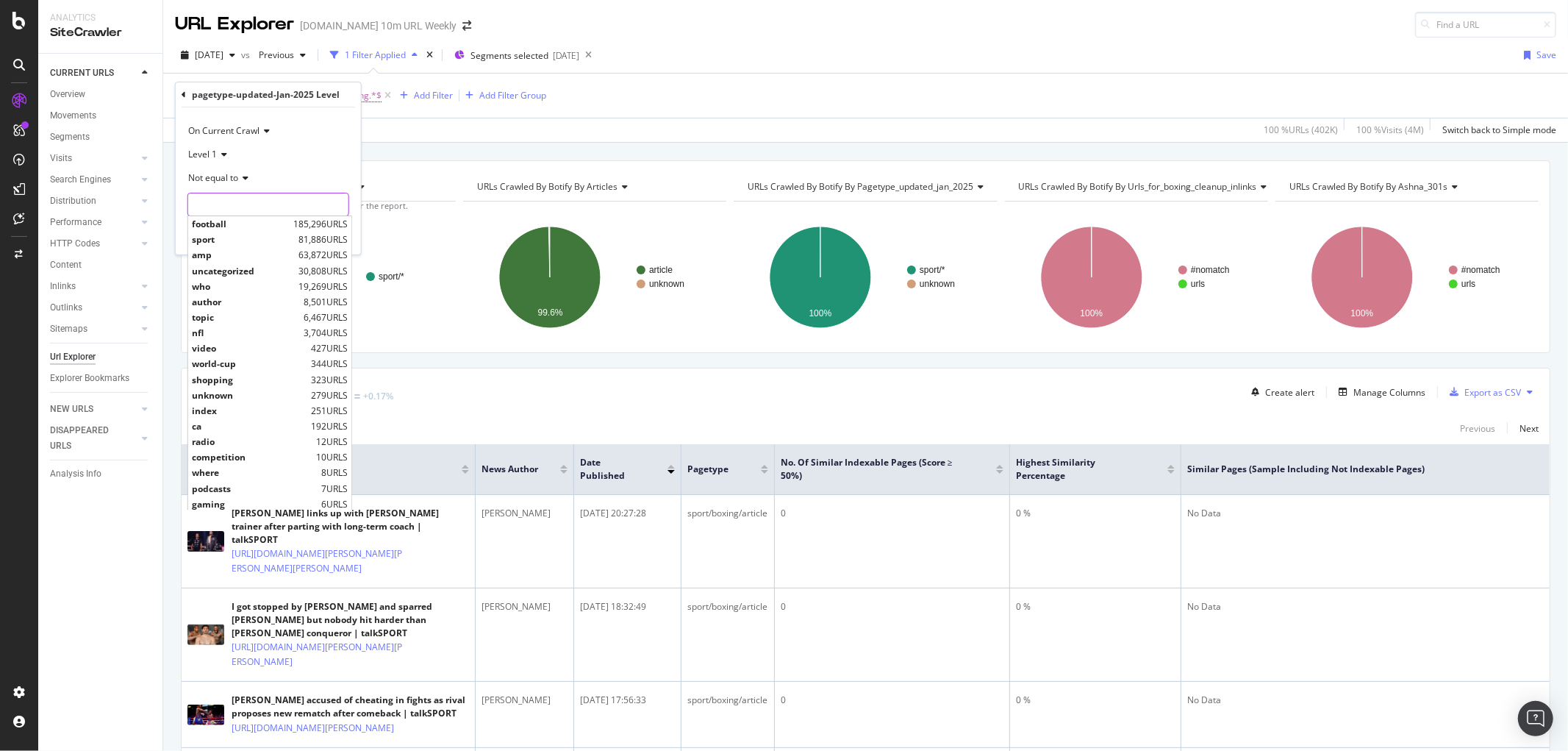
click at [233, 201] on input "text" at bounding box center [269, 204] width 160 height 24
paste input "sport/boxing/article"
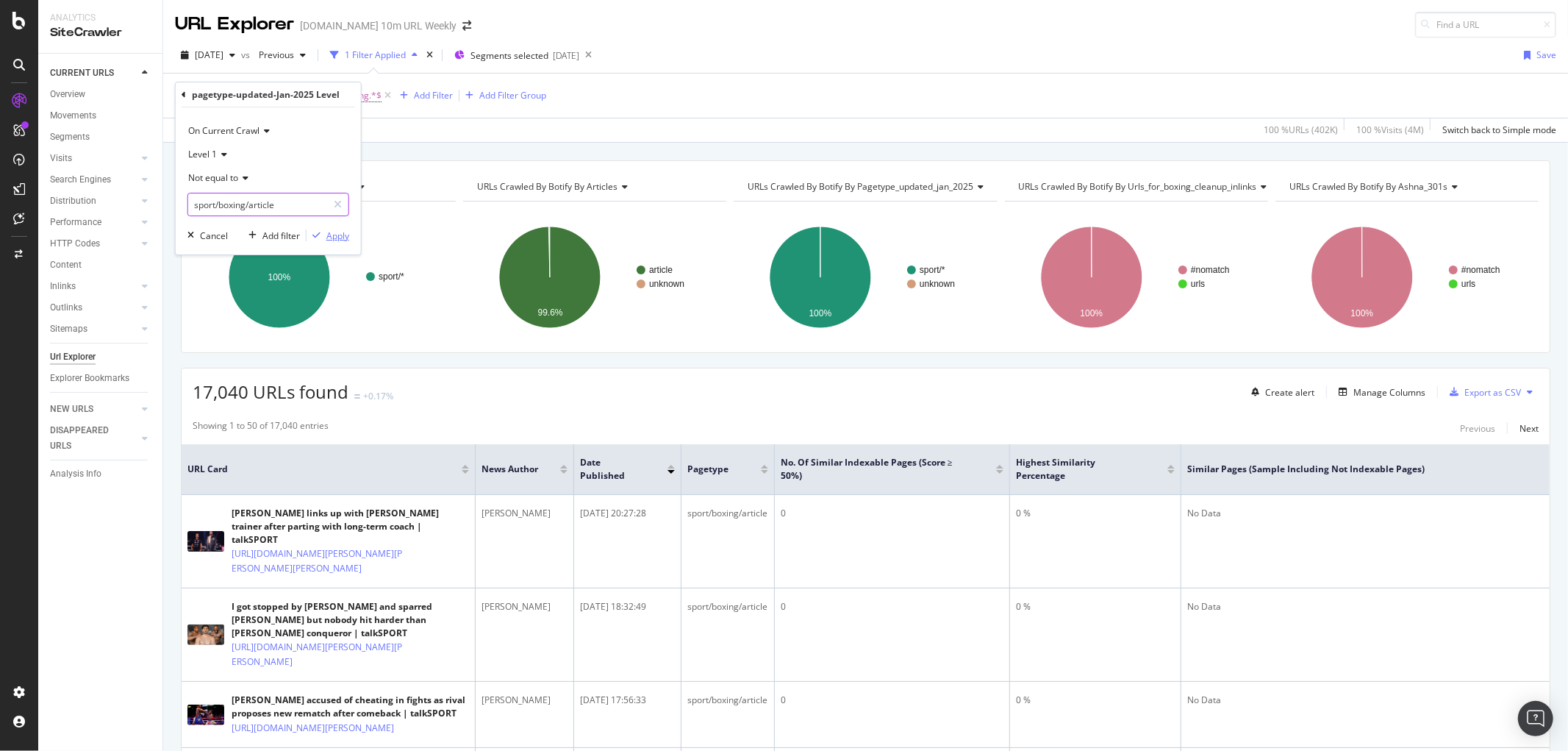
type input "sport/boxing/article"
click at [325, 238] on div "button" at bounding box center [316, 235] width 20 height 9
click at [421, 92] on icon at bounding box center [415, 96] width 12 height 15
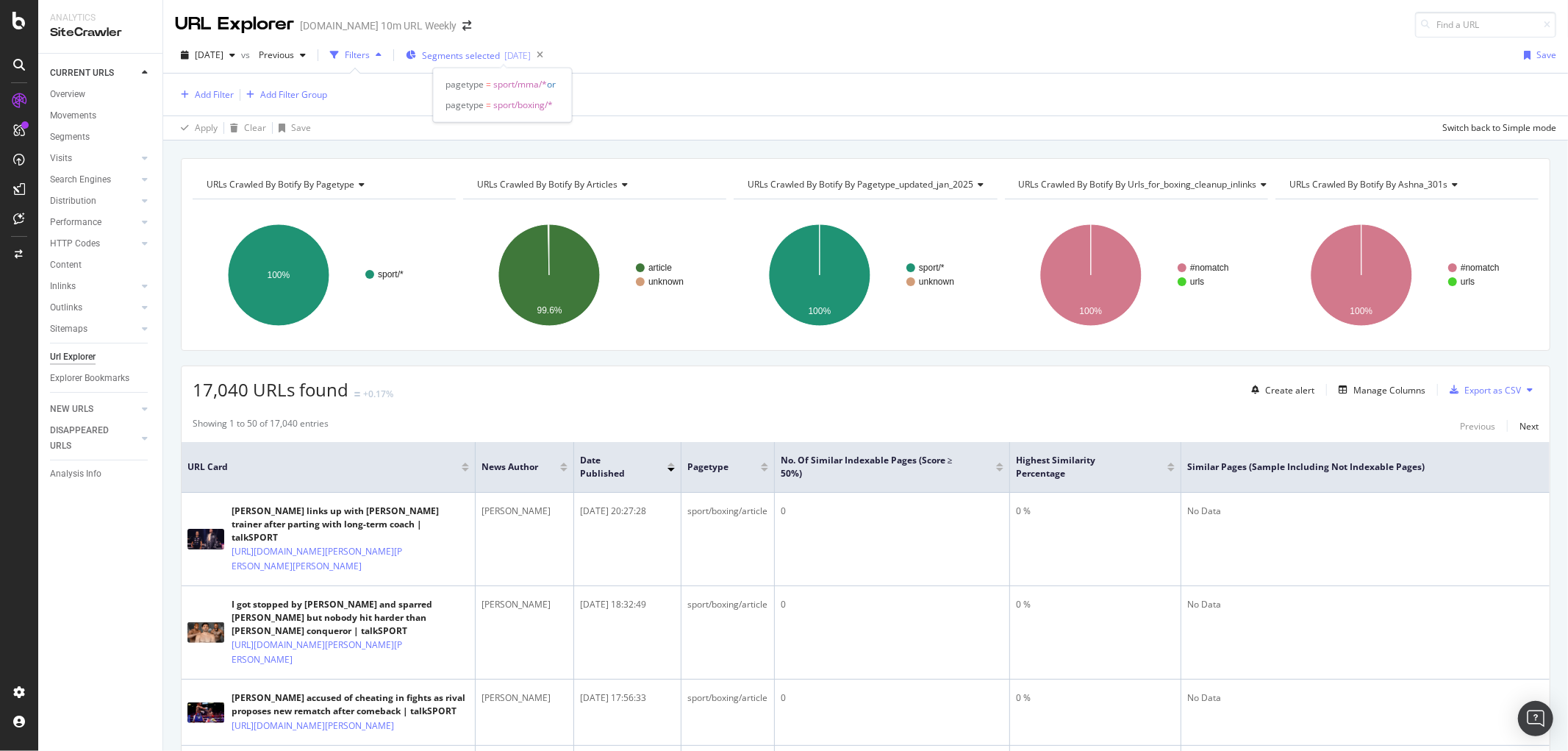
click at [500, 54] on span "Segments selected" at bounding box center [460, 55] width 78 height 12
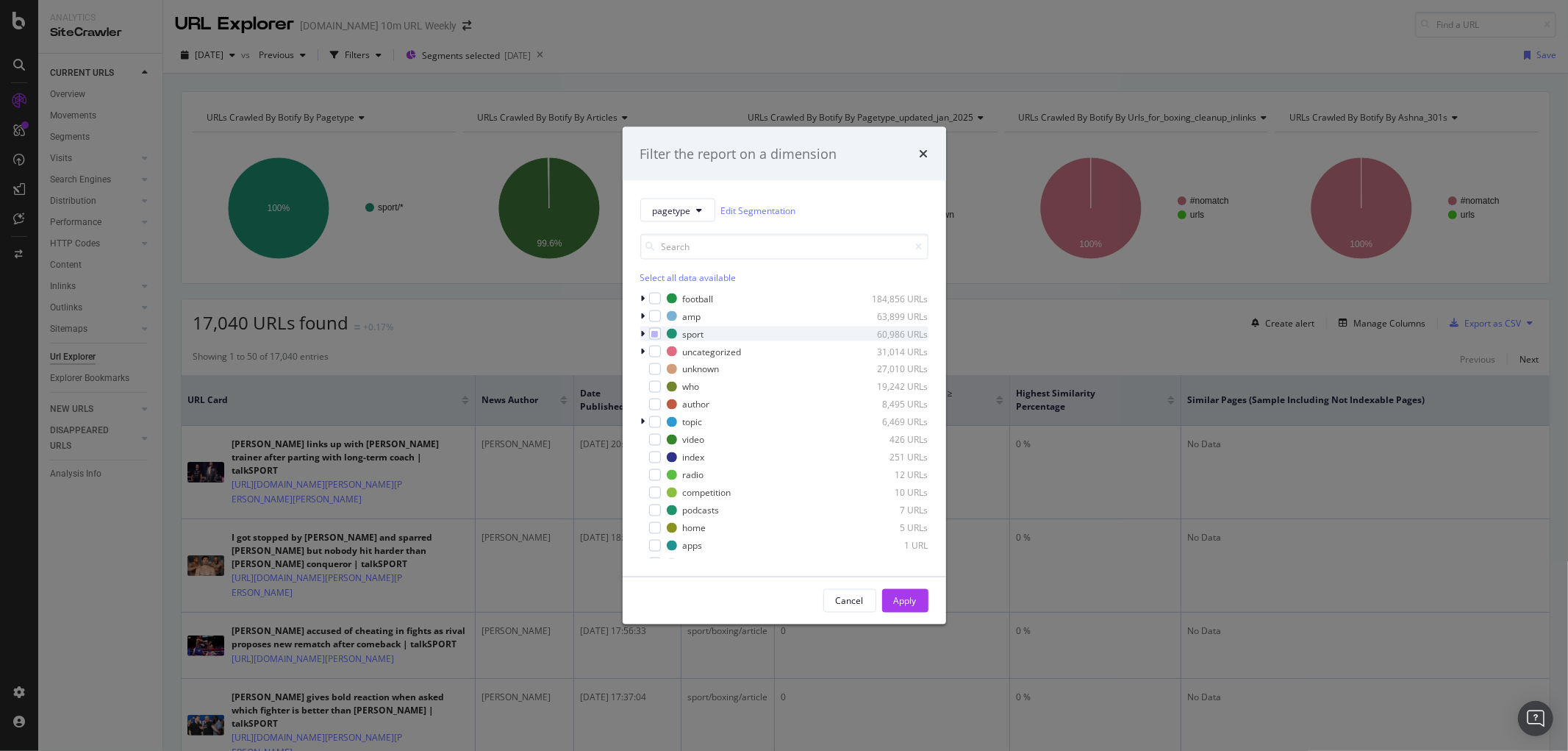
click at [642, 333] on icon "modal" at bounding box center [643, 333] width 4 height 9
click at [653, 437] on icon "modal" at bounding box center [652, 440] width 4 height 9
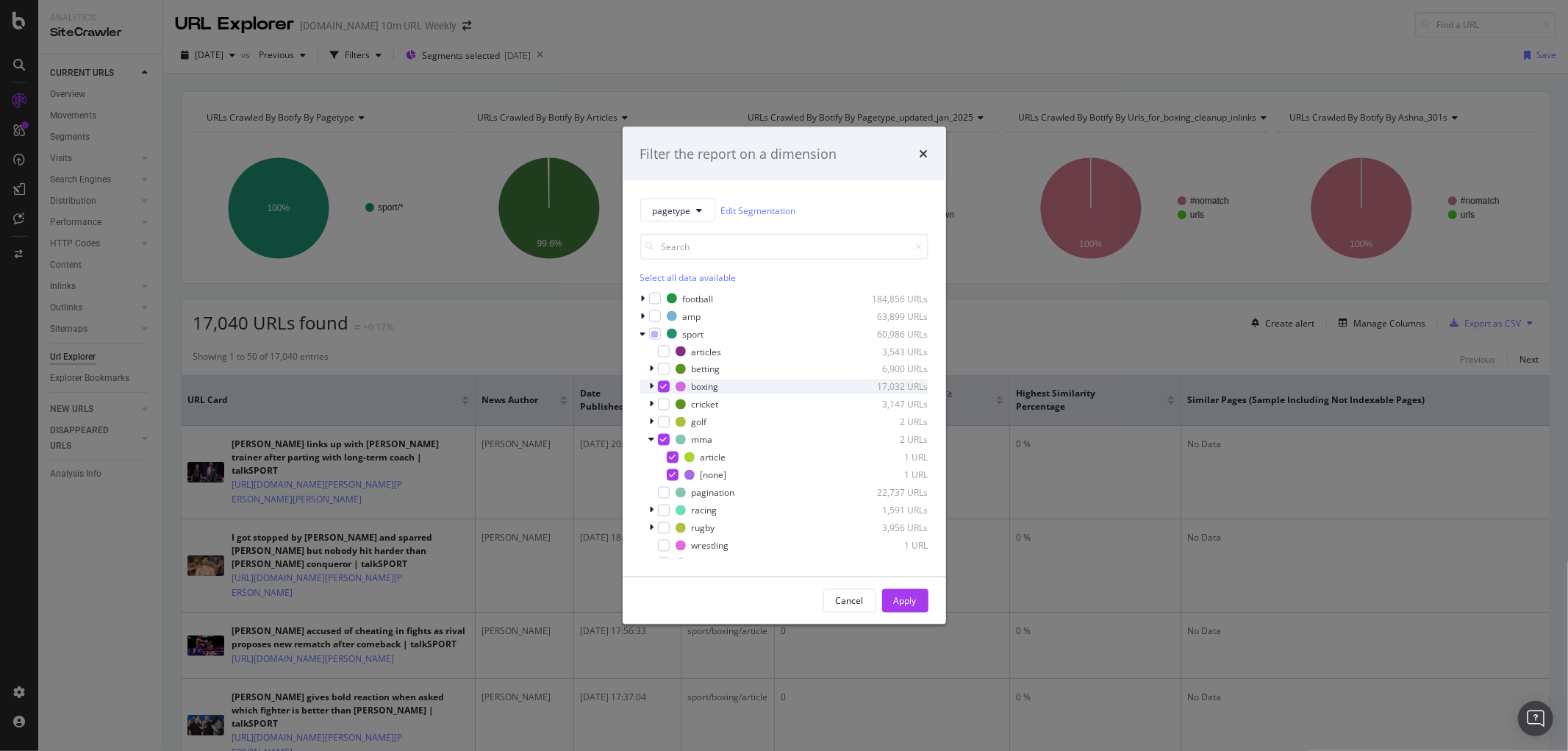
click at [652, 387] on icon "modal" at bounding box center [652, 387] width 4 height 9
click at [659, 381] on div "modal" at bounding box center [664, 387] width 11 height 11
click at [899, 595] on div "Apply" at bounding box center [906, 600] width 23 height 12
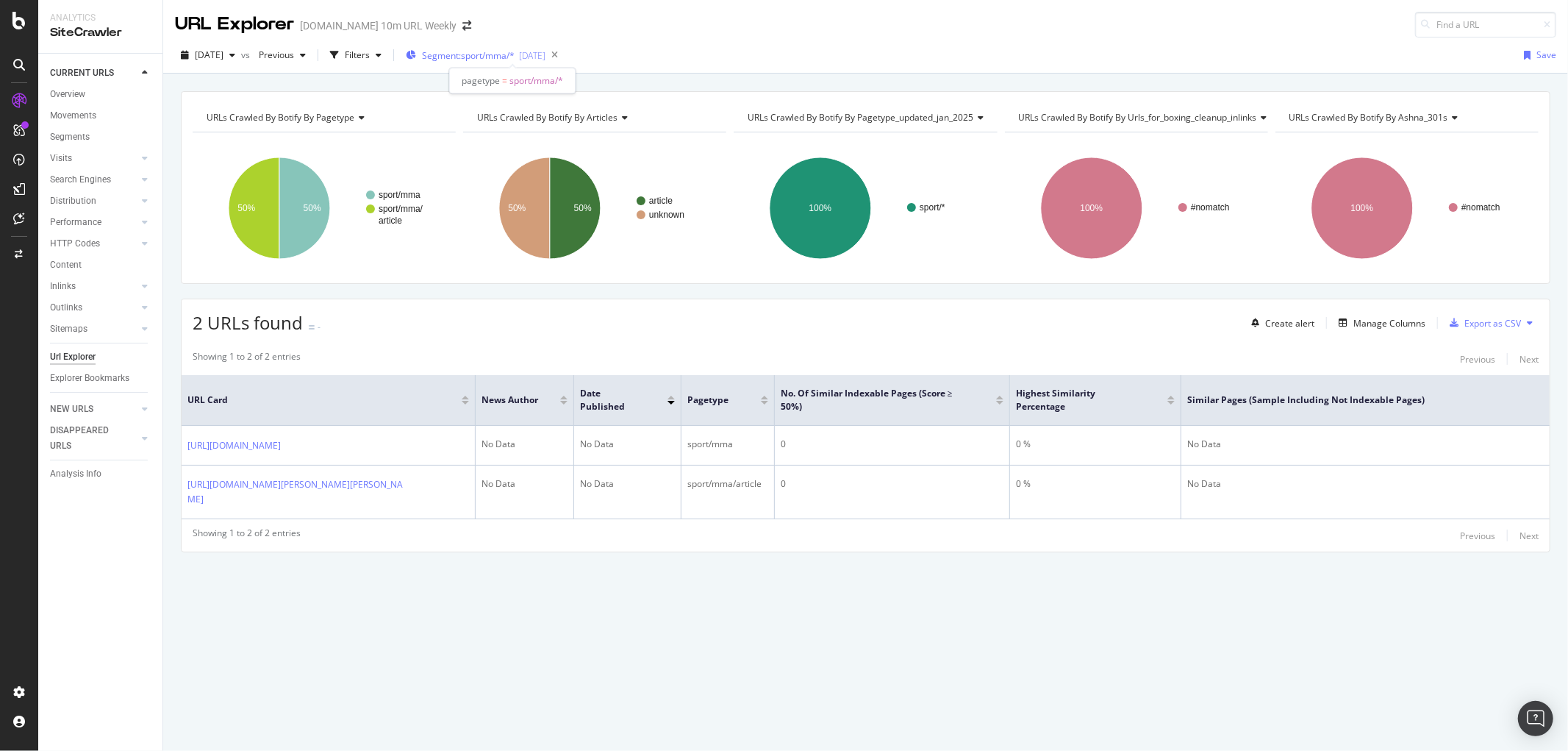
click at [461, 60] on span "Segment: sport/mma/*" at bounding box center [468, 55] width 93 height 12
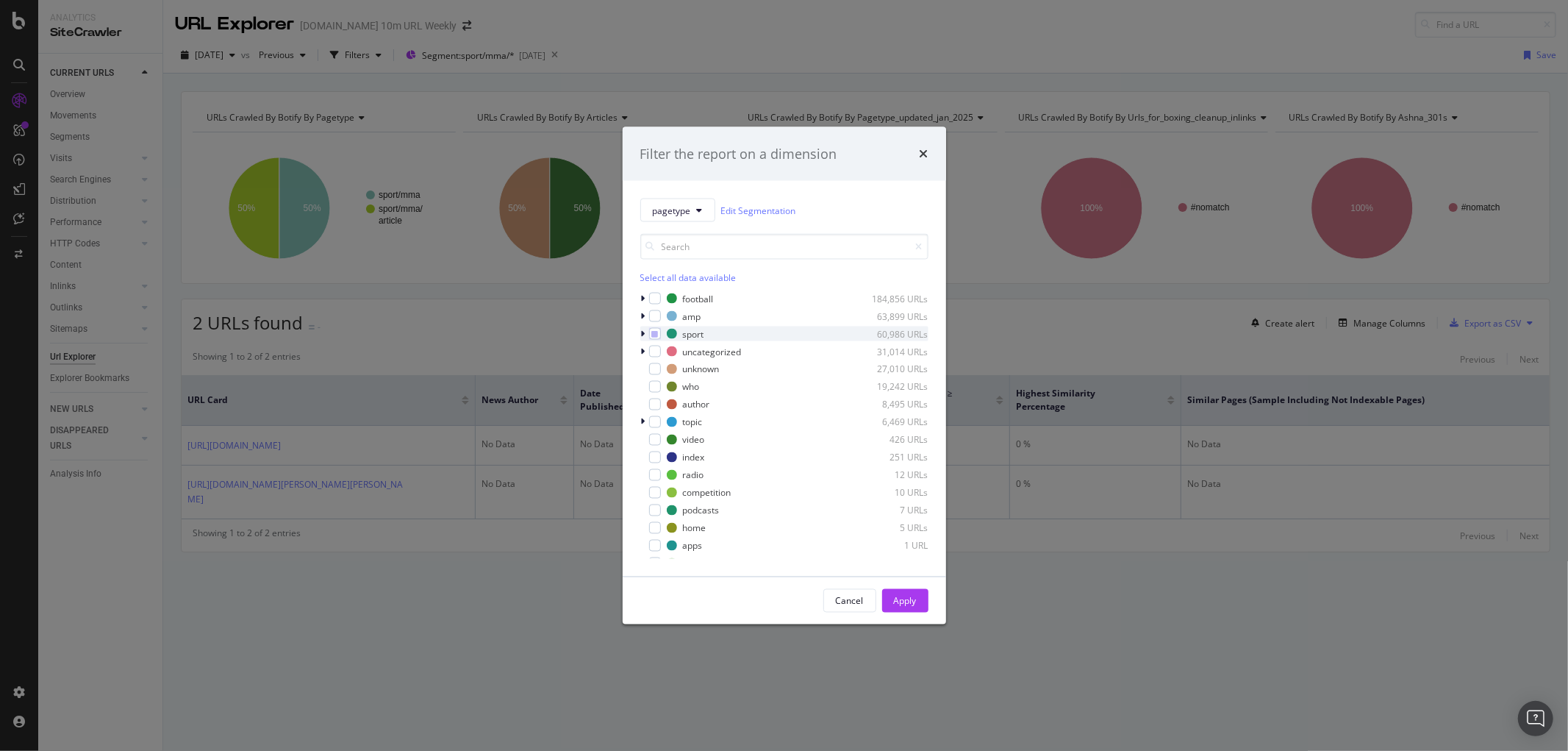
click at [644, 332] on icon "modal" at bounding box center [643, 333] width 4 height 9
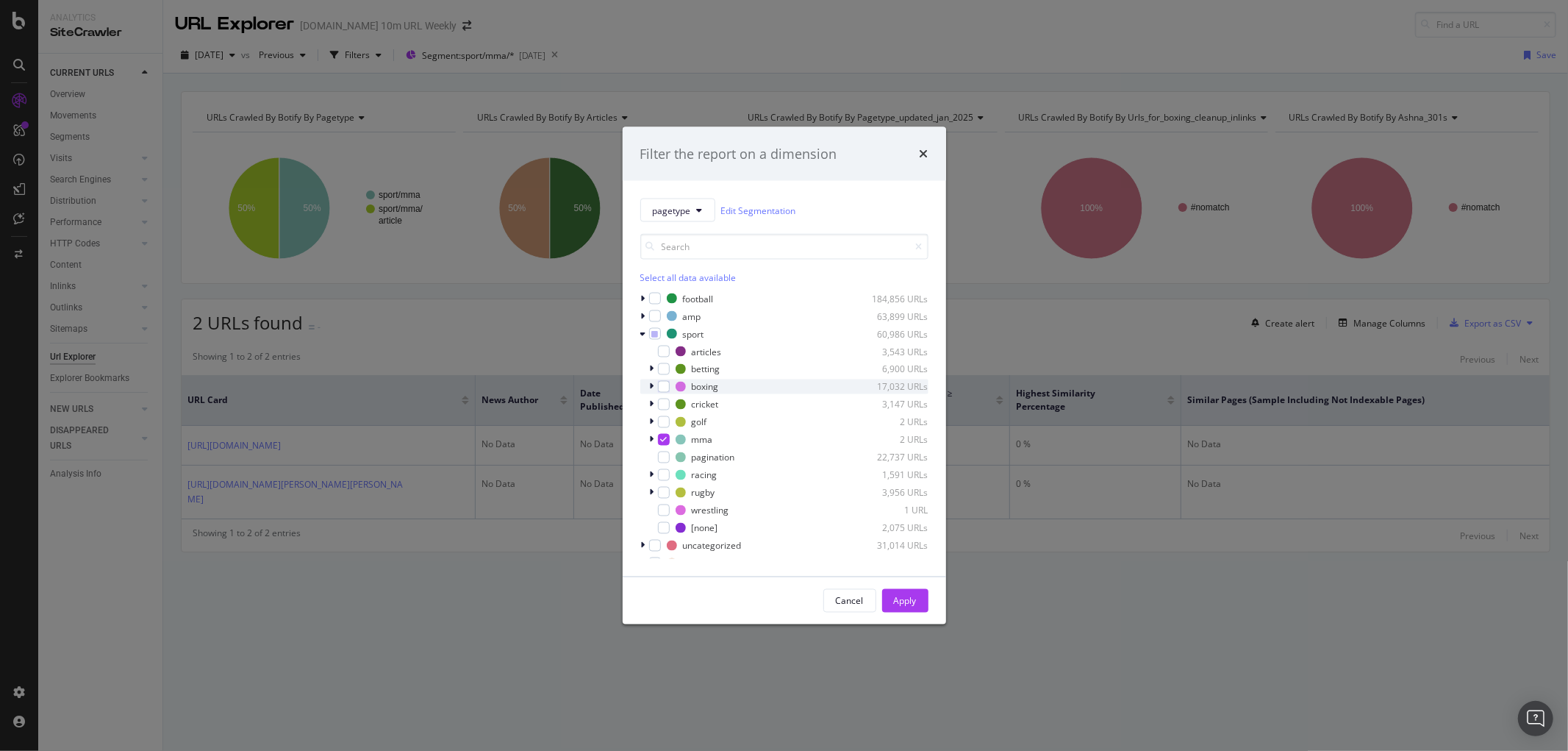
click at [656, 385] on div "modal" at bounding box center [653, 387] width 9 height 15
click at [662, 387] on div "modal" at bounding box center [664, 387] width 11 height 11
click at [912, 606] on div "Apply" at bounding box center [906, 600] width 23 height 12
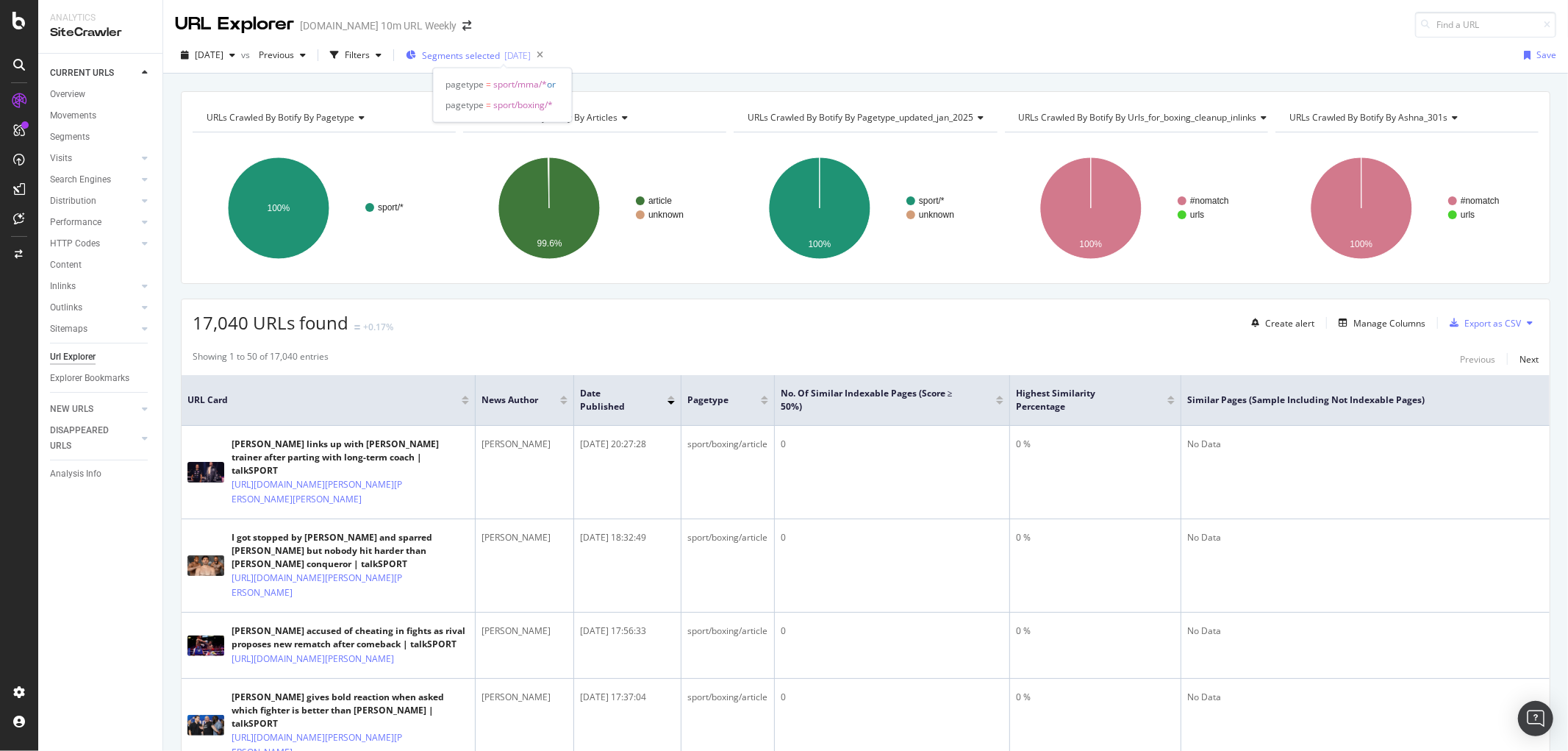
click at [500, 54] on span "Segments selected" at bounding box center [460, 55] width 78 height 12
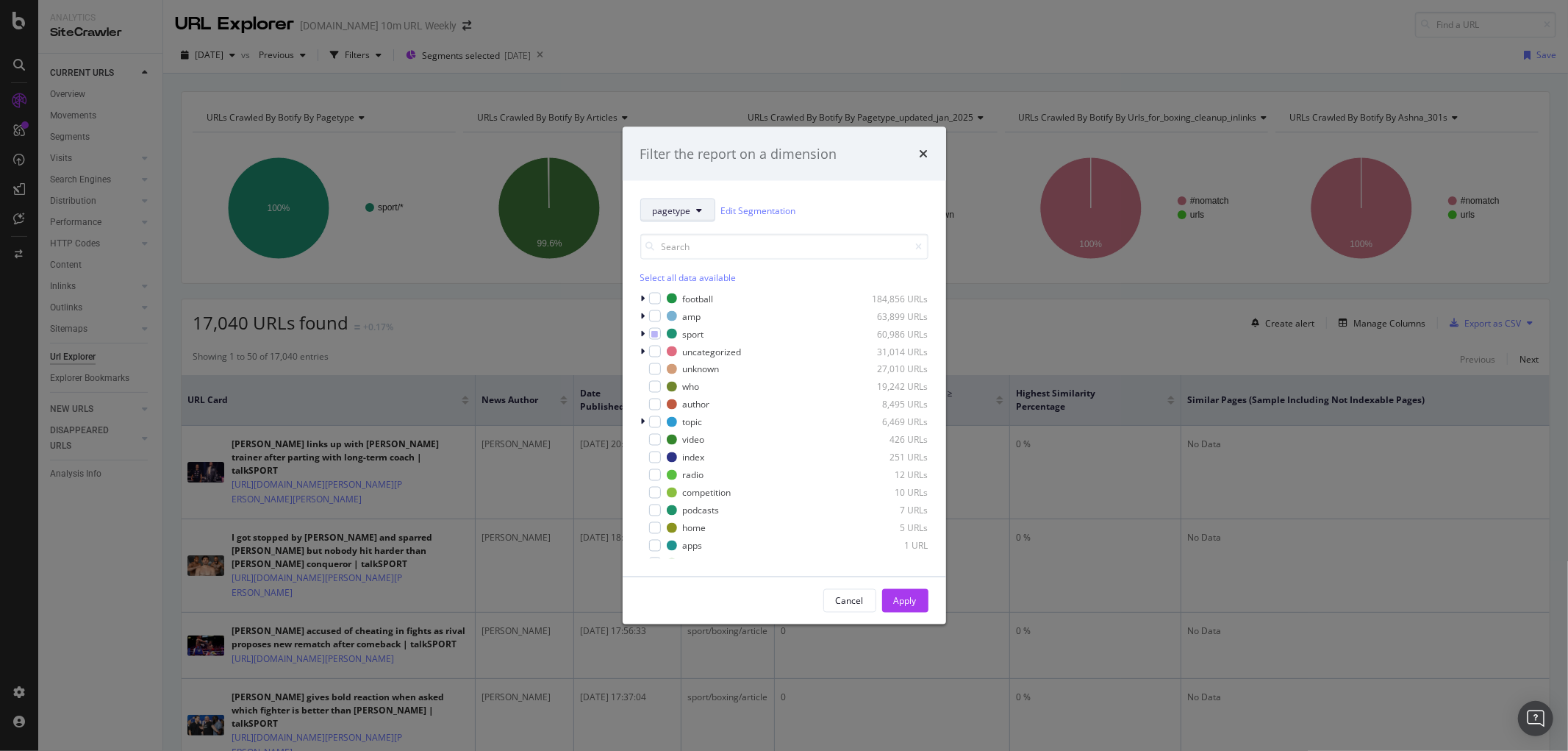
click at [689, 204] on span "pagetype" at bounding box center [671, 210] width 38 height 12
click at [717, 304] on div "pagetype-updated-Jan-2025" at bounding box center [715, 314] width 147 height 27
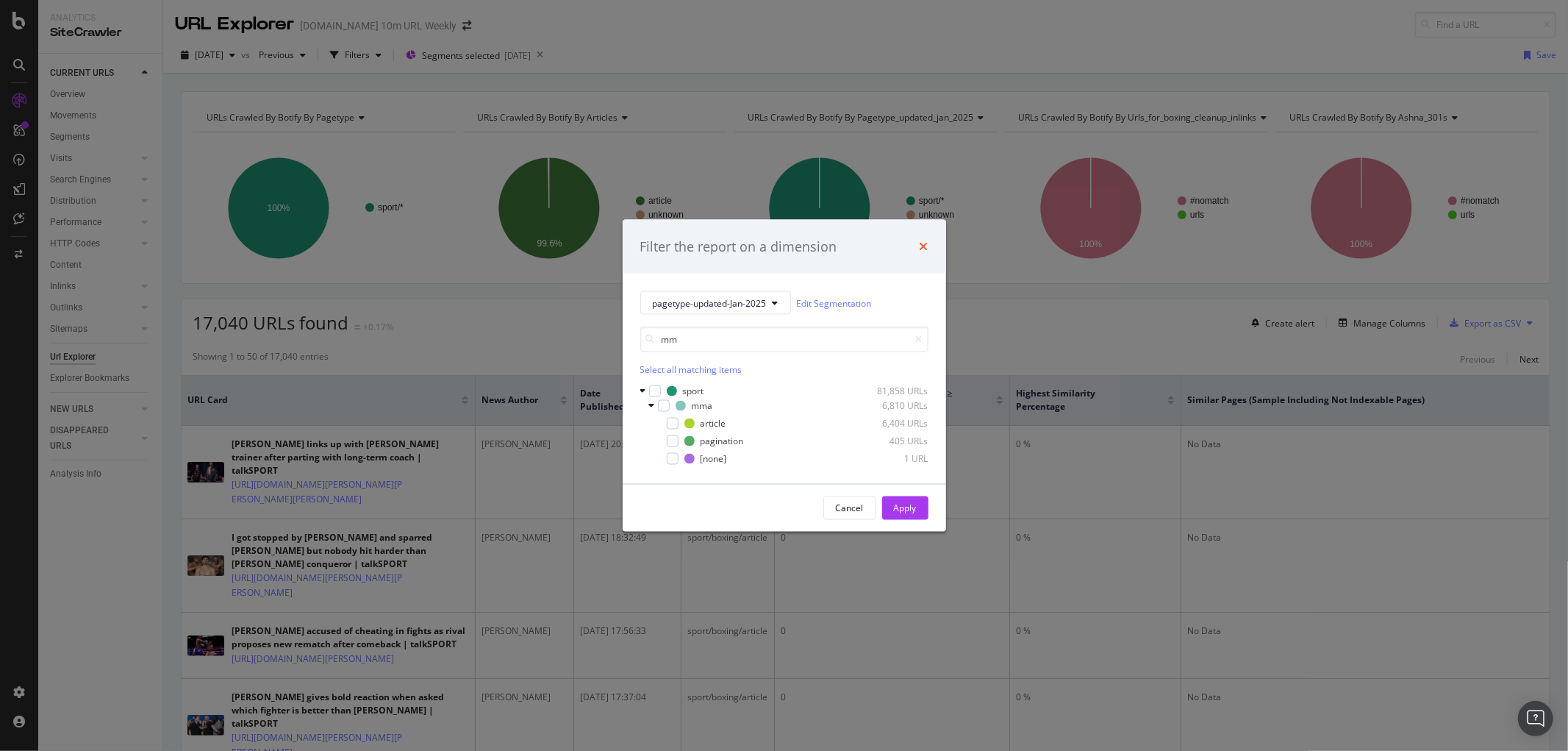
type input "mm"
click at [922, 245] on icon "times" at bounding box center [924, 247] width 9 height 11
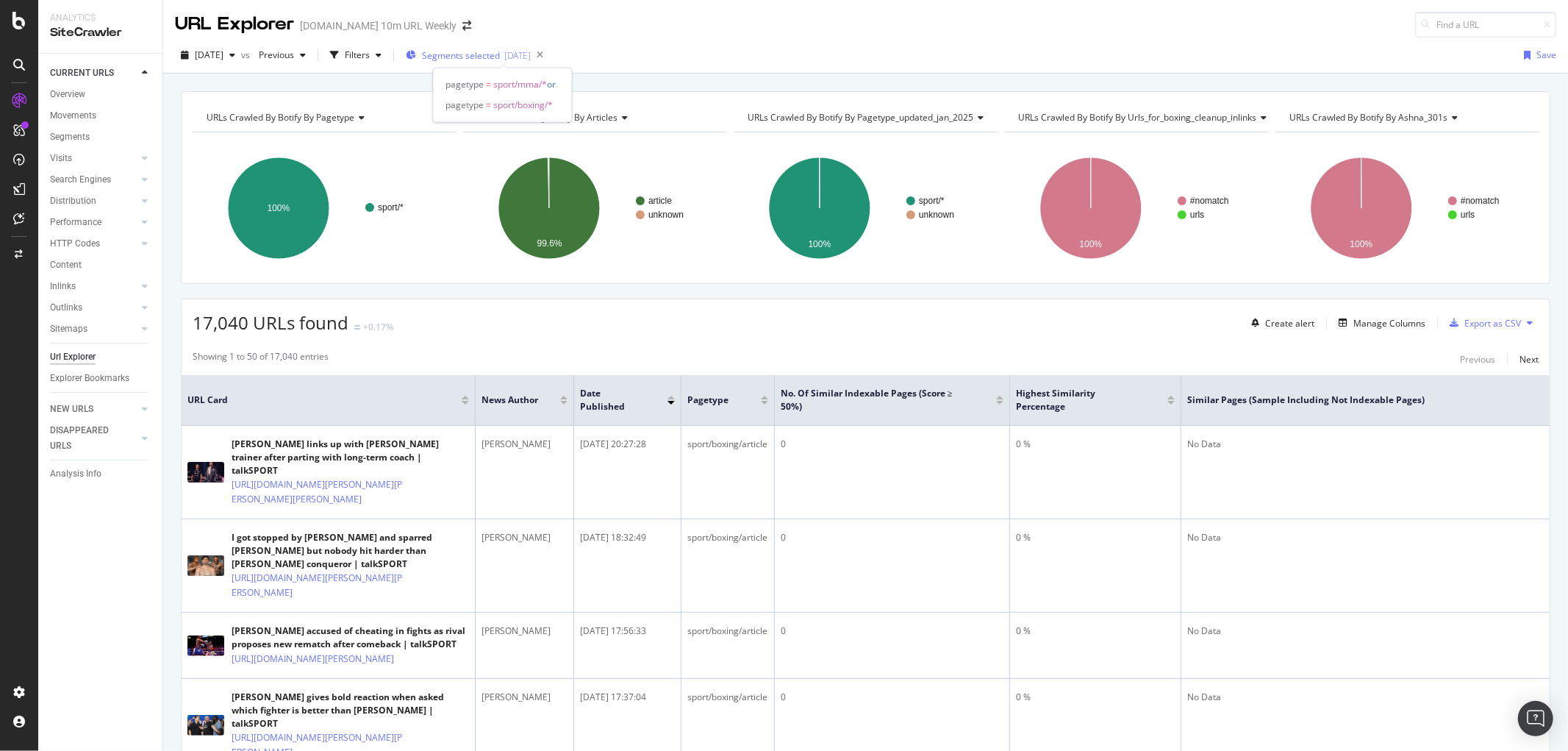
click at [500, 53] on span "Segments selected" at bounding box center [460, 55] width 78 height 12
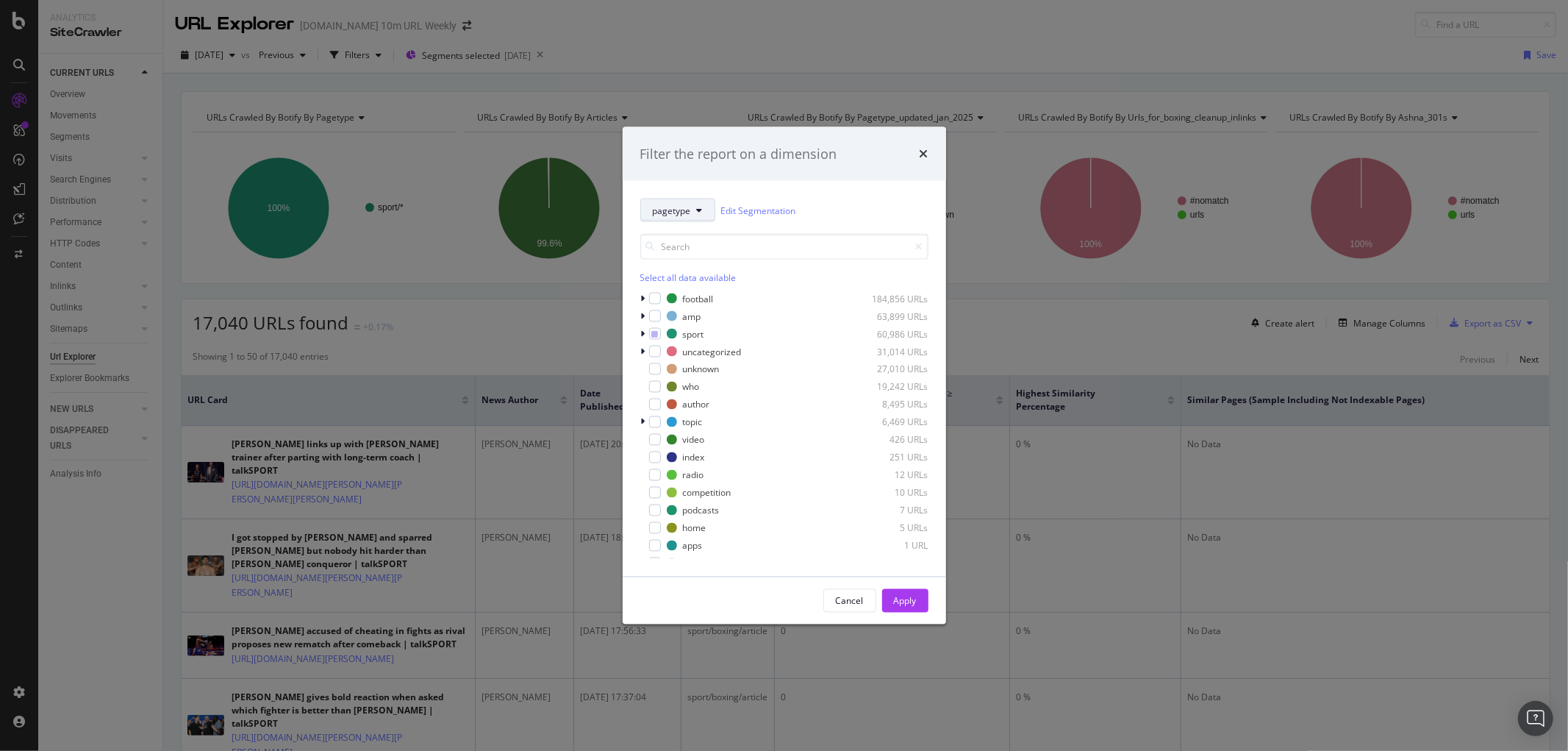
click at [707, 206] on button "pagetype" at bounding box center [678, 210] width 75 height 24
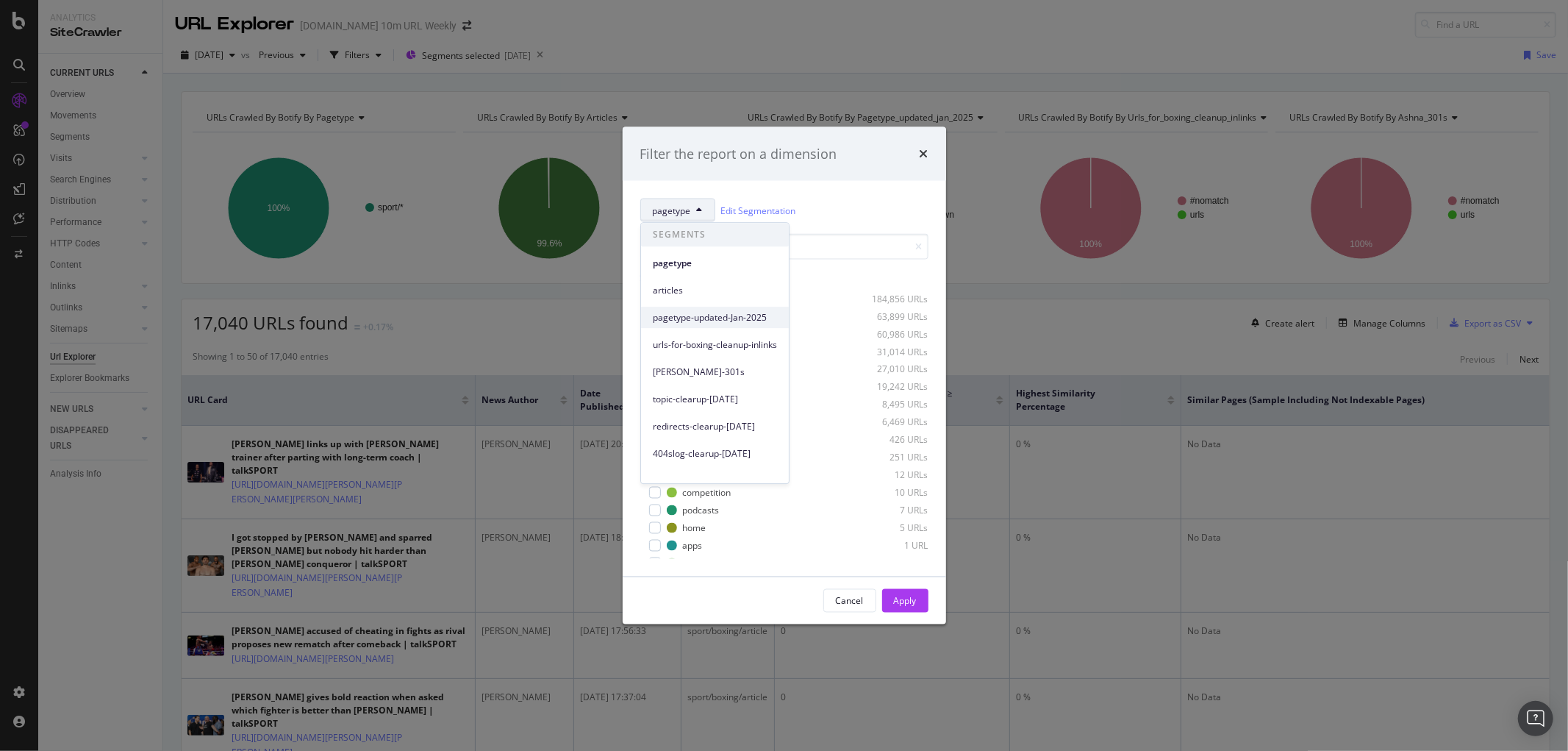
click at [753, 319] on span "pagetype-updated-Jan-2025" at bounding box center [715, 318] width 124 height 13
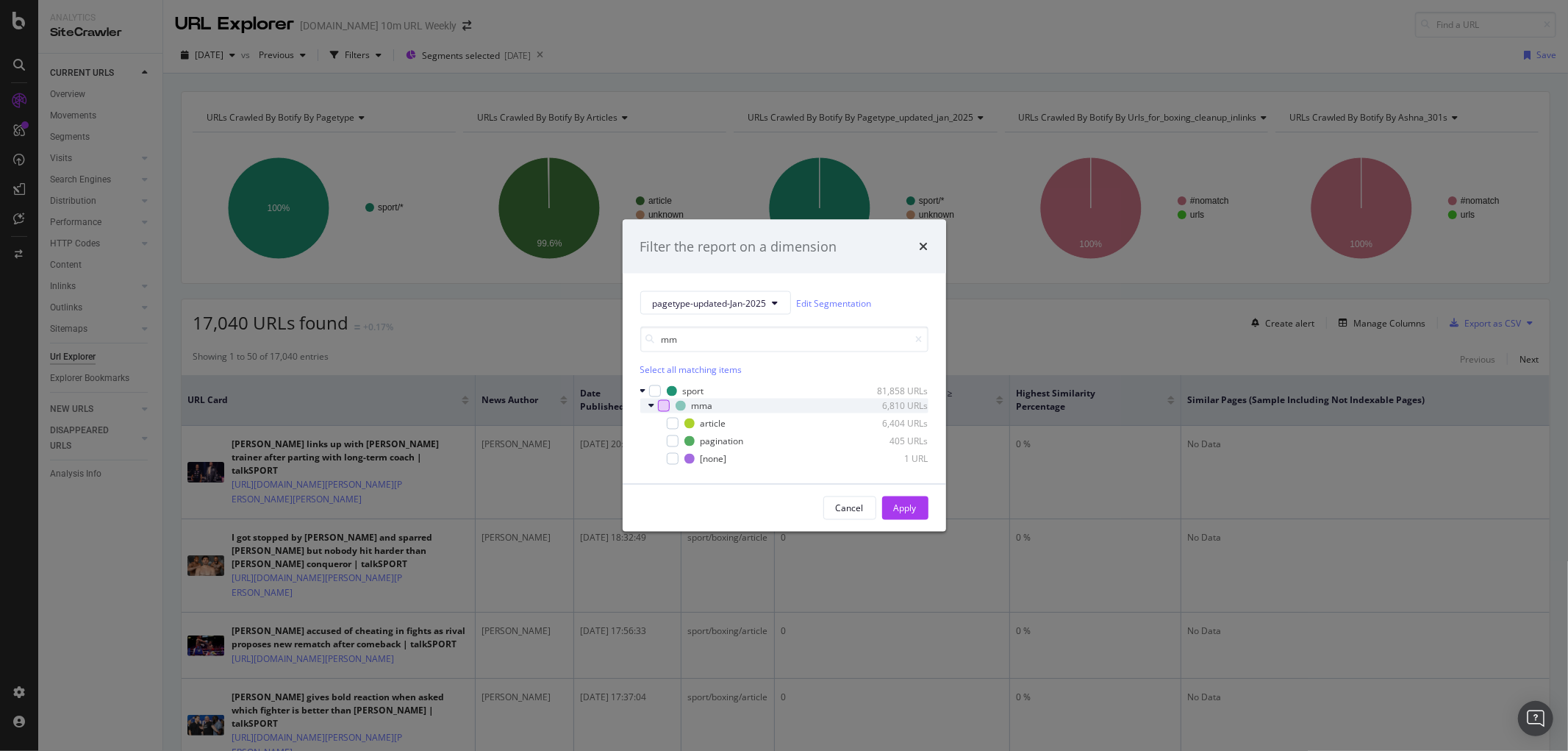
click at [662, 407] on div "modal" at bounding box center [664, 406] width 11 height 11
click at [670, 344] on input "mm" at bounding box center [784, 339] width 288 height 25
type input "boxi"
click at [667, 405] on div "modal" at bounding box center [664, 406] width 11 height 11
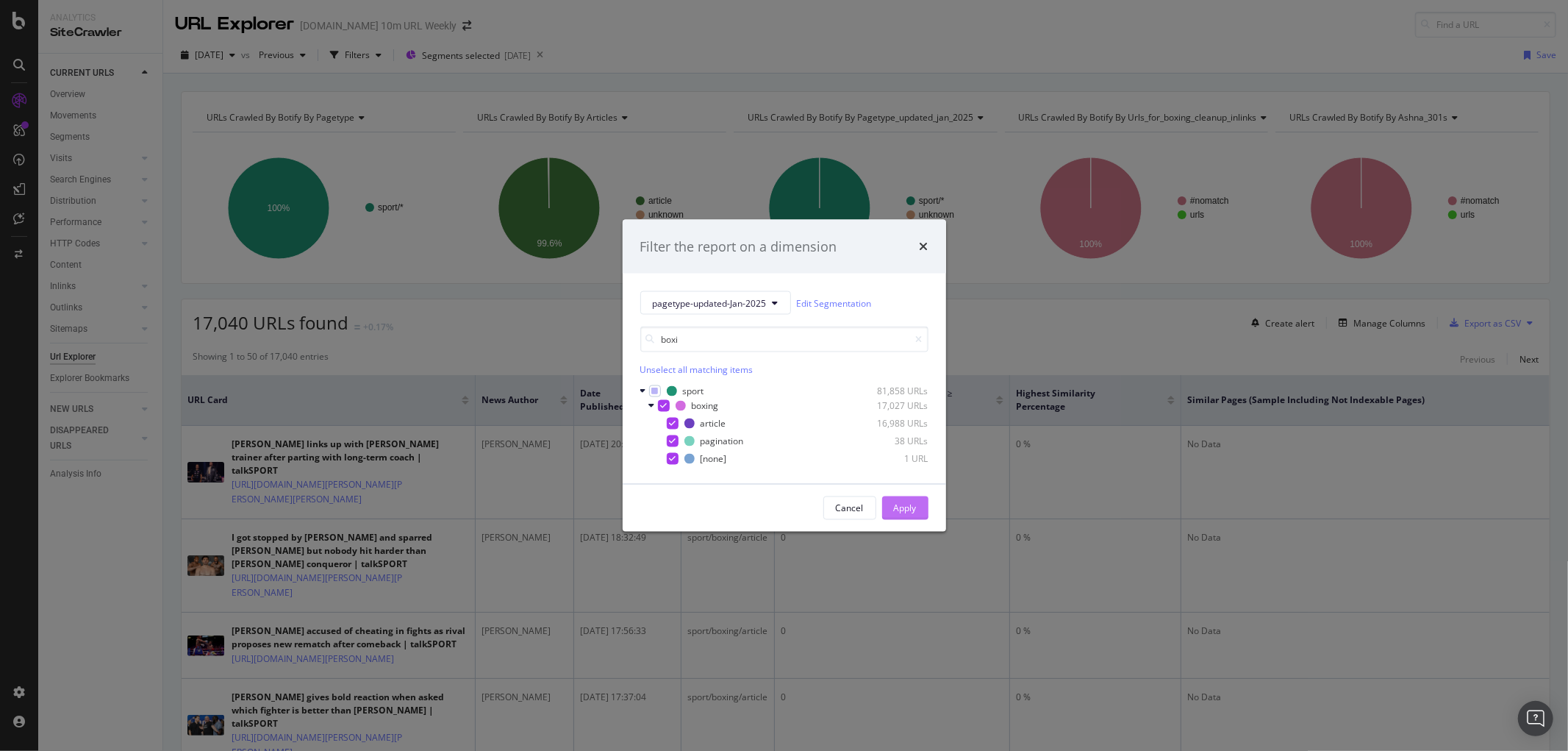
click at [906, 509] on div "Apply" at bounding box center [906, 507] width 23 height 12
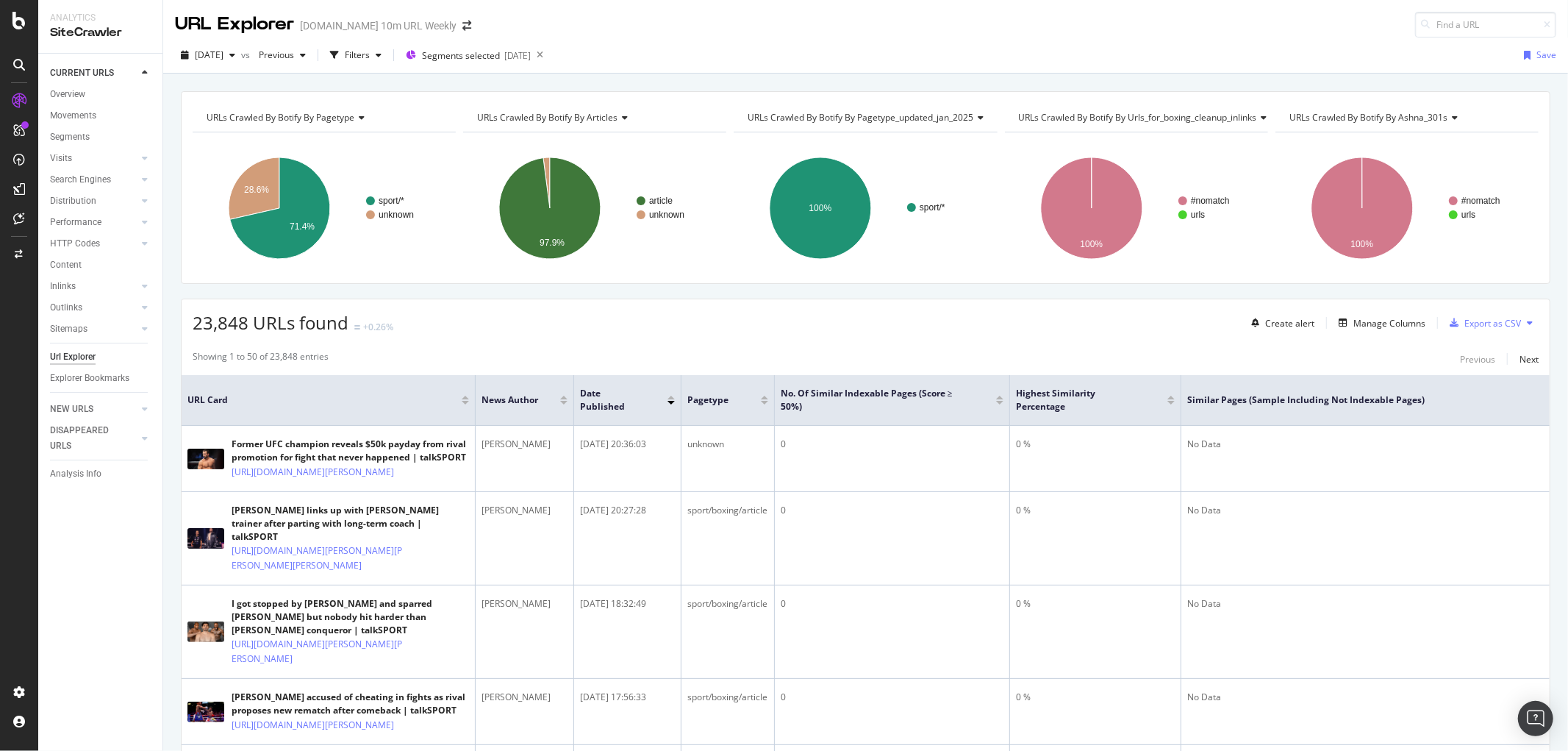
click at [997, 405] on div at bounding box center [1000, 402] width 7 height 3
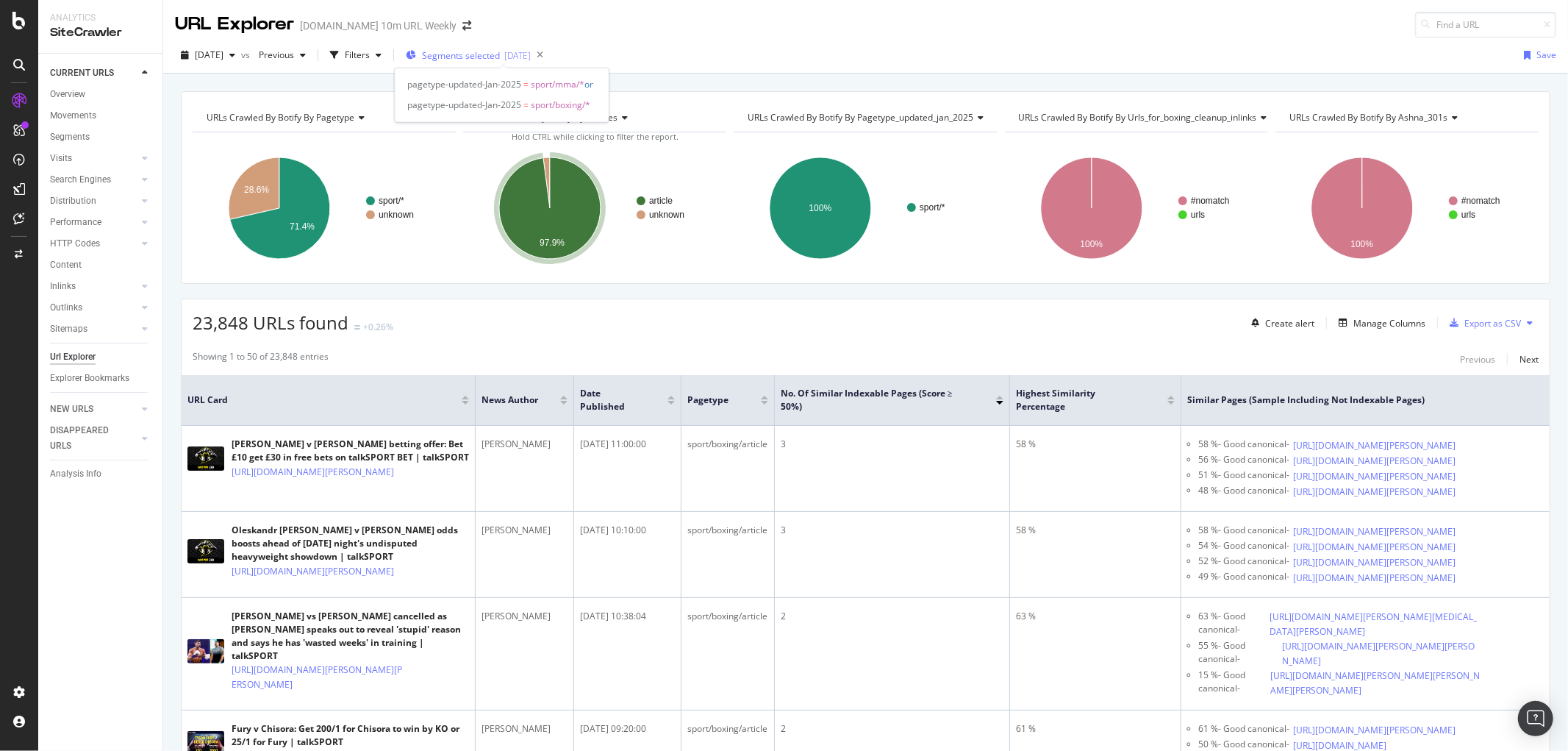
click at [498, 59] on span "Segments selected" at bounding box center [460, 55] width 78 height 12
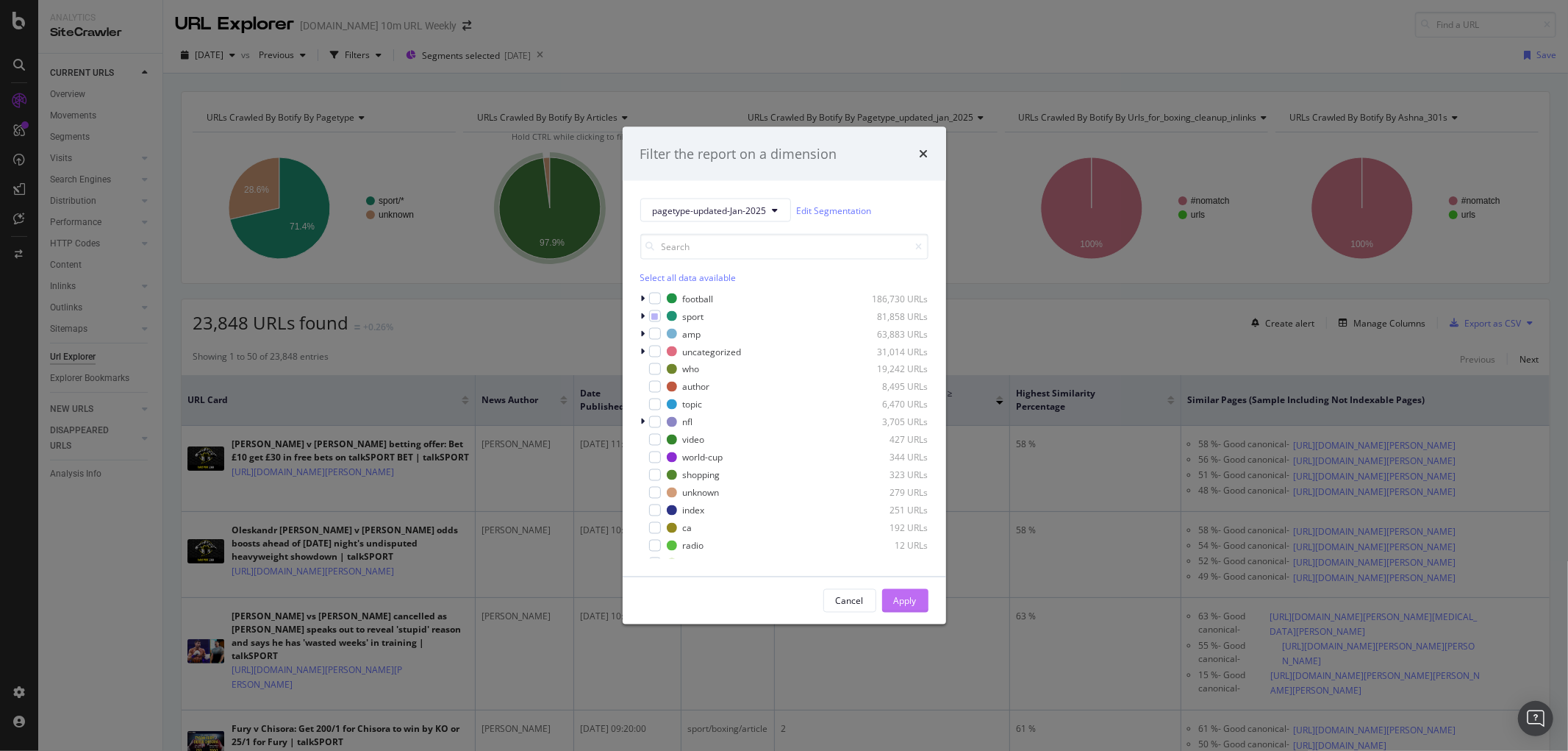
click at [925, 603] on button "Apply" at bounding box center [906, 600] width 47 height 24
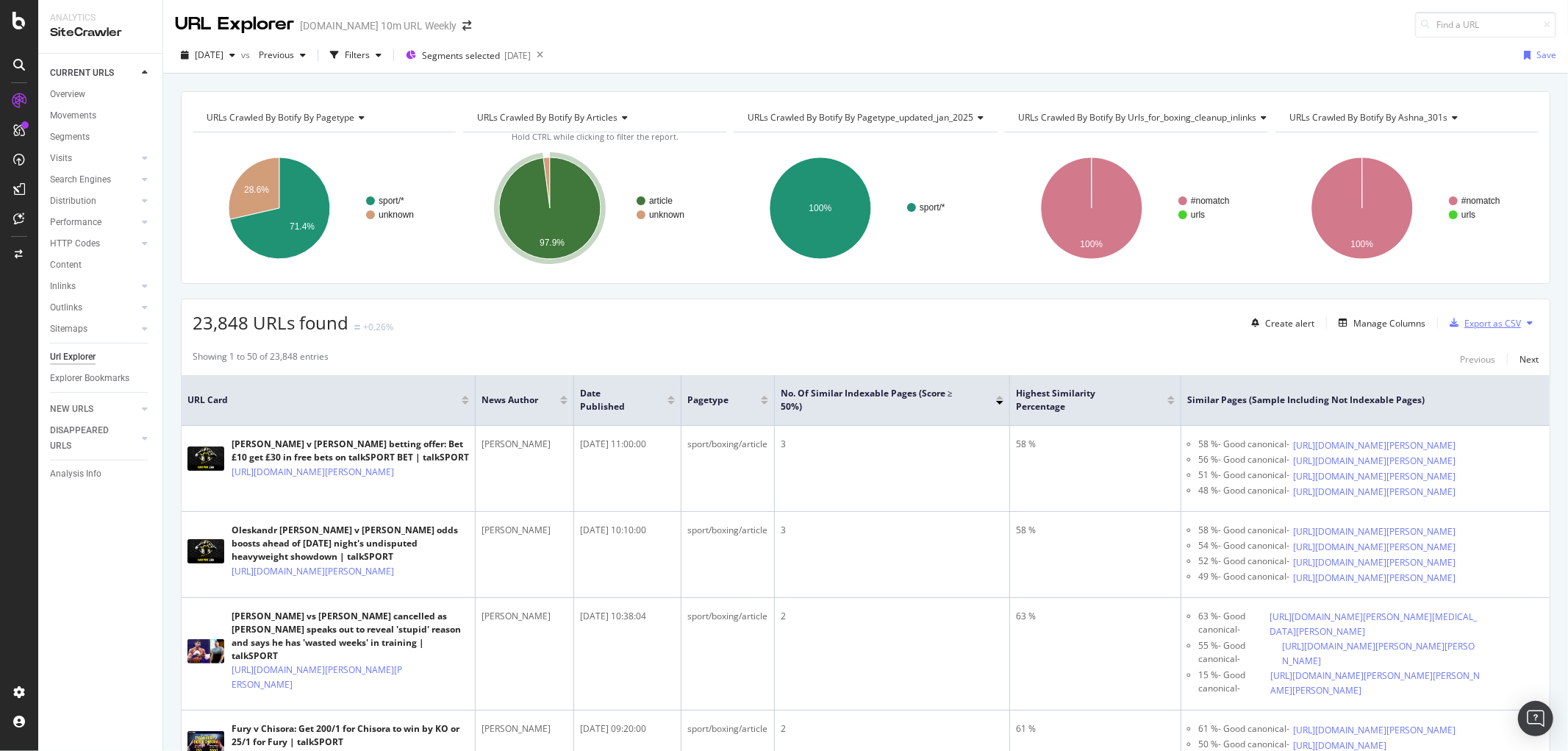
click at [1254, 320] on div "Export as CSV" at bounding box center [1493, 323] width 56 height 12
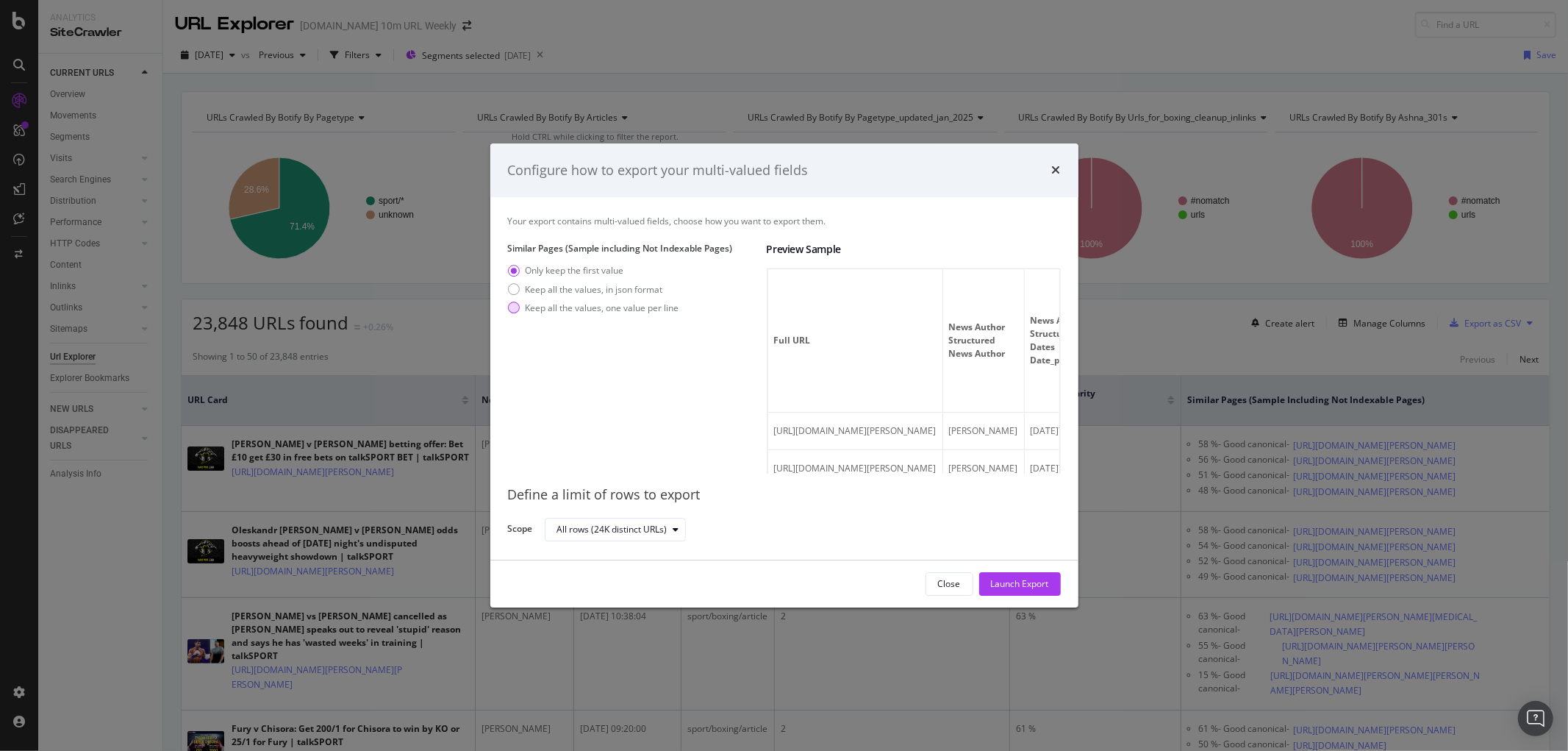
click at [531, 302] on div "Keep all the values, one value per line" at bounding box center [603, 307] width 154 height 12
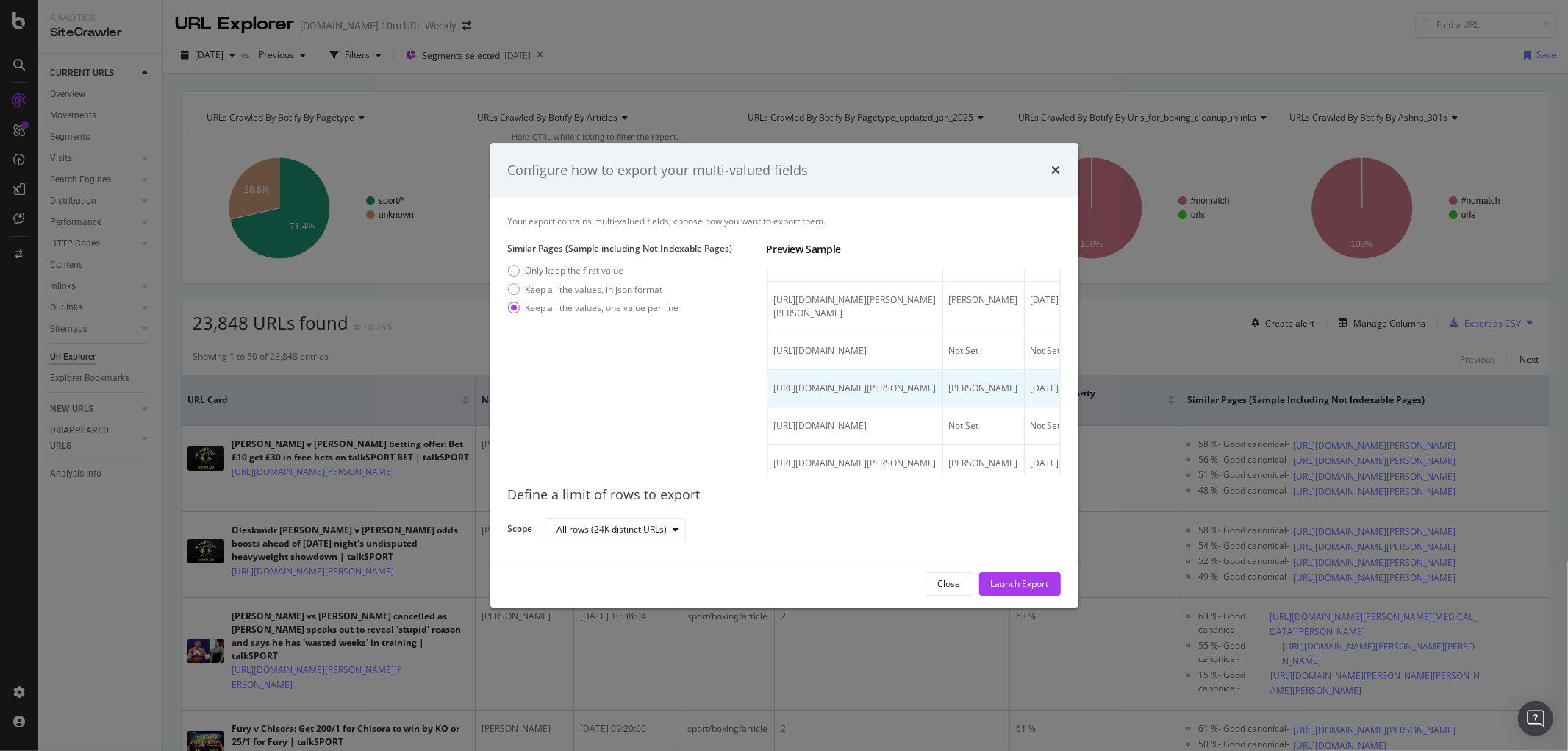
scroll to position [245, 0]
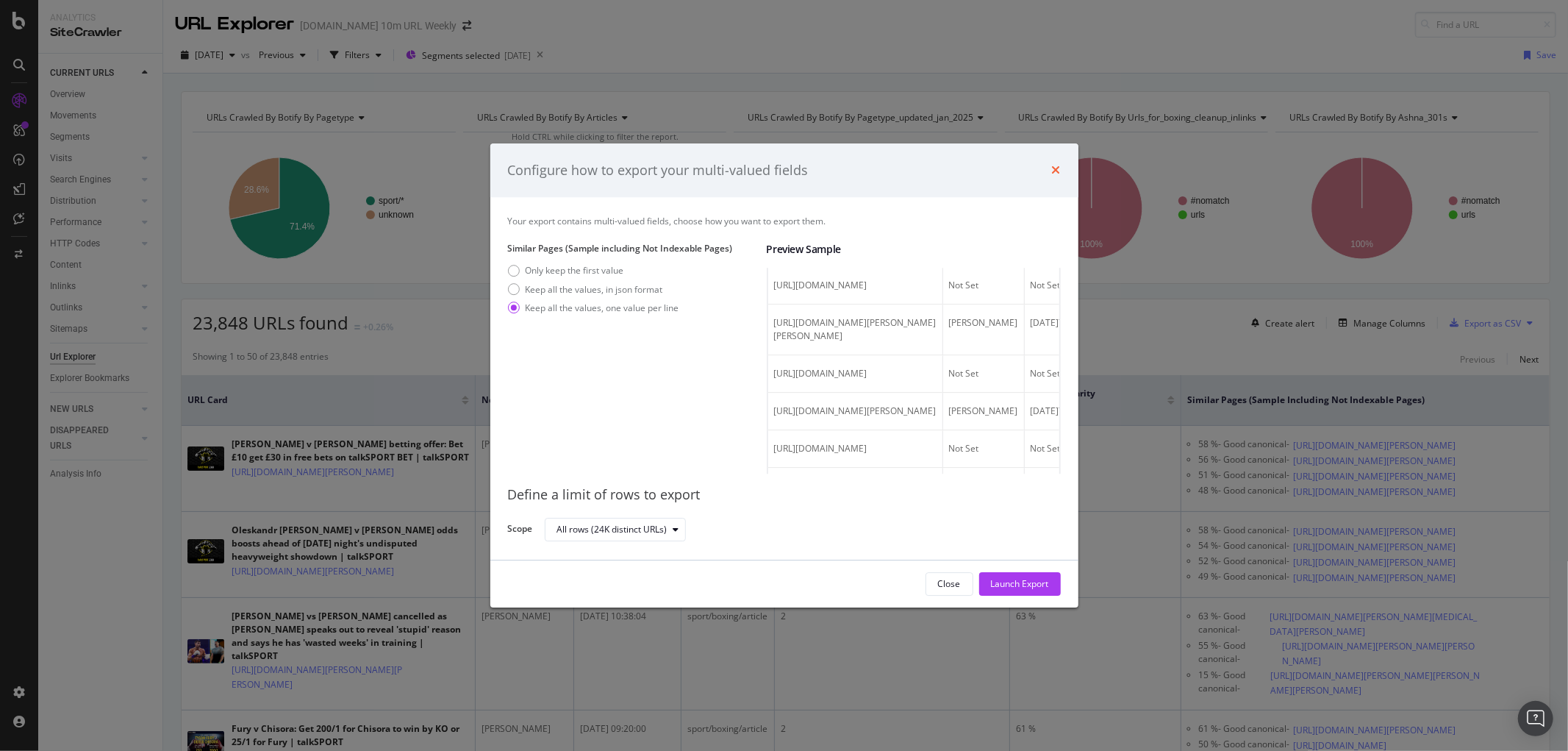
click at [1060, 170] on icon "times" at bounding box center [1056, 170] width 9 height 11
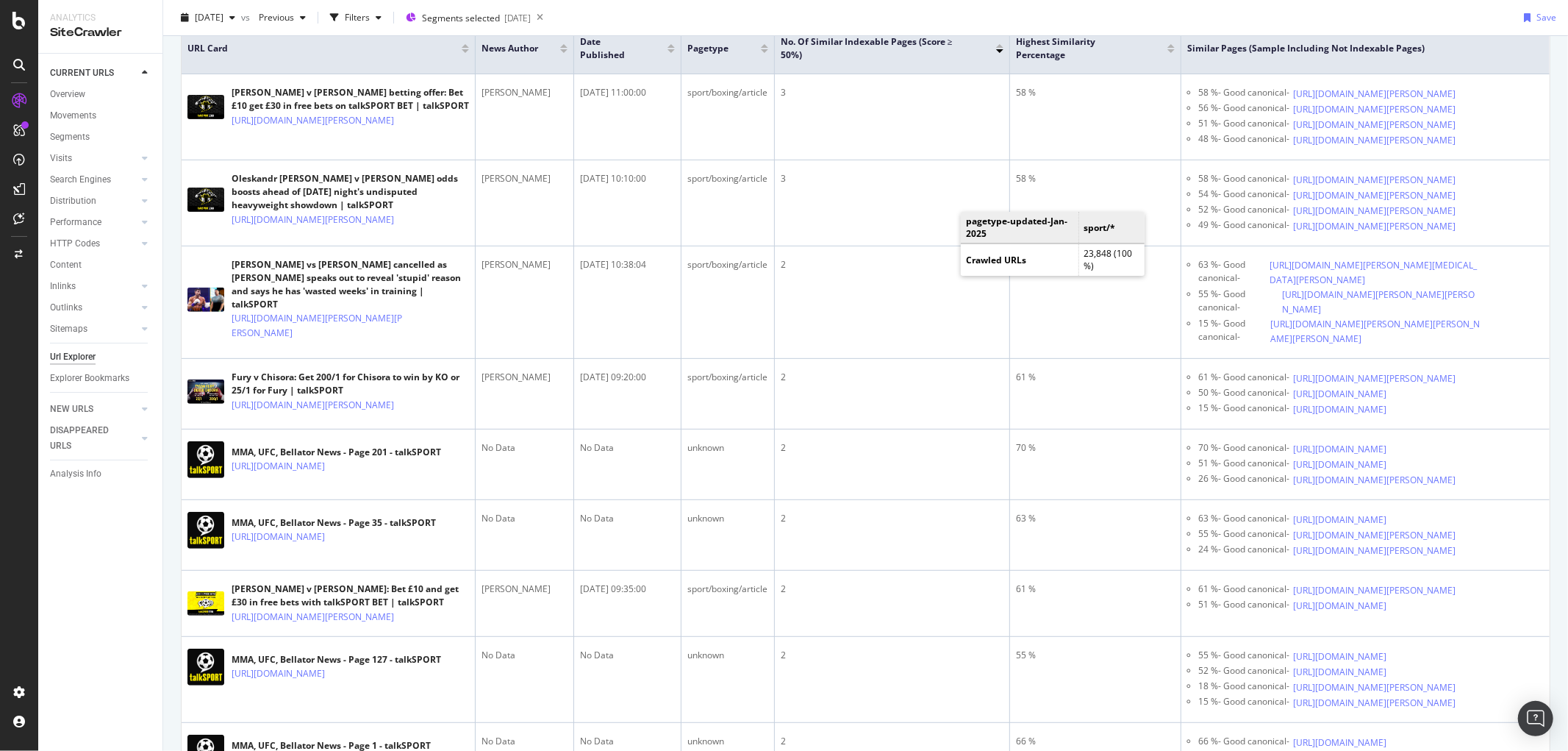
scroll to position [327, 0]
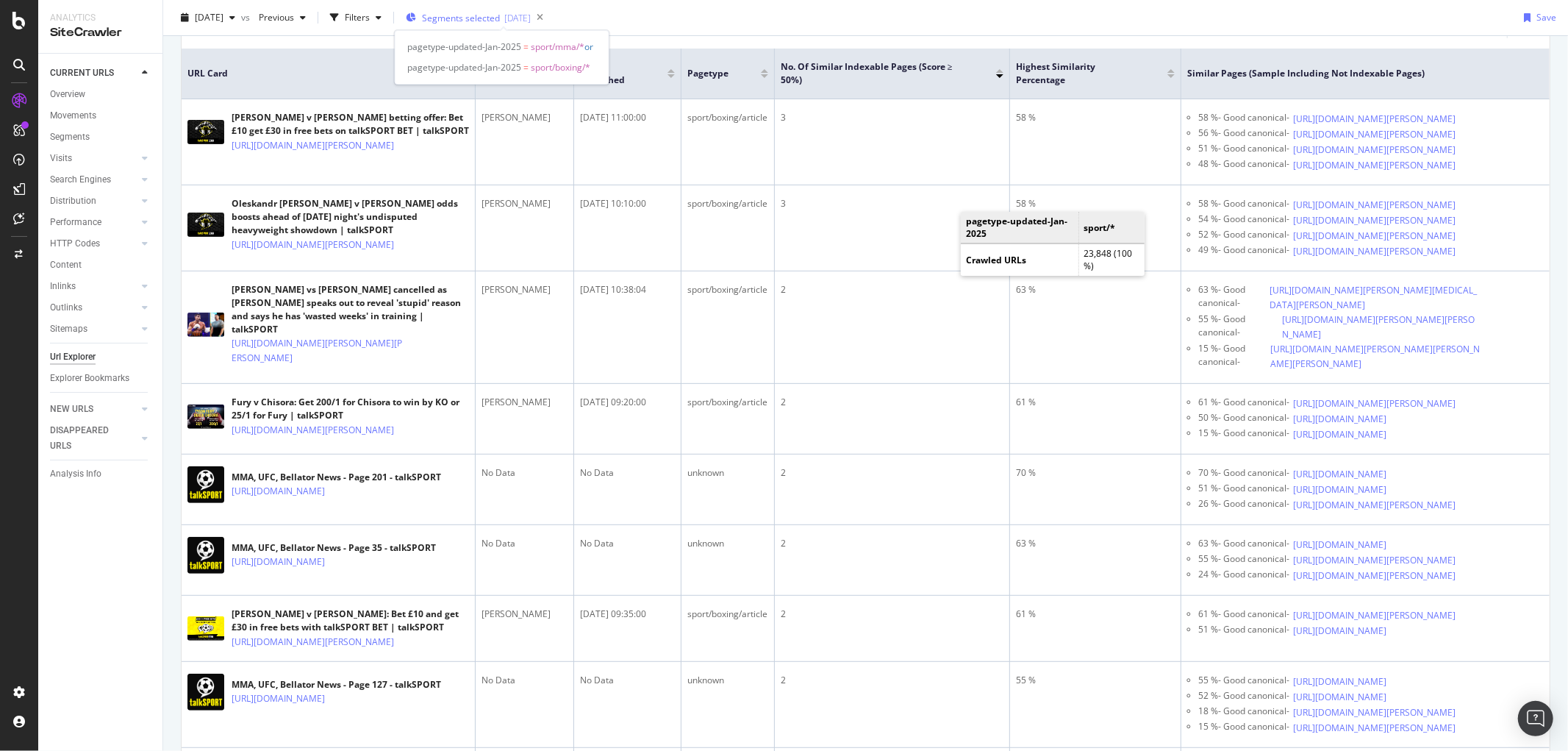
click at [500, 18] on span "Segments selected" at bounding box center [460, 17] width 78 height 12
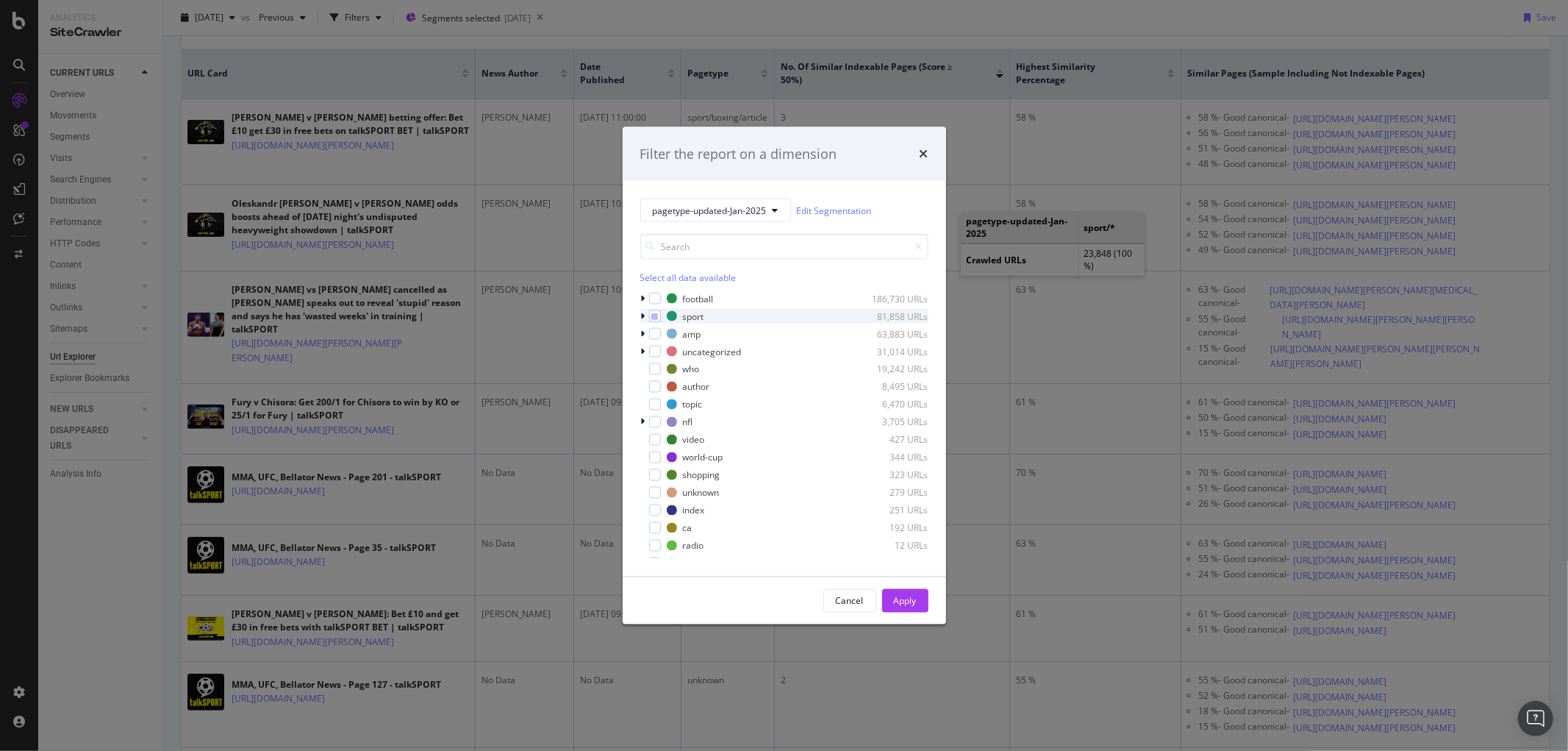
click at [644, 319] on icon "modal" at bounding box center [643, 316] width 4 height 9
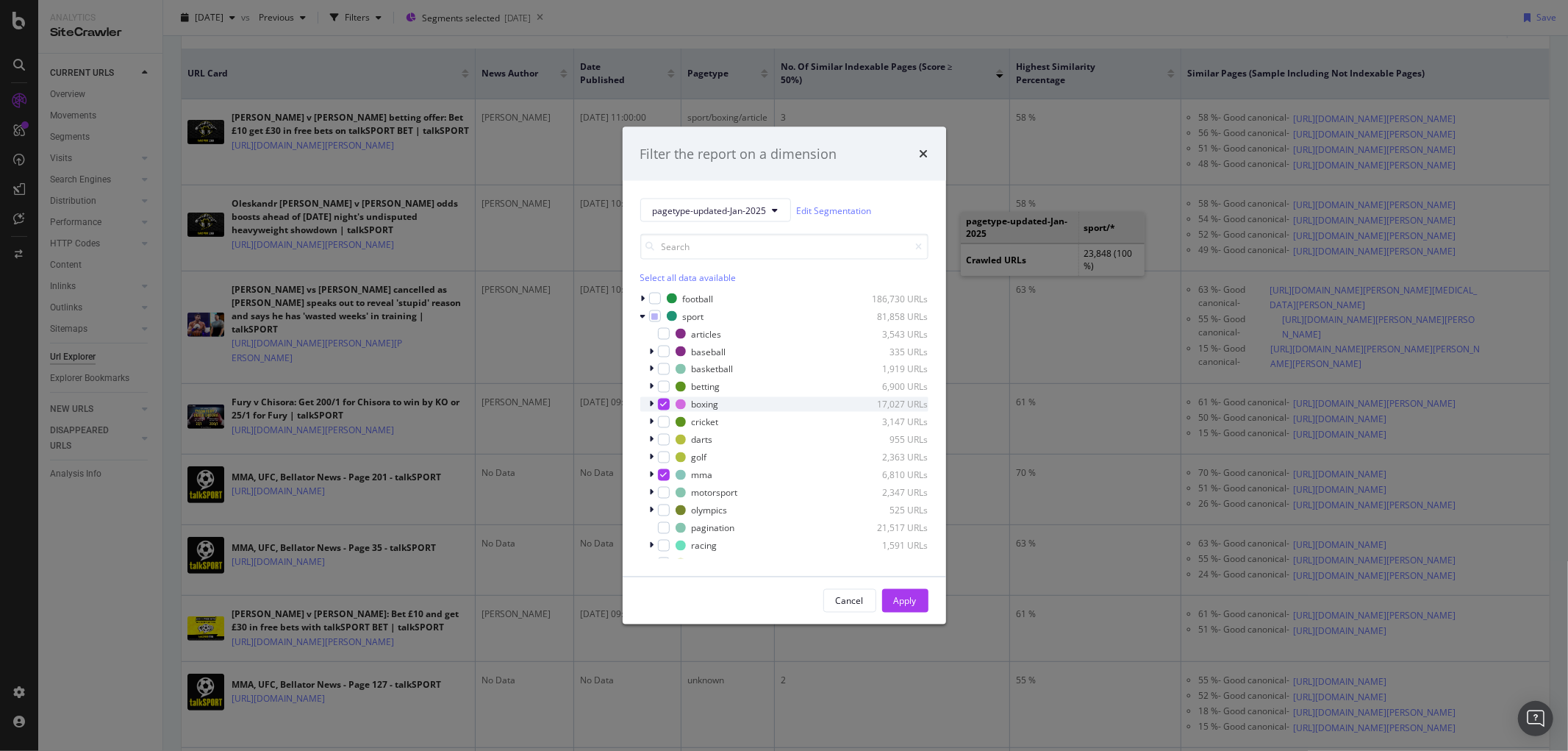
click at [653, 401] on icon "modal" at bounding box center [652, 405] width 4 height 9
click at [673, 443] on icon "modal" at bounding box center [672, 440] width 7 height 7
click at [653, 526] on icon "modal" at bounding box center [652, 527] width 4 height 9
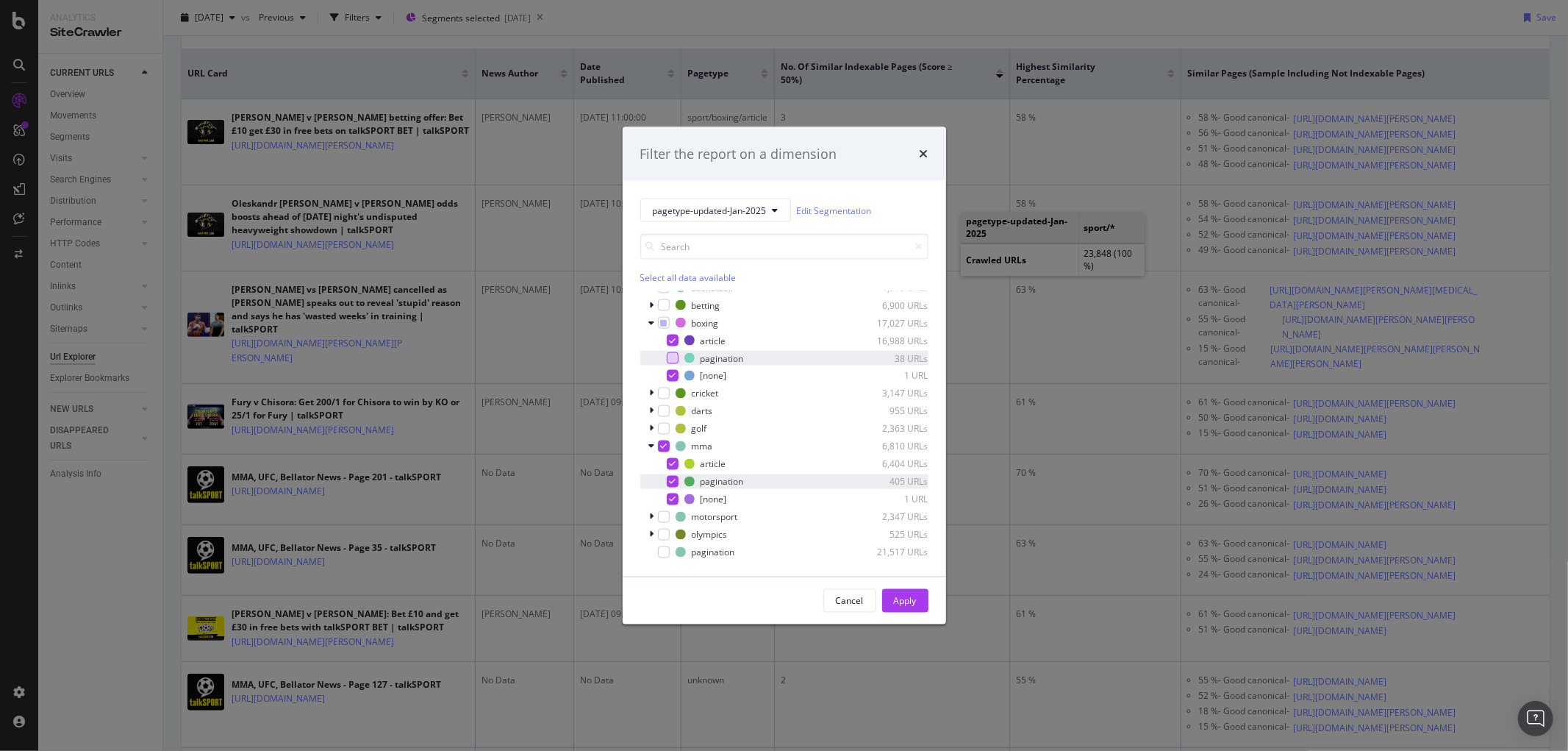
click at [675, 479] on icon "modal" at bounding box center [672, 482] width 7 height 7
click at [906, 593] on div "Apply" at bounding box center [906, 600] width 23 height 22
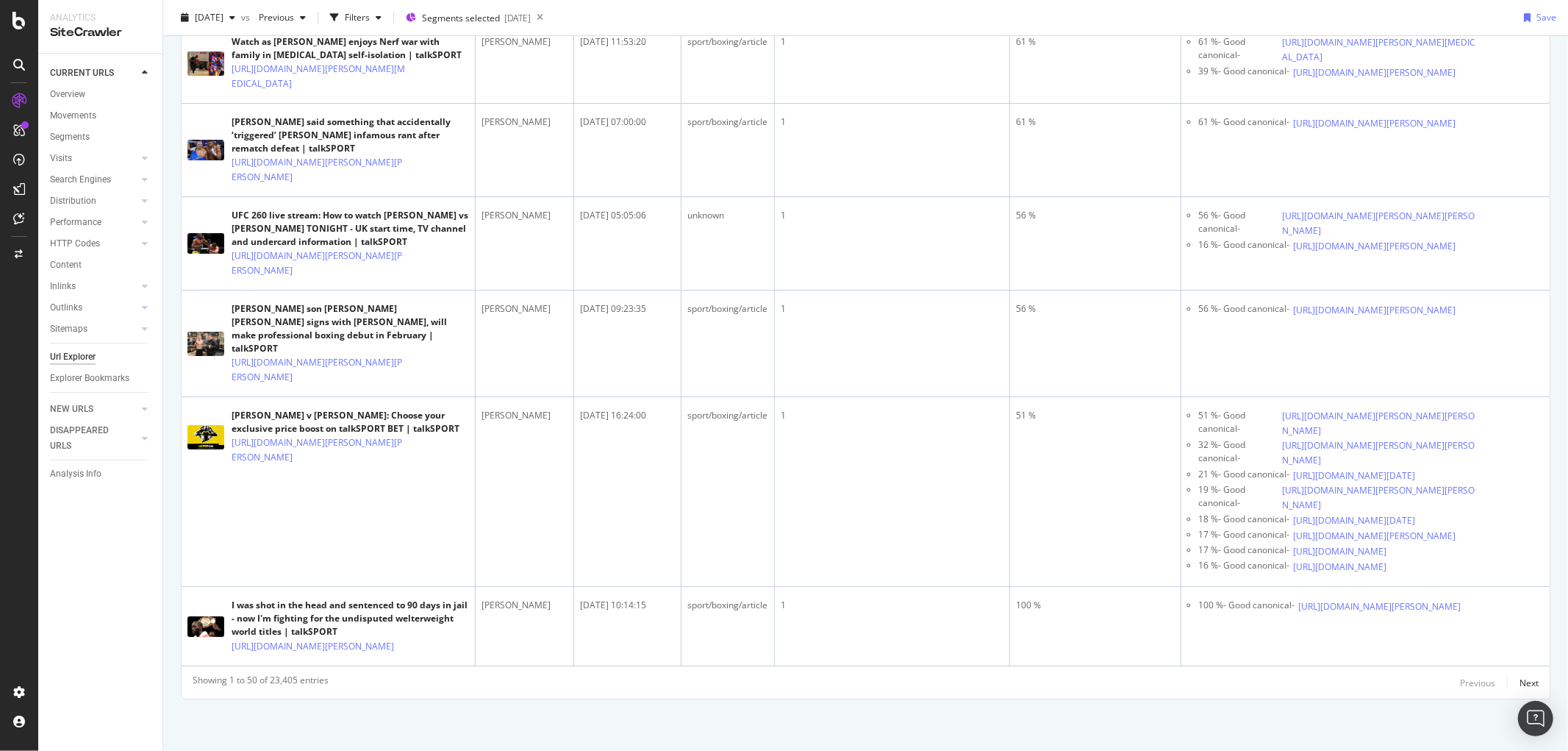
scroll to position [5402, 0]
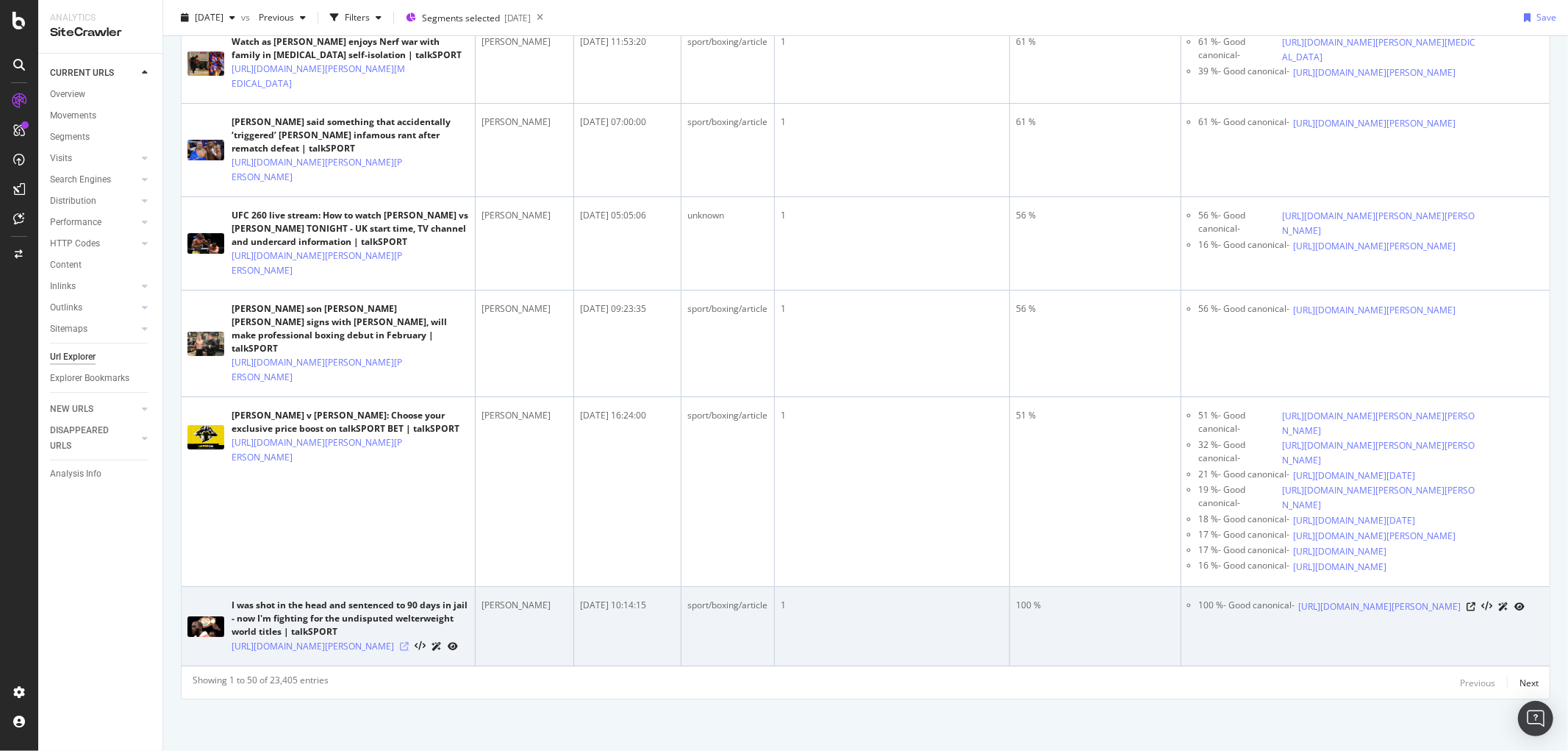
click at [409, 642] on icon at bounding box center [404, 646] width 9 height 9
click at [1254, 602] on icon at bounding box center [1471, 606] width 9 height 9
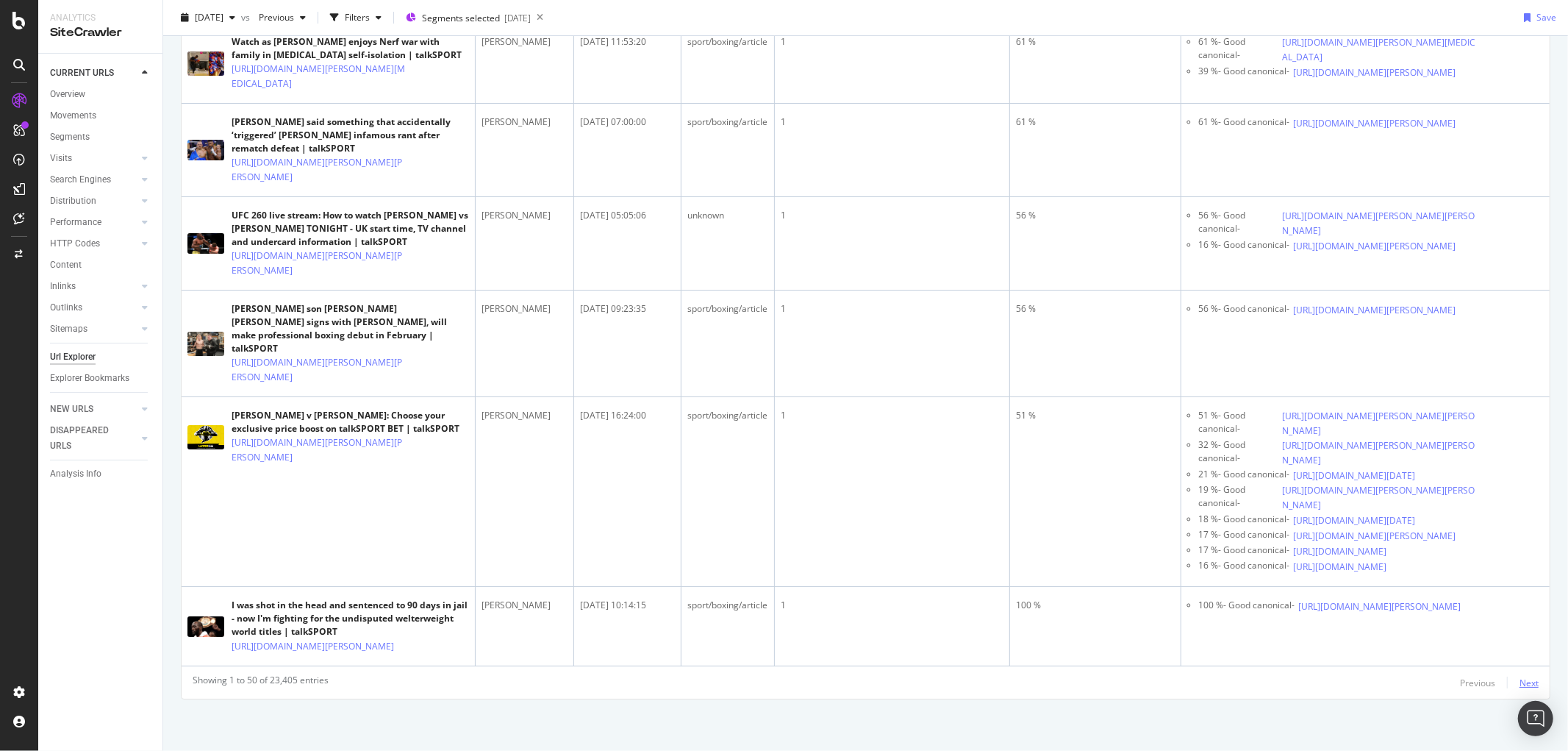
click at [1254, 653] on div "Next" at bounding box center [1529, 682] width 19 height 12
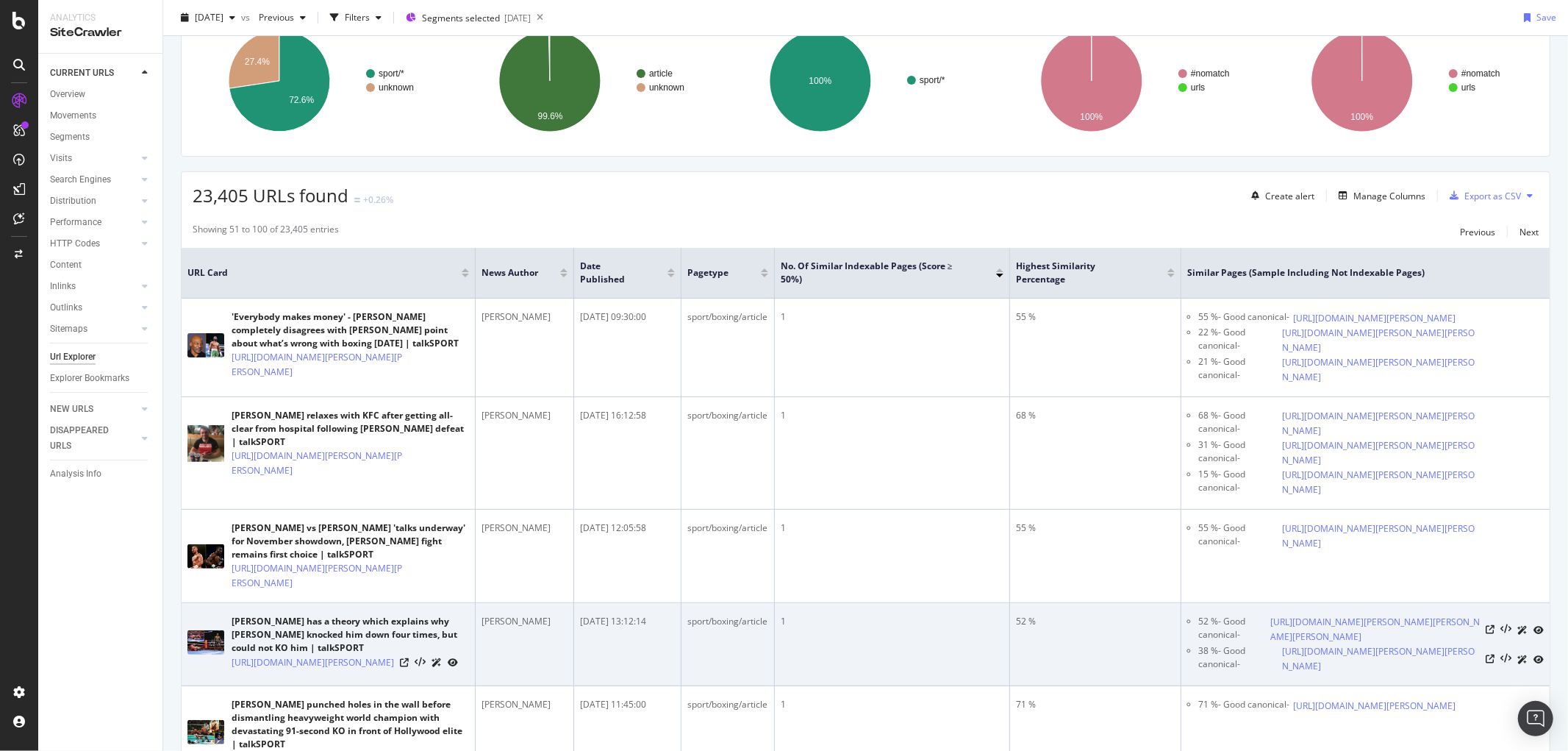
scroll to position [0, 0]
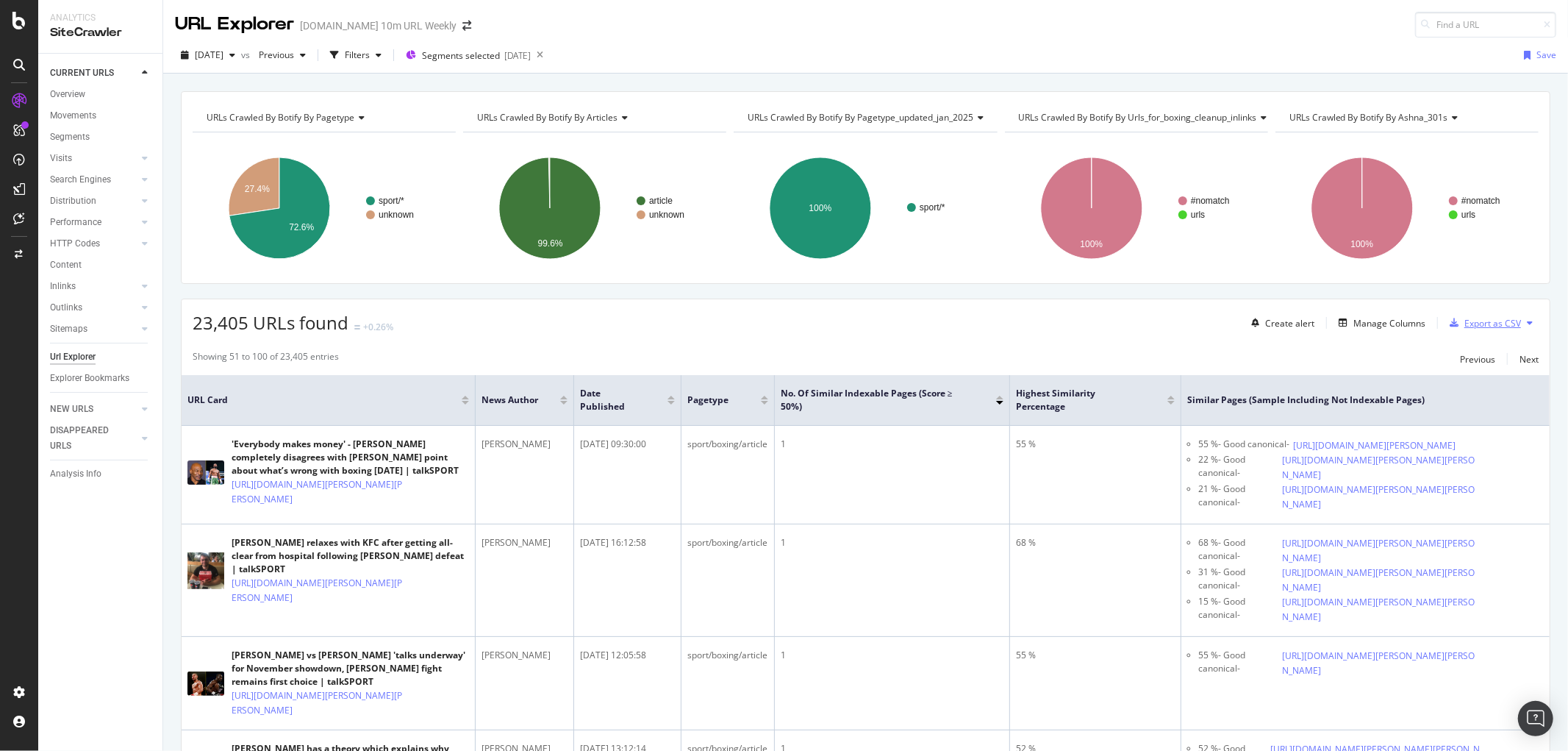
click at [1254, 323] on div "Export as CSV" at bounding box center [1493, 323] width 56 height 12
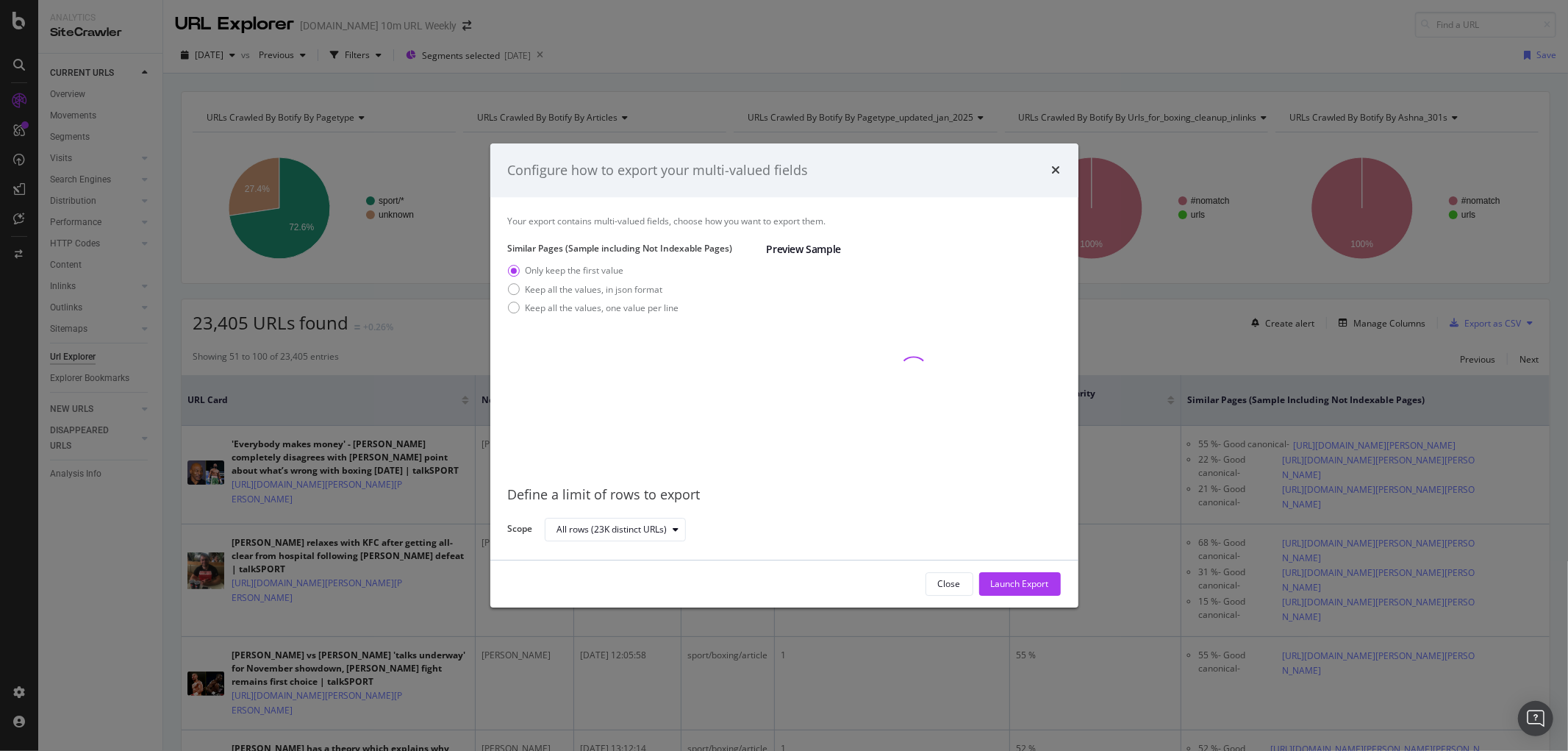
click at [686, 527] on div "All rows (23K distinct URLs)" at bounding box center [797, 528] width 504 height 25
click at [667, 530] on div "modal" at bounding box center [676, 529] width 18 height 9
click at [689, 481] on div "Define a limit of rows to export Scope All rows (23K distinct URLs)" at bounding box center [784, 509] width 553 height 69
click at [638, 305] on div "Keep all the values, one value per line" at bounding box center [603, 307] width 154 height 12
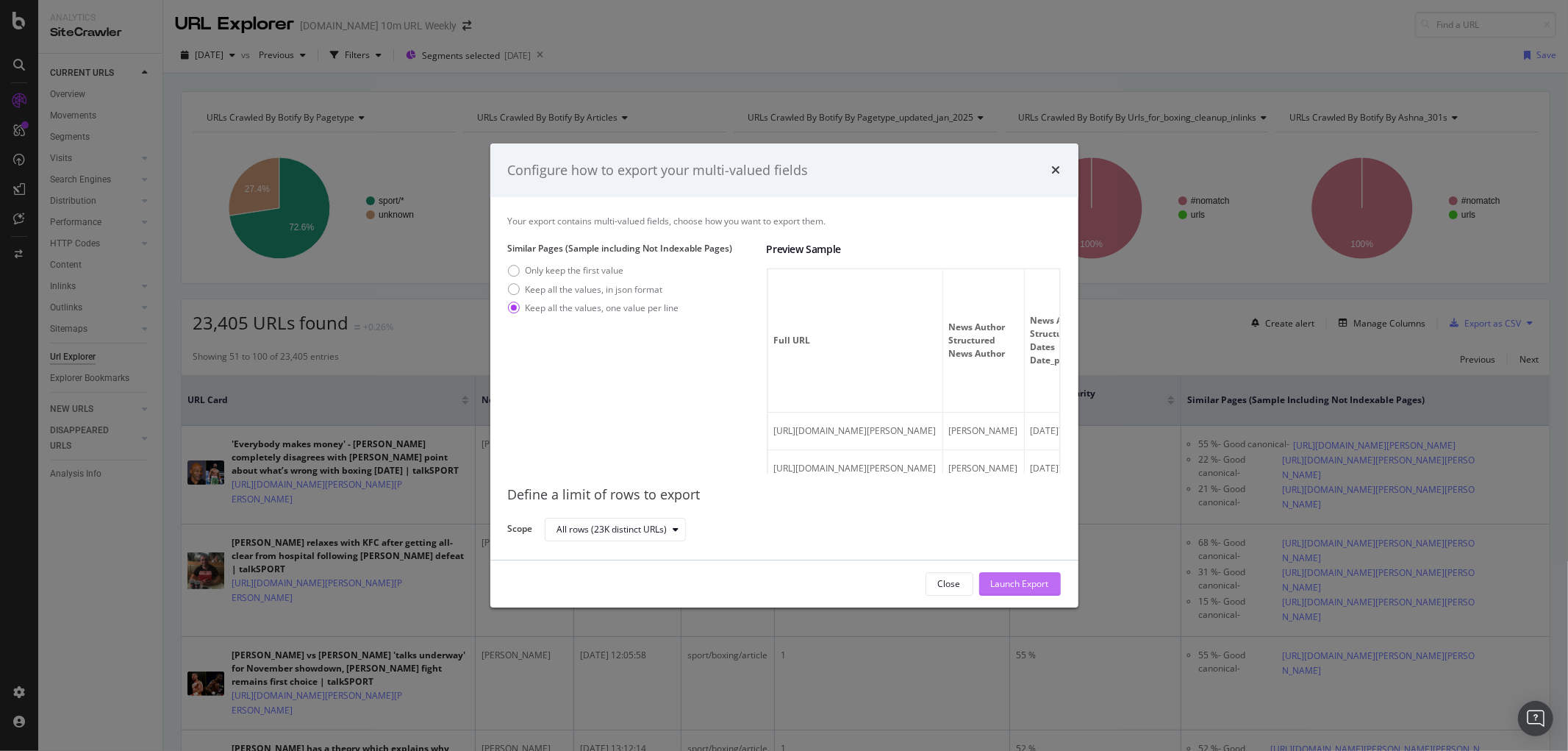
click at [1010, 583] on div "Launch Export" at bounding box center [1019, 584] width 58 height 12
